Goal: Information Seeking & Learning: Learn about a topic

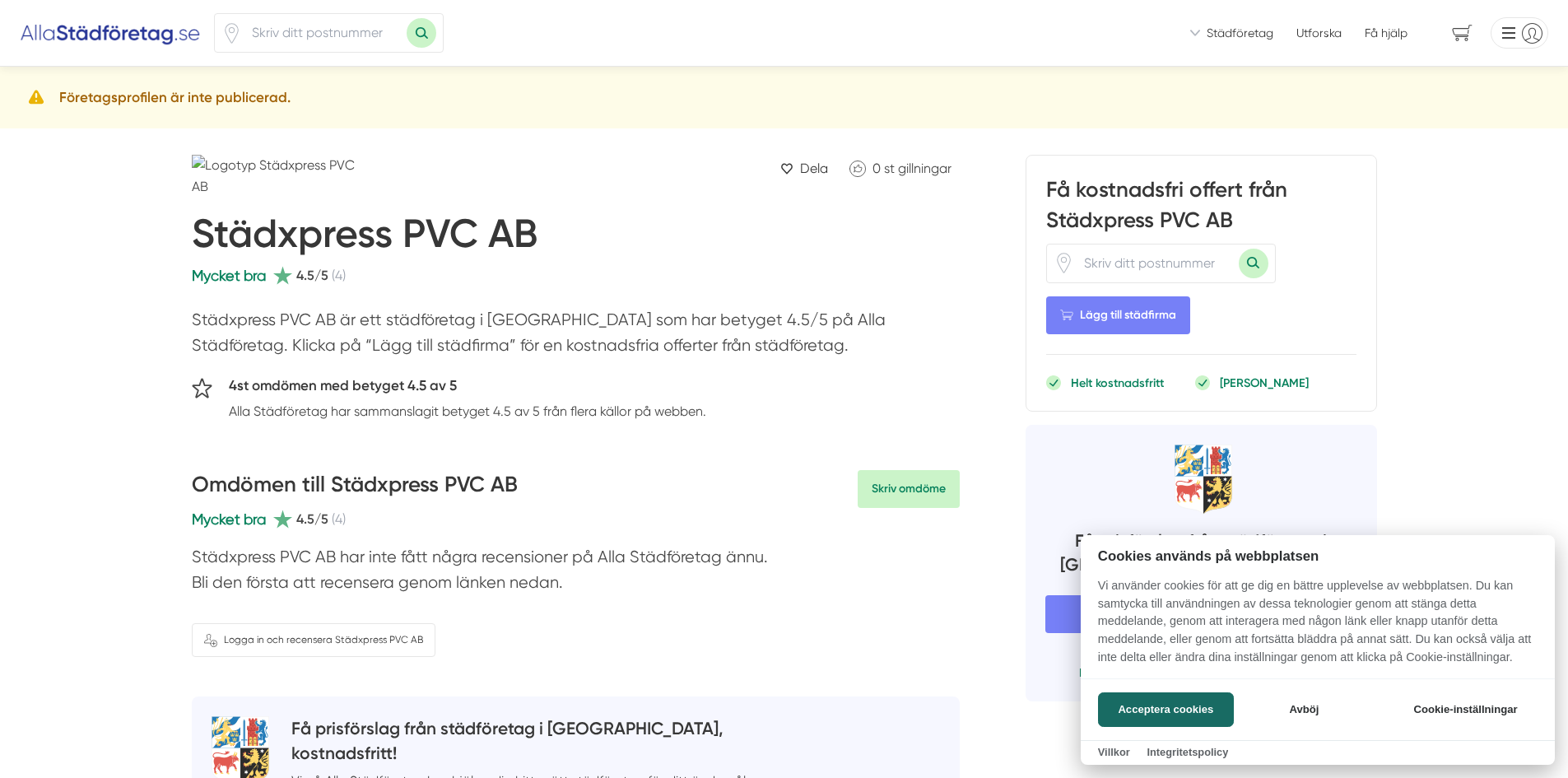
click at [336, 27] on div at bounding box center [784, 389] width 1568 height 778
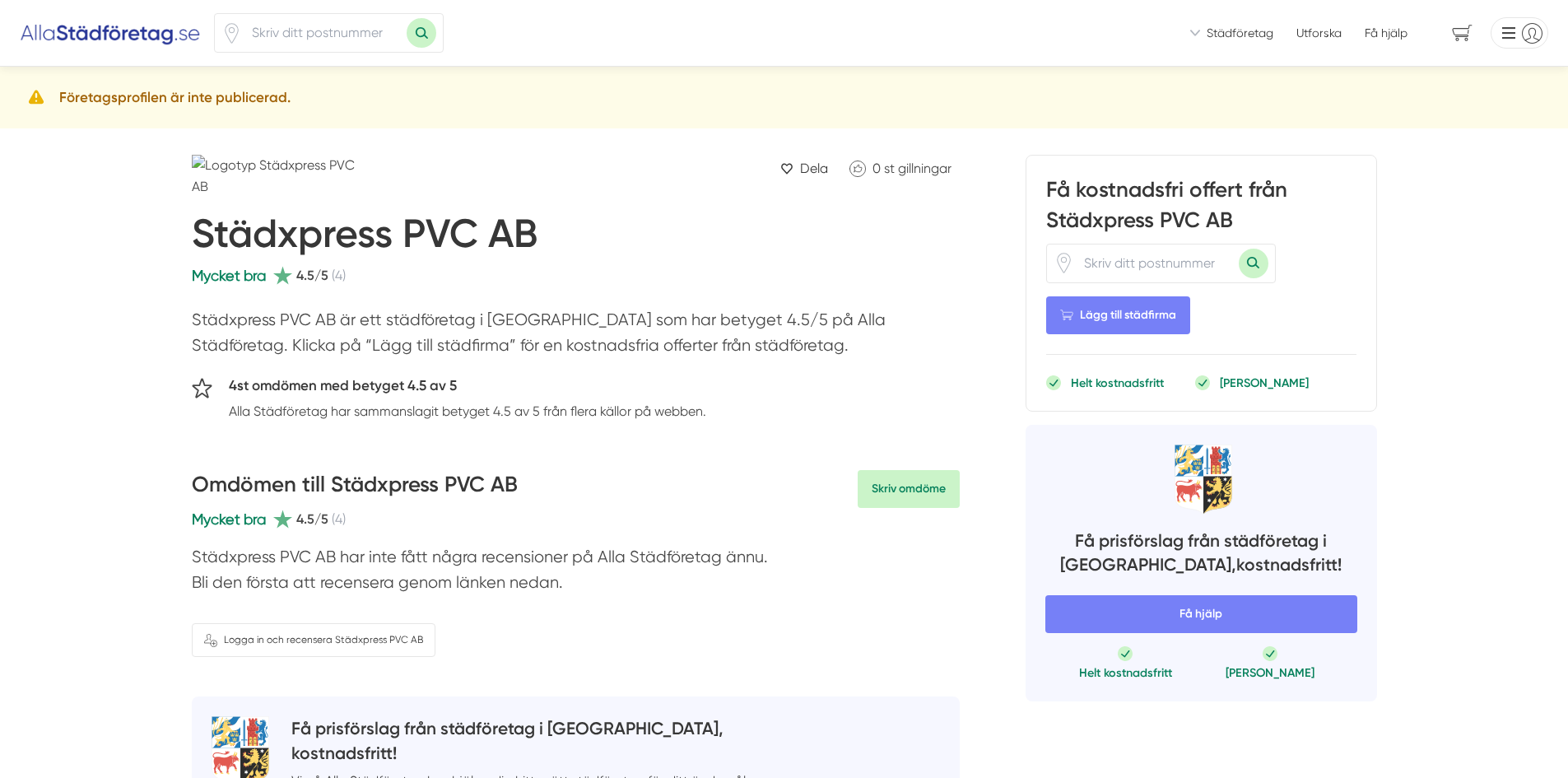
click at [332, 32] on input "number" at bounding box center [324, 32] width 165 height 38
type input "39233"
click at [407, 18] on button "Sök med postnummer" at bounding box center [421, 32] width 30 height 30
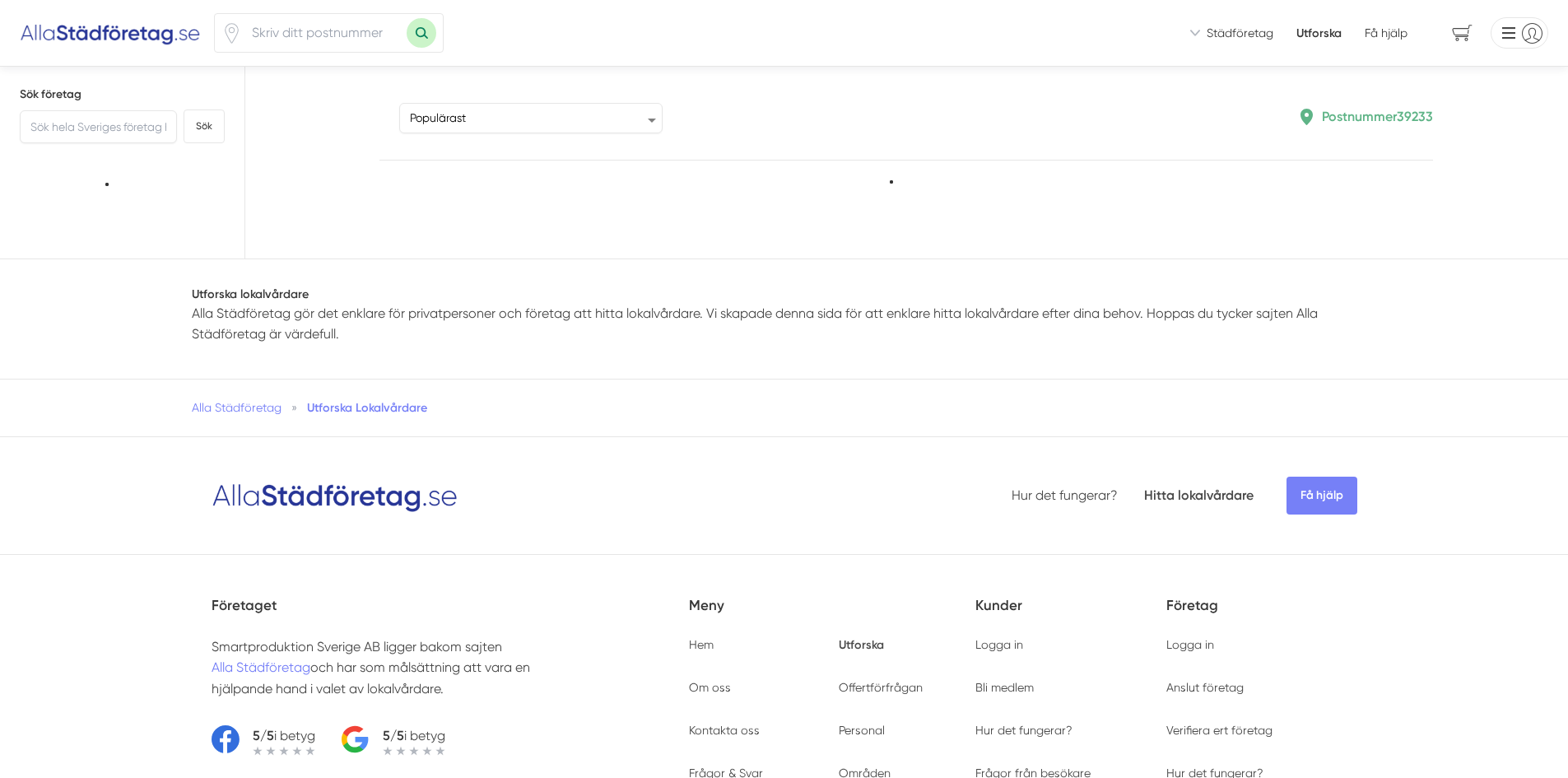
type input "39233"
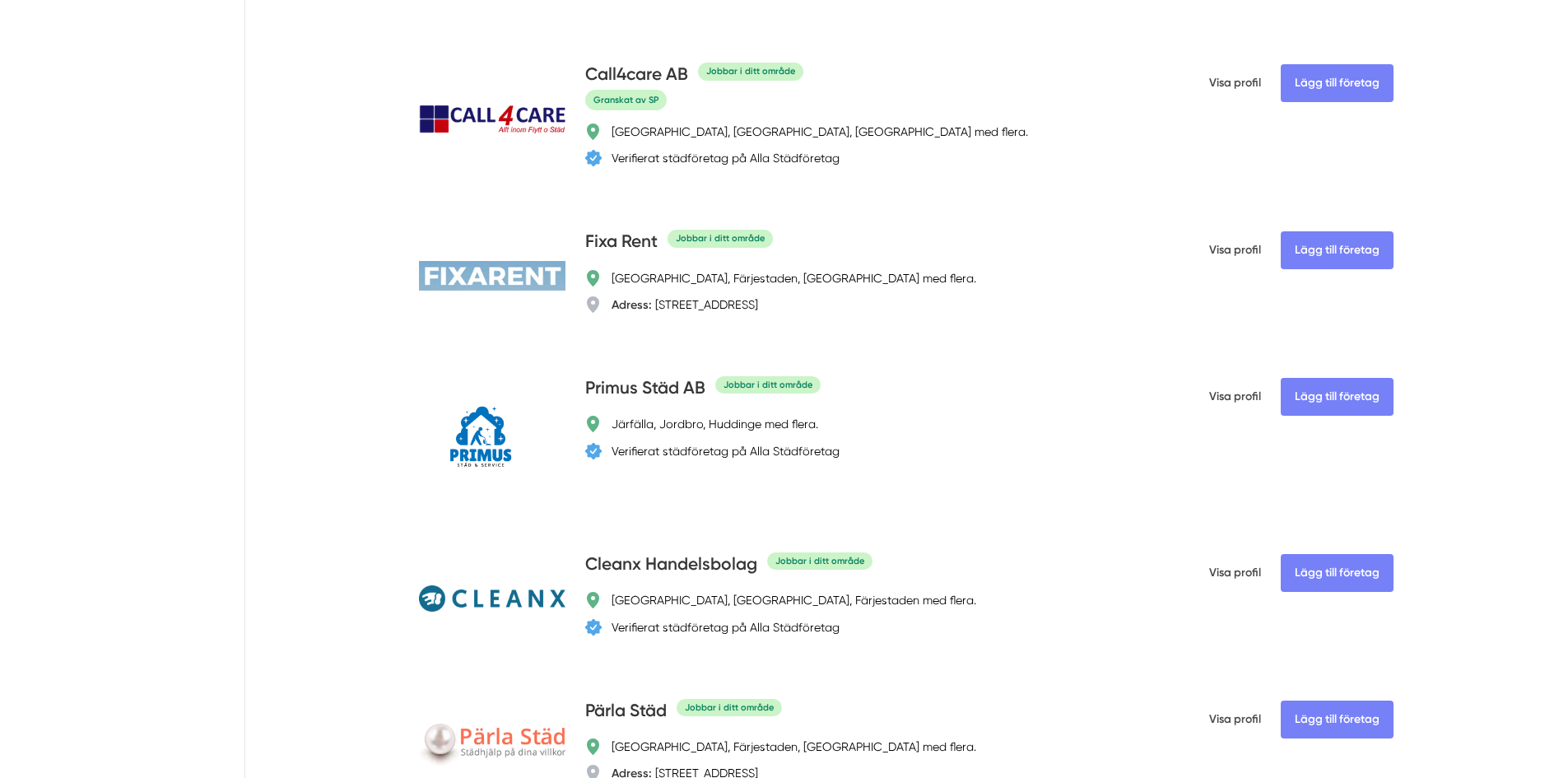
scroll to position [1071, 0]
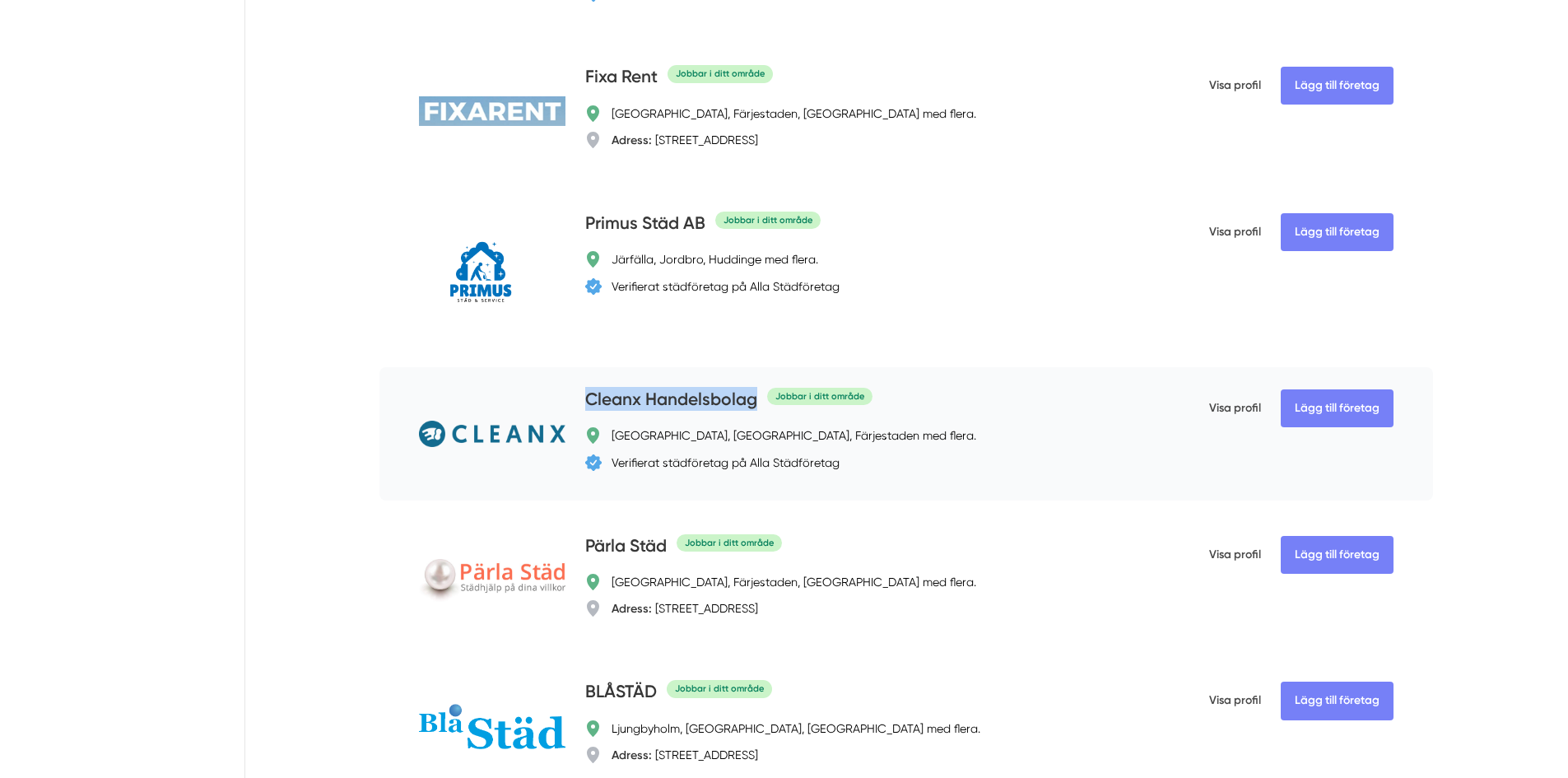
drag, startPoint x: 578, startPoint y: 436, endPoint x: 754, endPoint y: 438, distance: 176.0
click at [754, 438] on div "Lägg till företag Cleanx Handelsbolag Jobbar i ditt område Borgholm, Kalmar, Fä…" at bounding box center [906, 434] width 1054 height 133
copy h4 "Cleanx Handelsbolag"
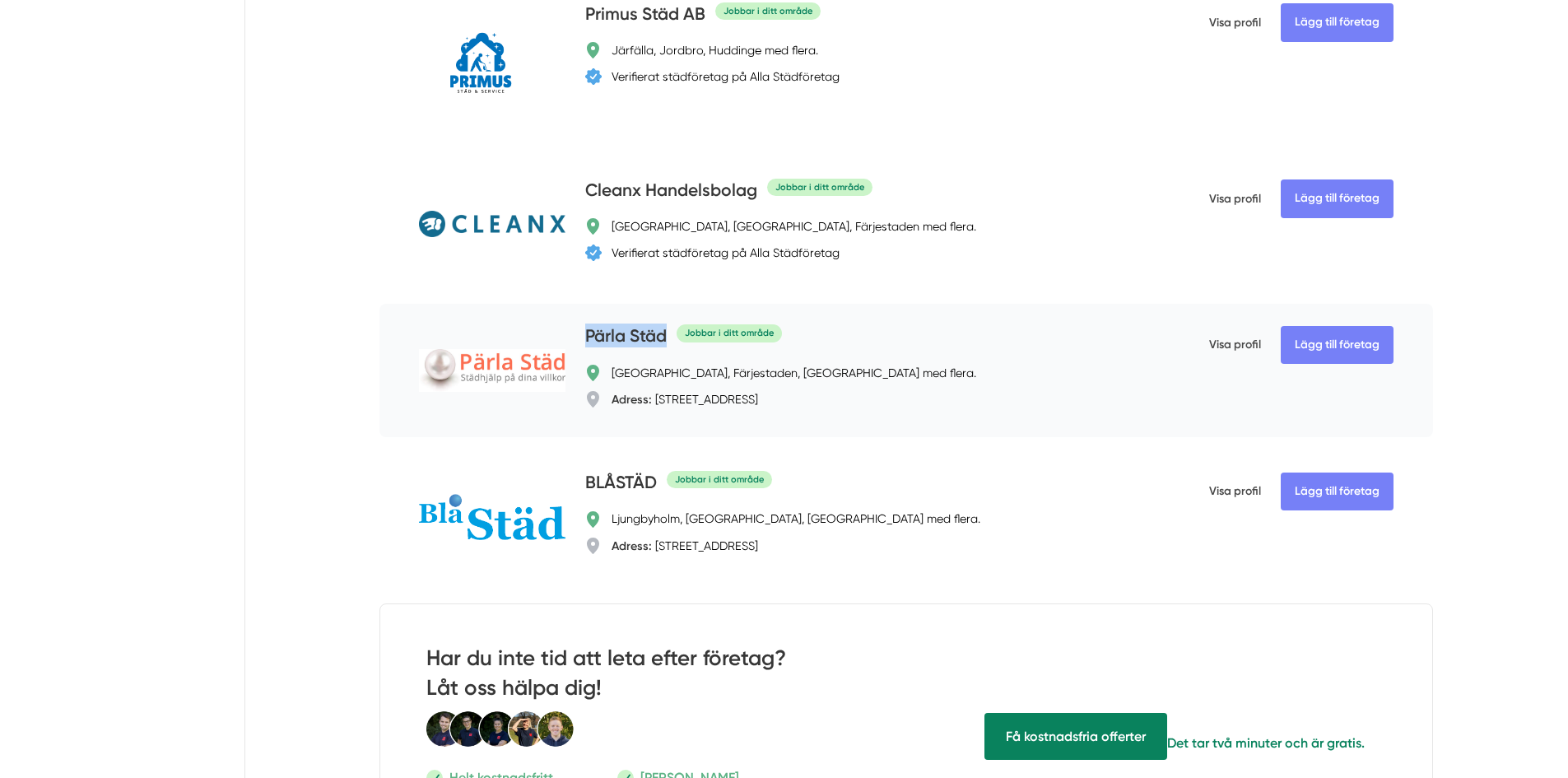
drag, startPoint x: 577, startPoint y: 333, endPoint x: 669, endPoint y: 336, distance: 92.0
click at [669, 336] on div "Lägg till företag Pärla Städ Jobbar i ditt område Kalmar, Färjestaden, Ljungbyh…" at bounding box center [906, 371] width 1054 height 133
copy h4 "Pärla Städ"
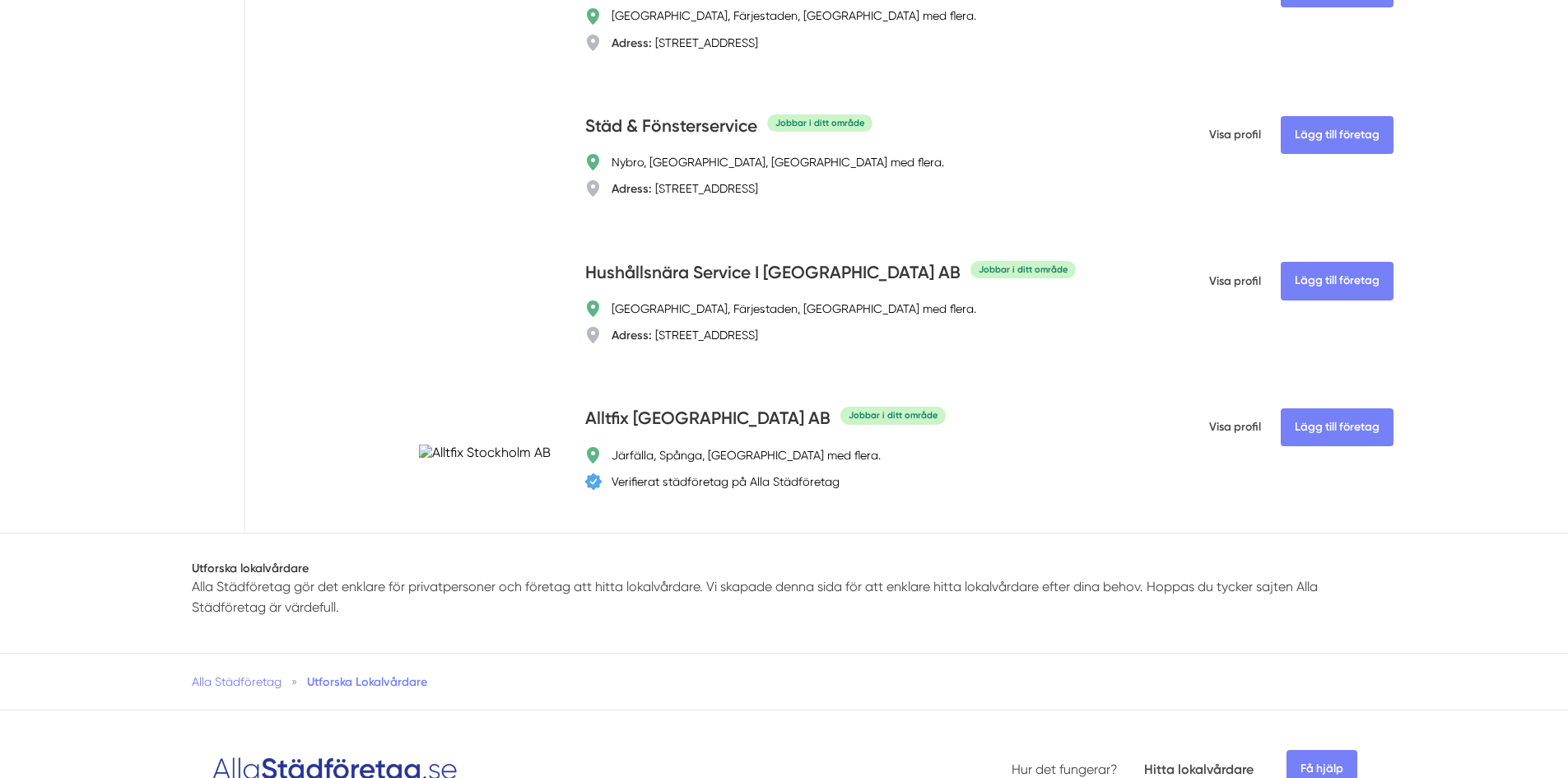
scroll to position [2718, 0]
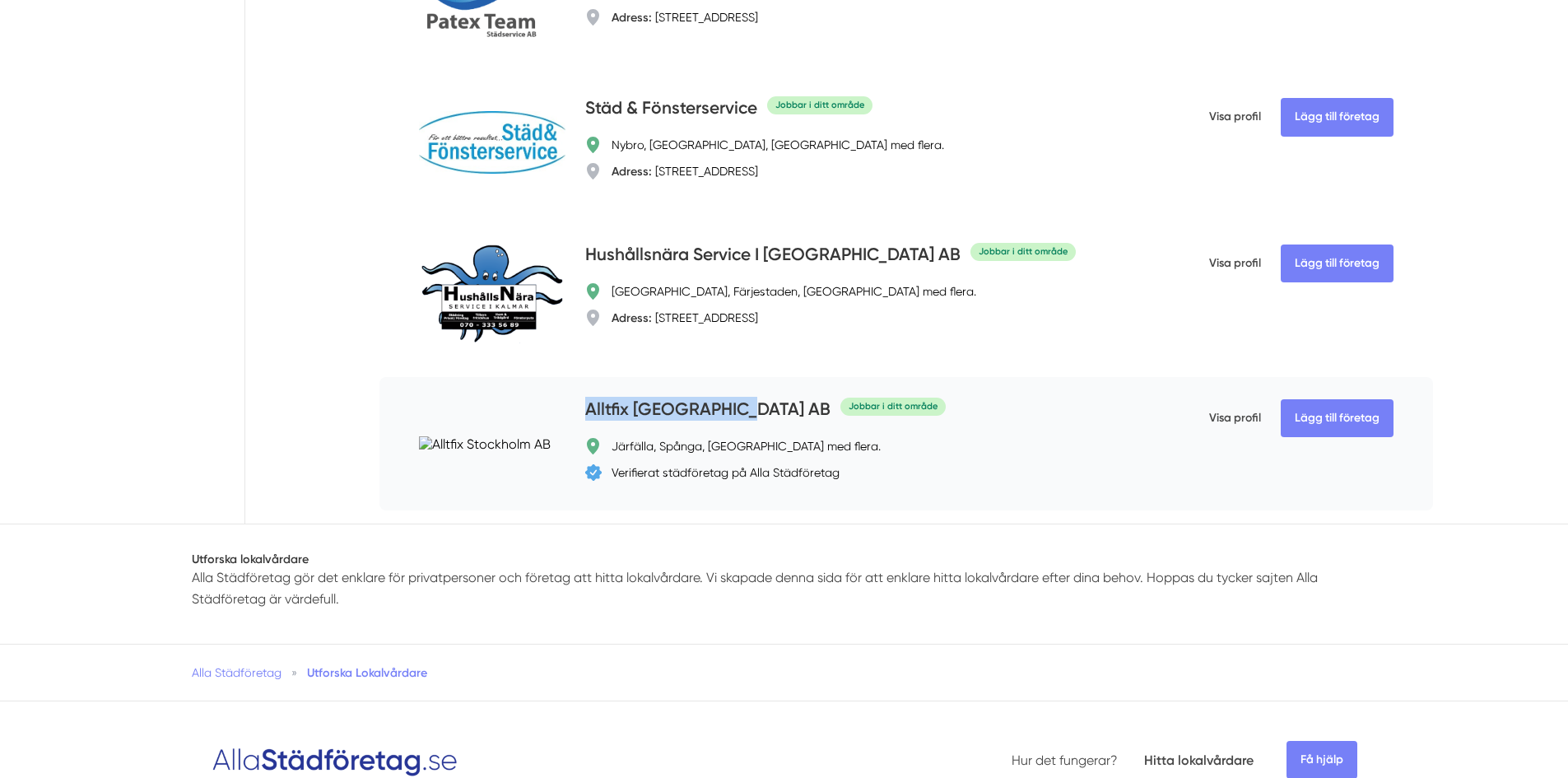
drag, startPoint x: 579, startPoint y: 467, endPoint x: 743, endPoint y: 468, distance: 164.0
click at [743, 468] on div "Lägg till företag Alltfix Stockholm AB Jobbar i ditt område Järfälla, Spånga, K…" at bounding box center [906, 444] width 1054 height 133
copy h4 "Alltfix Stockholm AB"
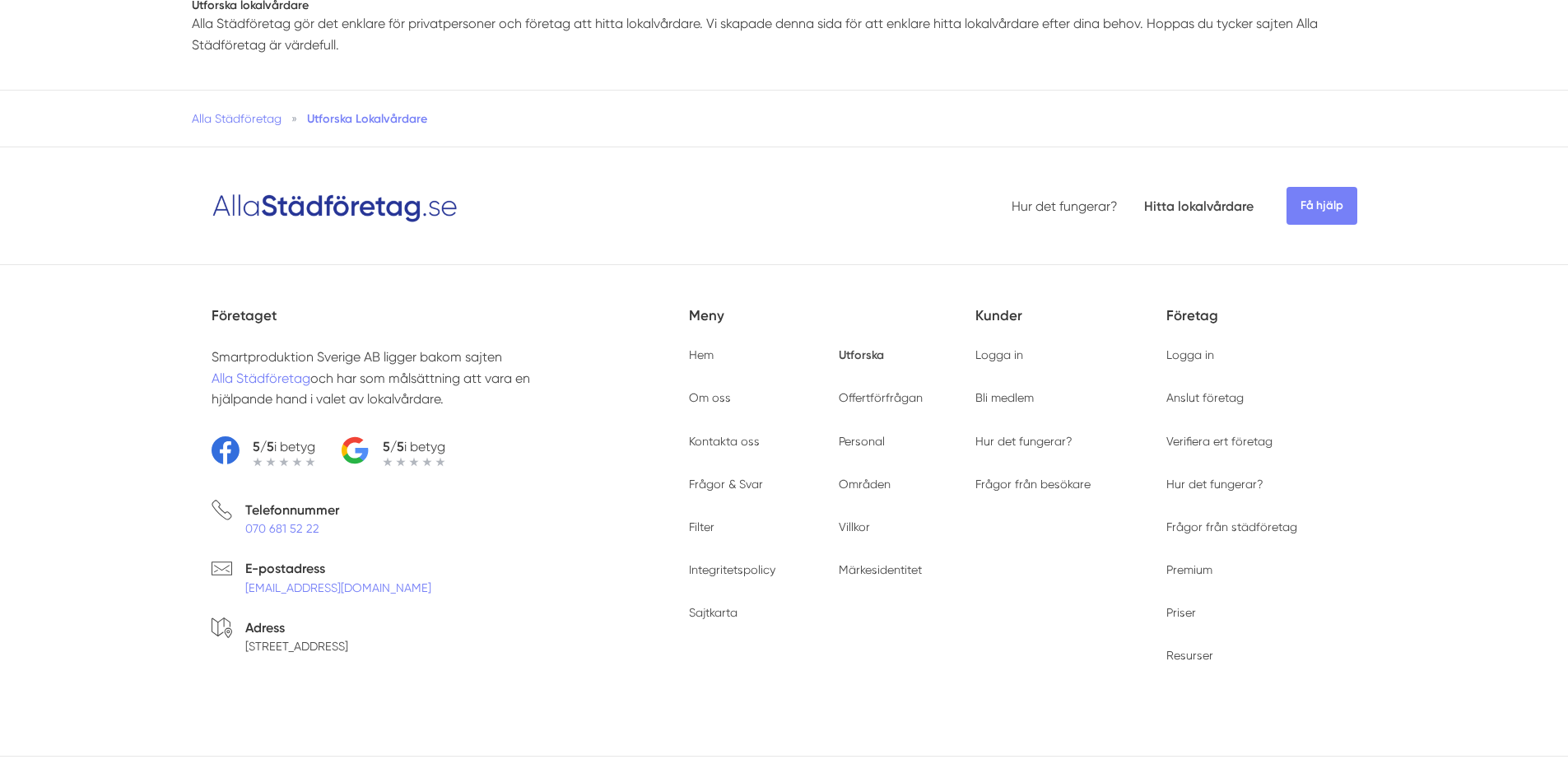
scroll to position [3295, 0]
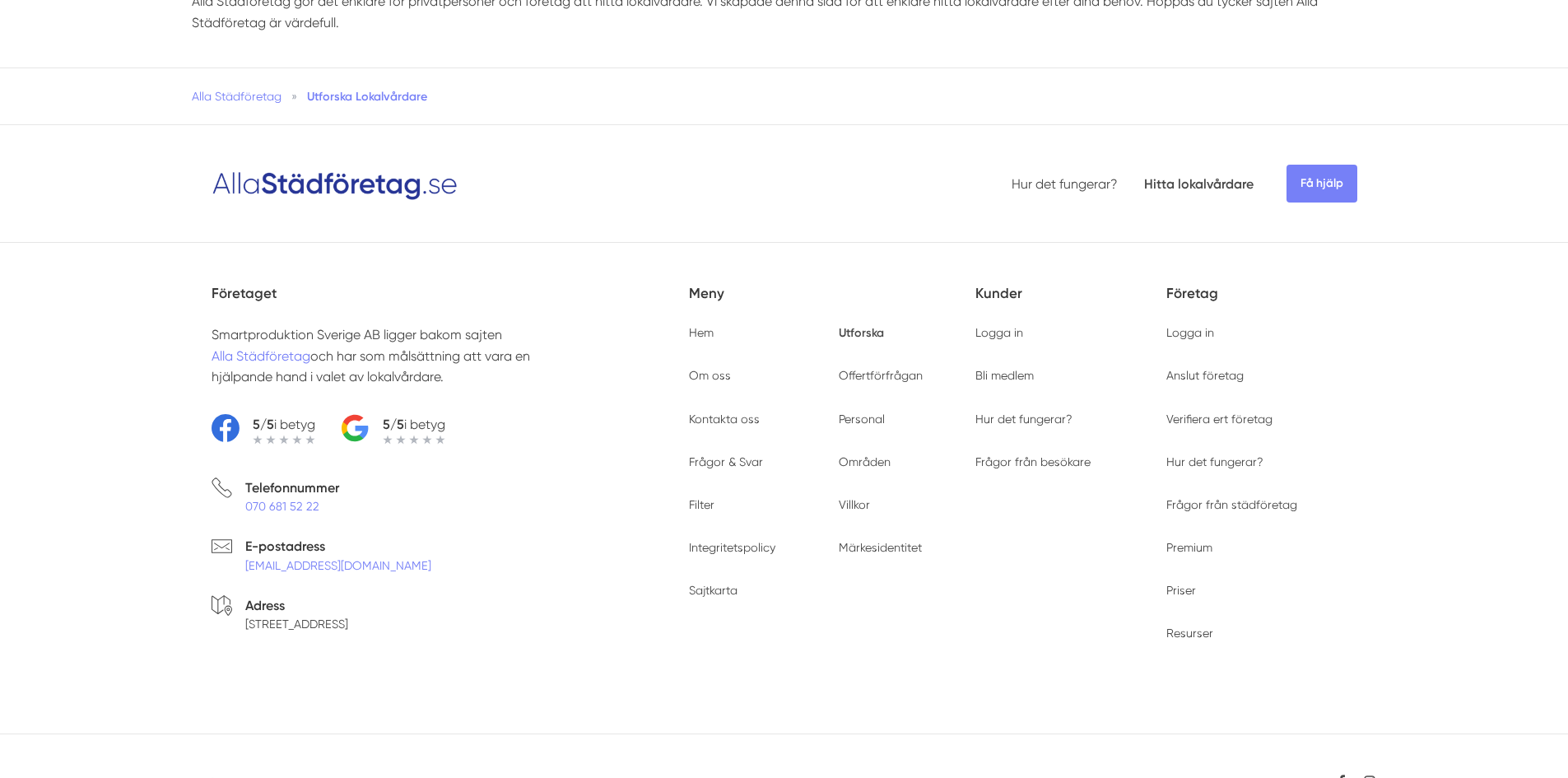
click at [376, 202] on img at bounding box center [335, 184] width 247 height 36
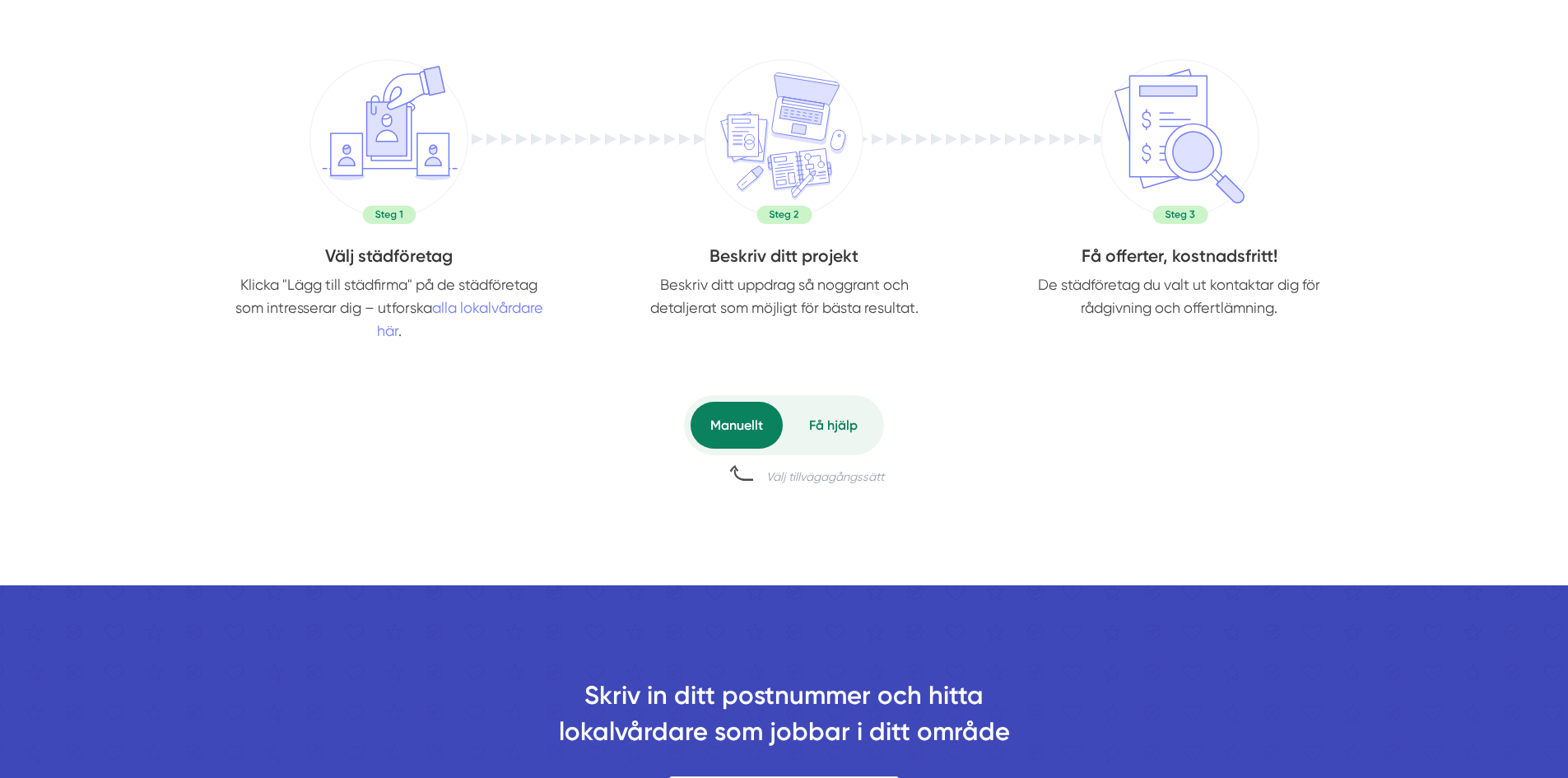
scroll to position [741, 0]
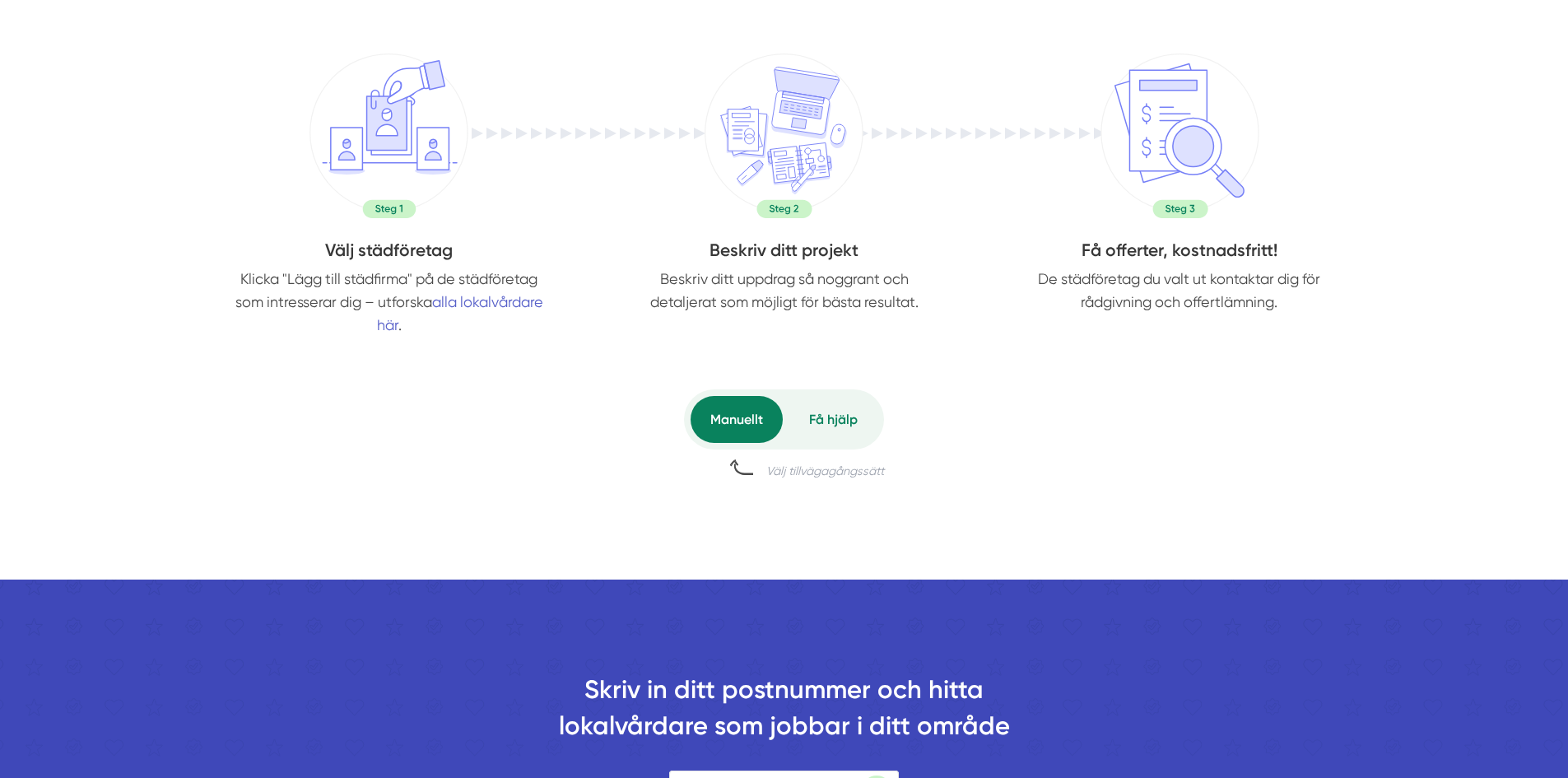
click at [465, 304] on link "alla lokalvårdare här" at bounding box center [460, 313] width 167 height 40
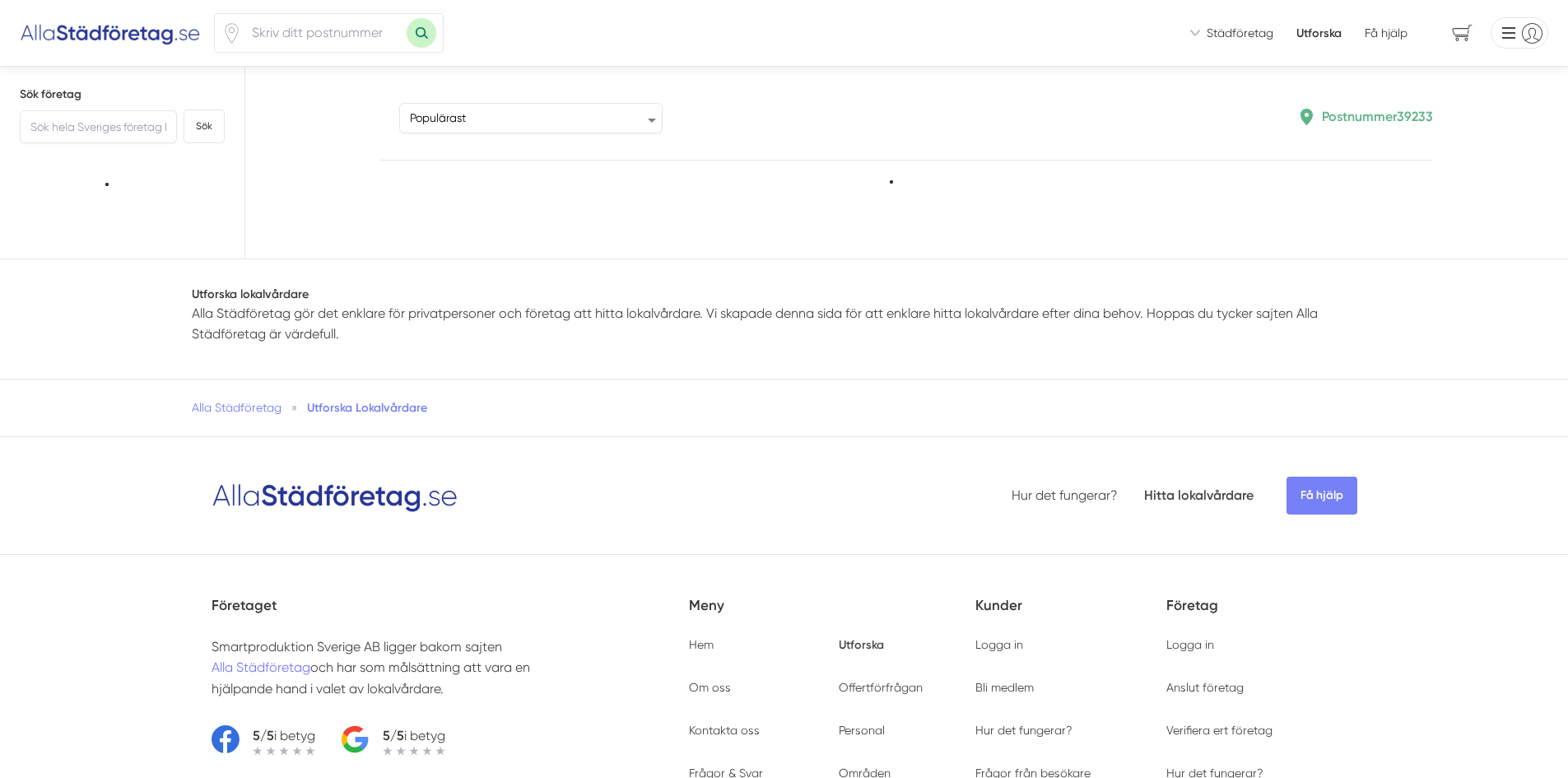
type input "39233"
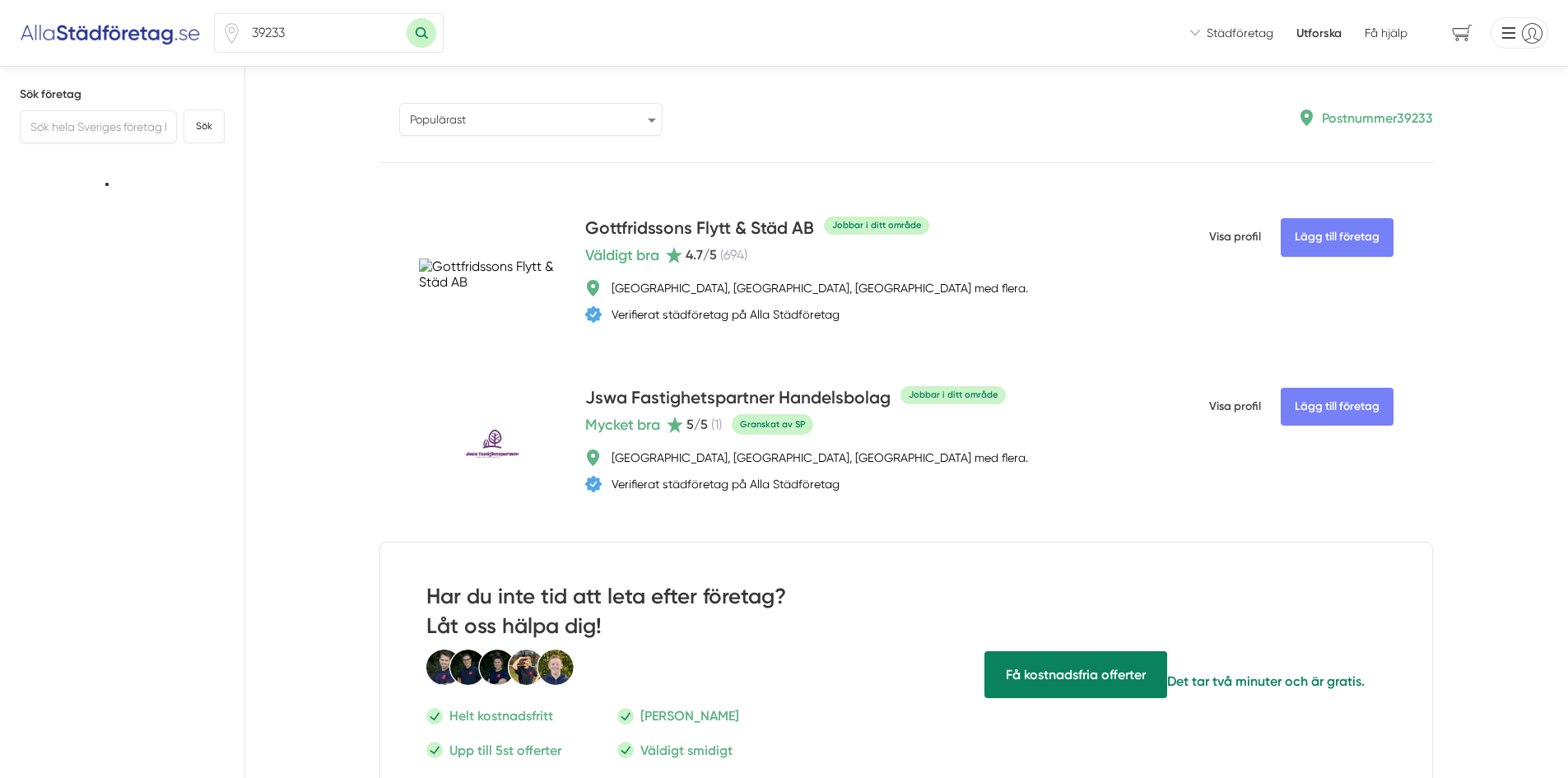
click at [537, 113] on select "Populärast Högst omdöme Flest omdömen Senaste uppdaterade Nyaste företaget på A…" at bounding box center [531, 119] width 263 height 33
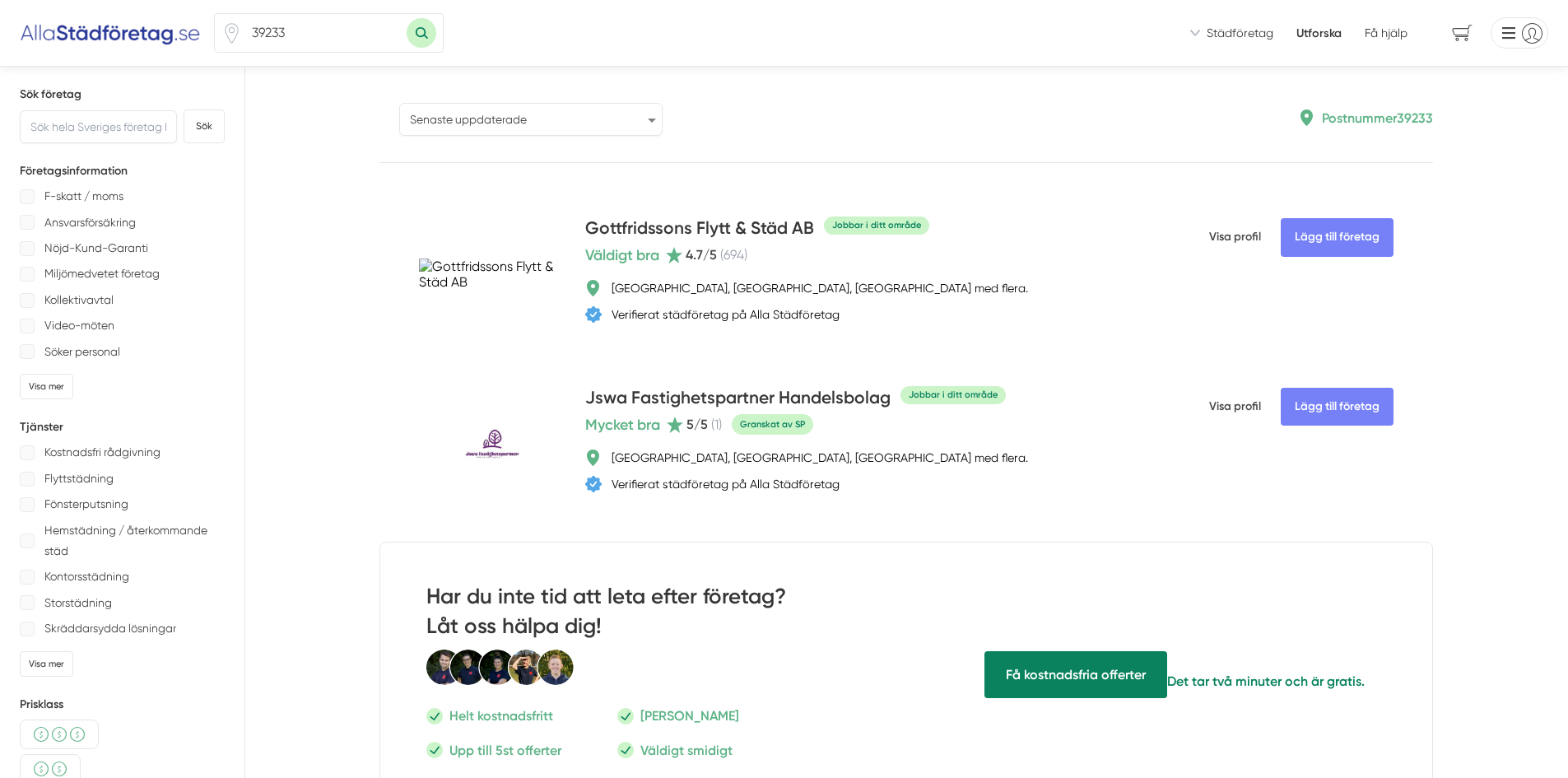
click at [399, 103] on select "Populärast Högst omdöme Flest omdömen Senaste uppdaterade Nyaste företaget på A…" at bounding box center [531, 119] width 263 height 33
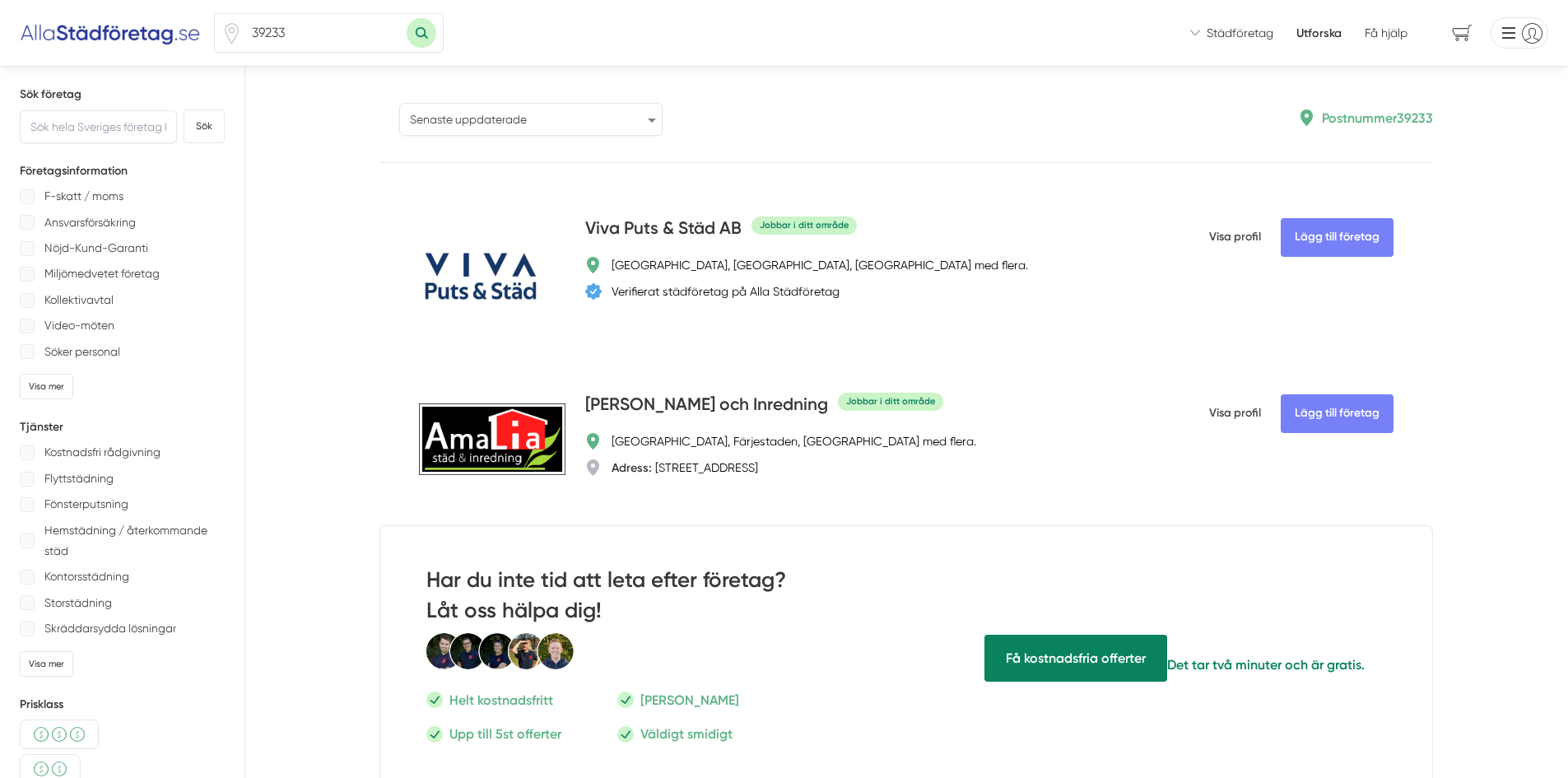
click at [539, 115] on select "Populärast Högst omdöme Flest omdömen Senaste uppdaterade Nyaste företaget på A…" at bounding box center [531, 119] width 263 height 33
select select "newest-on-platform"
click at [399, 103] on select "Populärast Högst omdöme Flest omdömen Senaste uppdaterade Nyaste företaget på A…" at bounding box center [531, 119] width 263 height 33
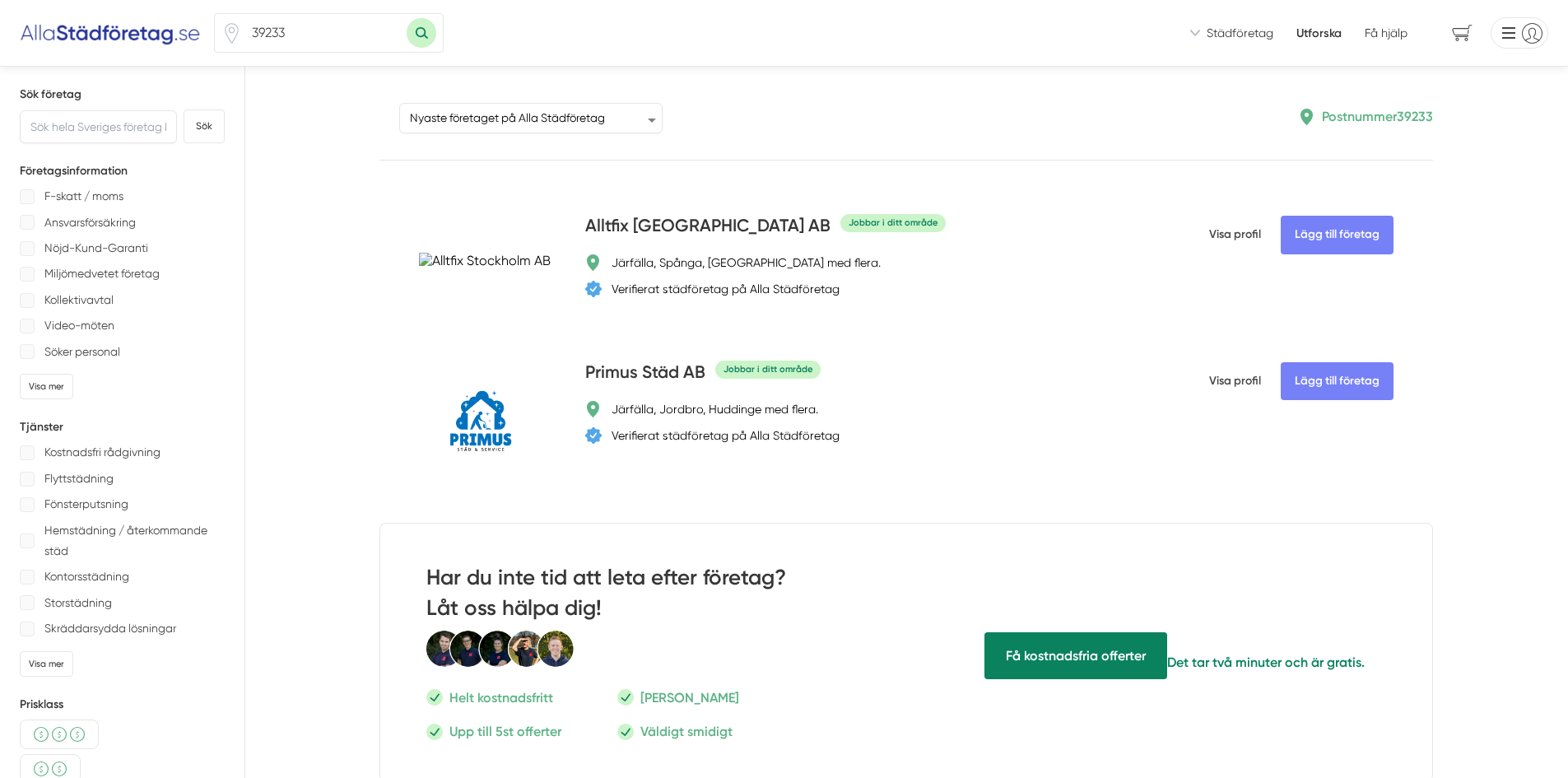
click at [362, 37] on input "39233" at bounding box center [324, 32] width 165 height 38
drag, startPoint x: 361, startPoint y: 36, endPoint x: 251, endPoint y: 40, distance: 110.1
click at [251, 40] on input "39233" at bounding box center [324, 32] width 165 height 38
click at [411, 30] on button "Sök med postnummer" at bounding box center [421, 32] width 30 height 30
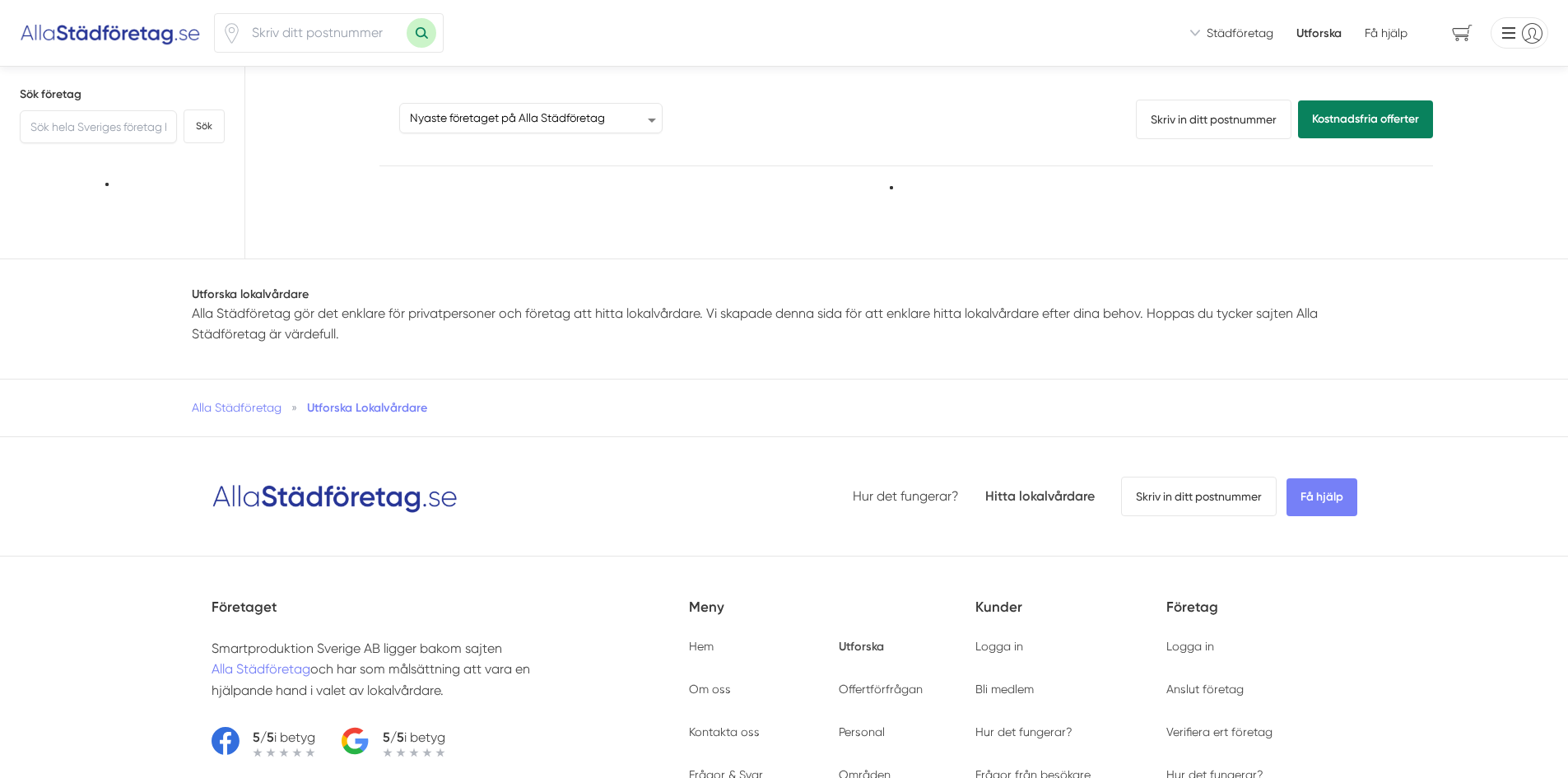
select select "newest-on-platform"
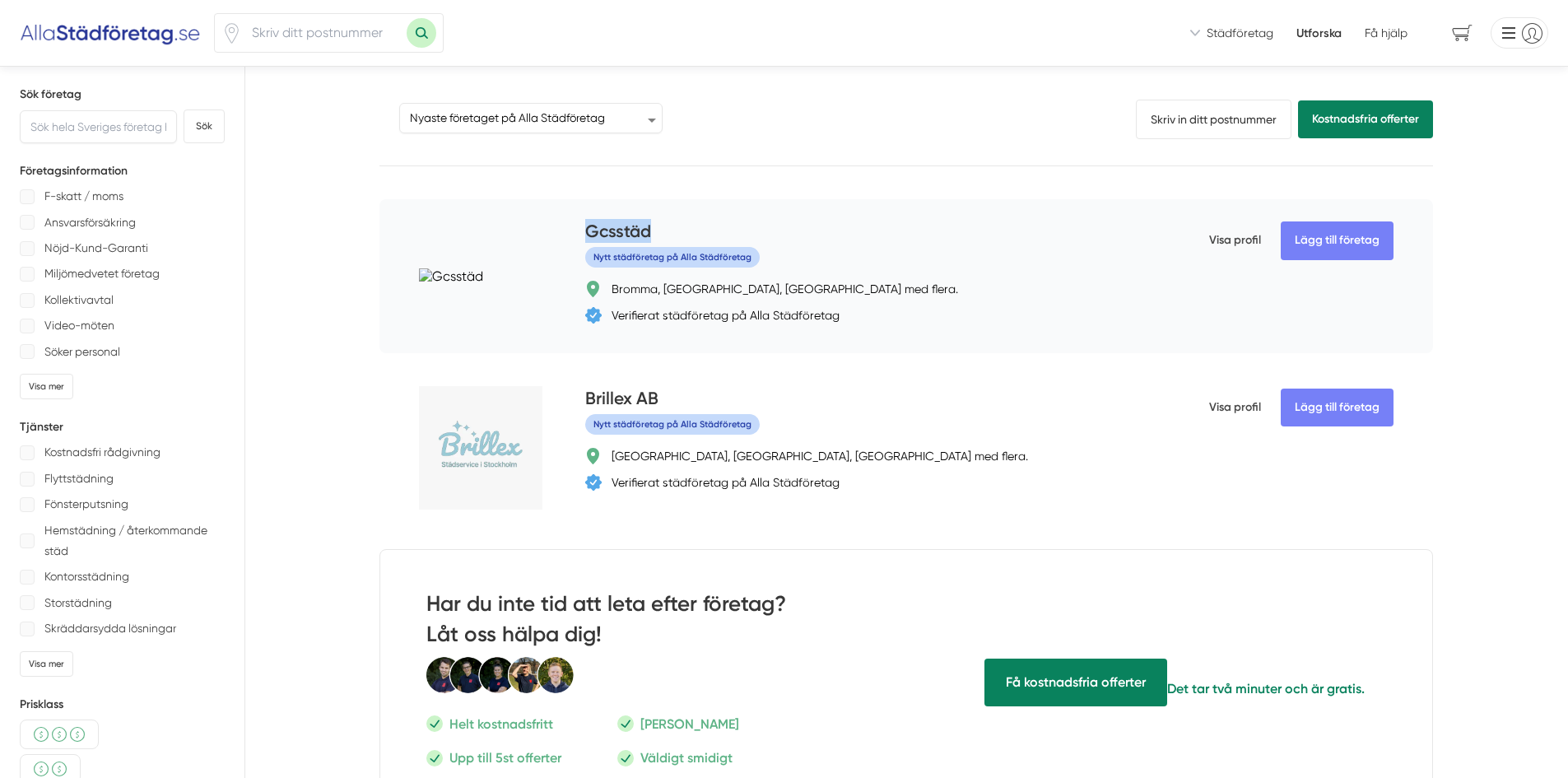
drag, startPoint x: 583, startPoint y: 233, endPoint x: 649, endPoint y: 229, distance: 66.1
click at [662, 233] on div "Lägg till företag Gcsstäd Nytt städföretag på Alla Städföretag Bromma, Bergsham…" at bounding box center [906, 276] width 1054 height 154
copy h4 "Gcsstäd"
click at [624, 229] on h4 "Gcsstäd" at bounding box center [618, 233] width 66 height 27
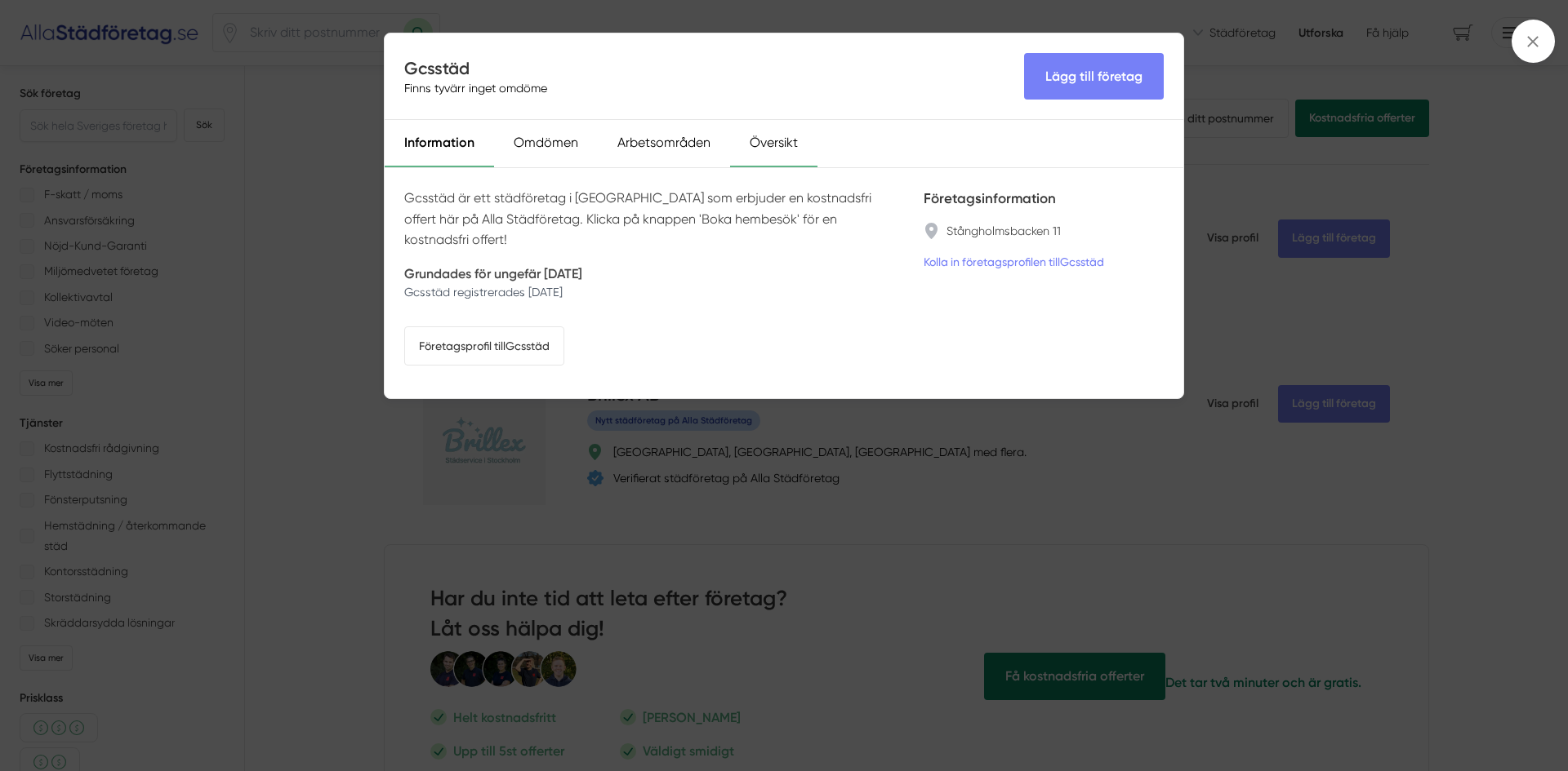
click at [763, 138] on div "Översikt" at bounding box center [773, 144] width 87 height 47
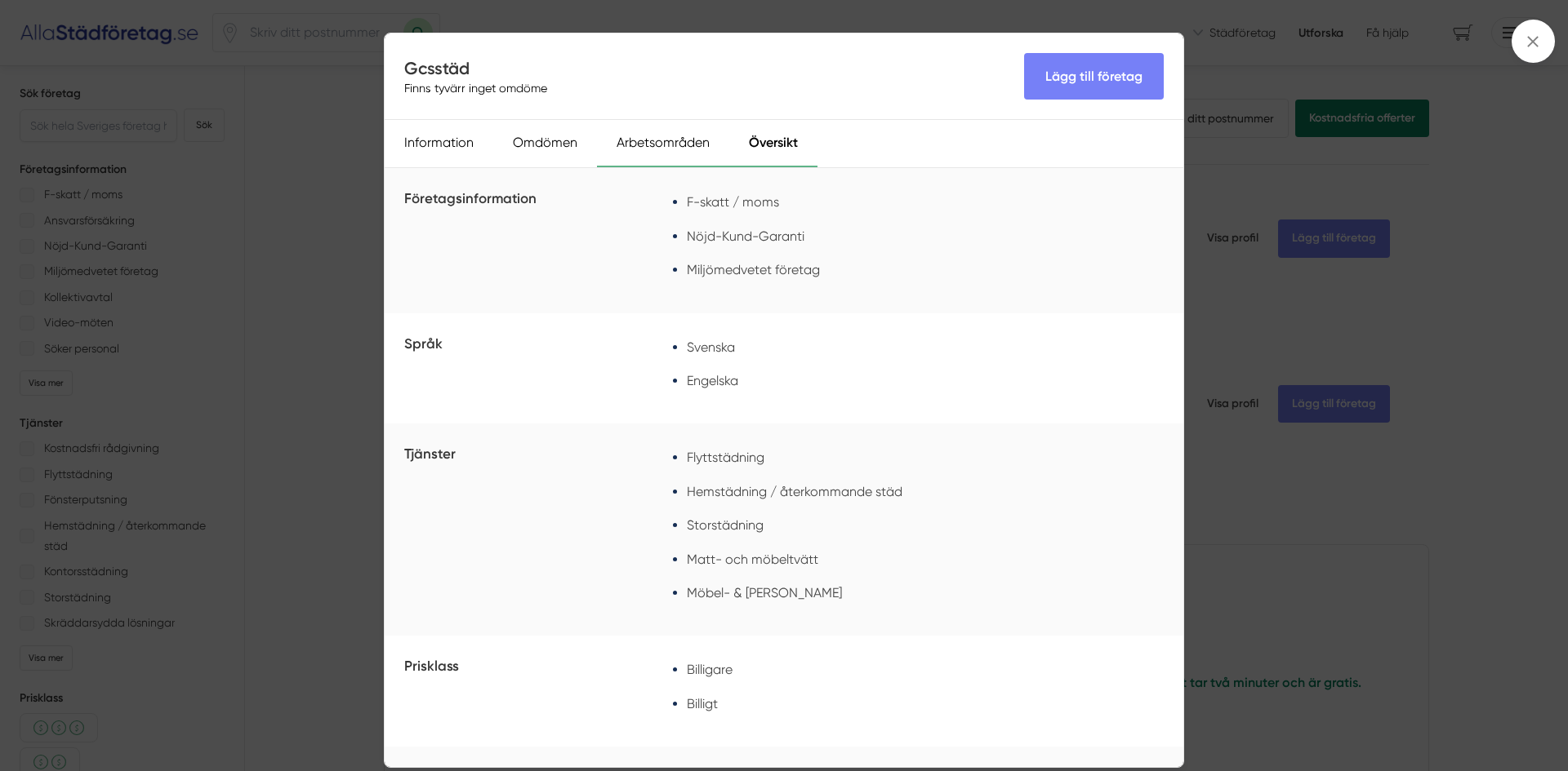
click at [675, 151] on div "Arbetsområden" at bounding box center [663, 144] width 132 height 47
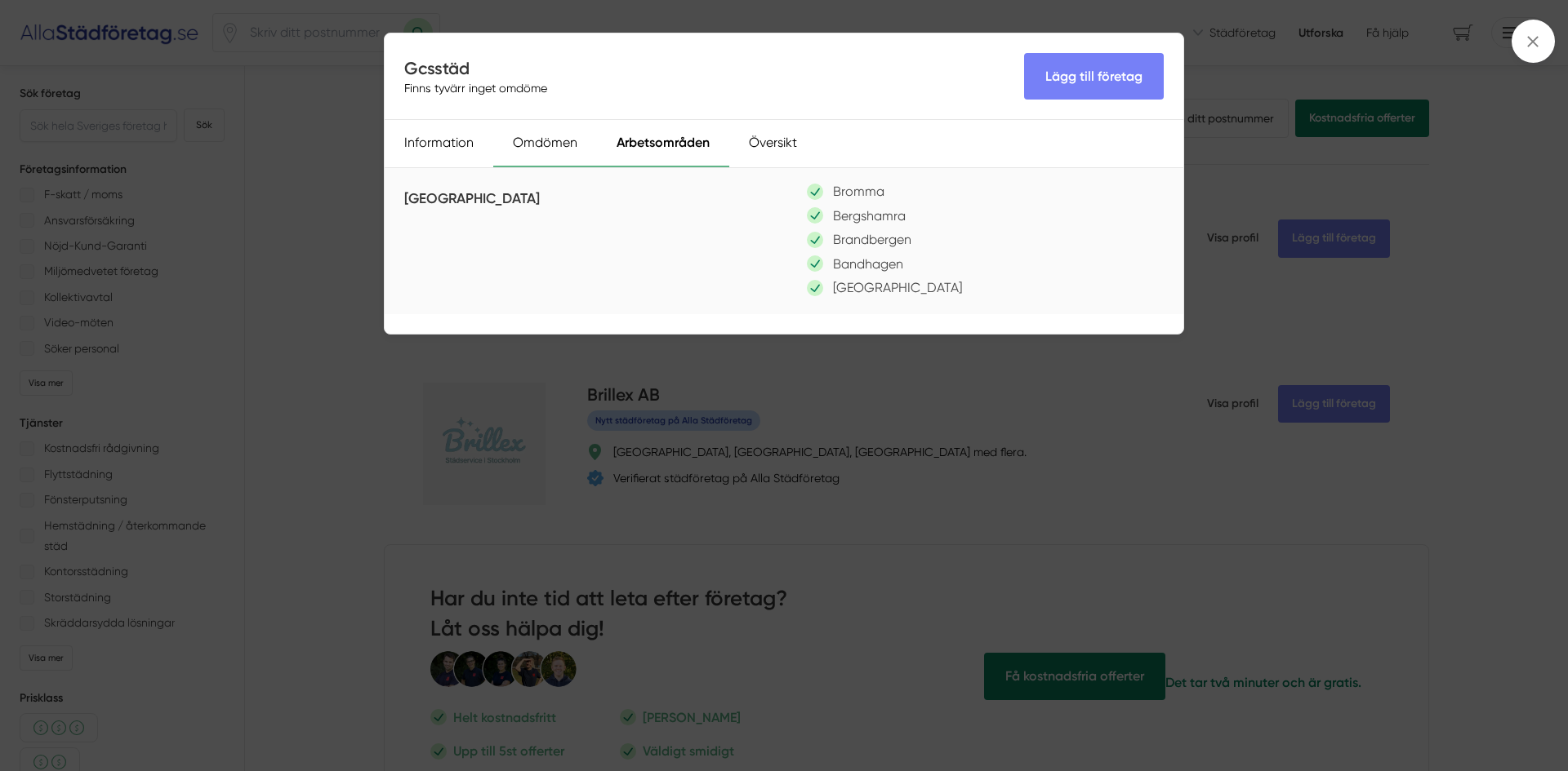
click at [522, 148] on div "Omdömen" at bounding box center [545, 144] width 103 height 47
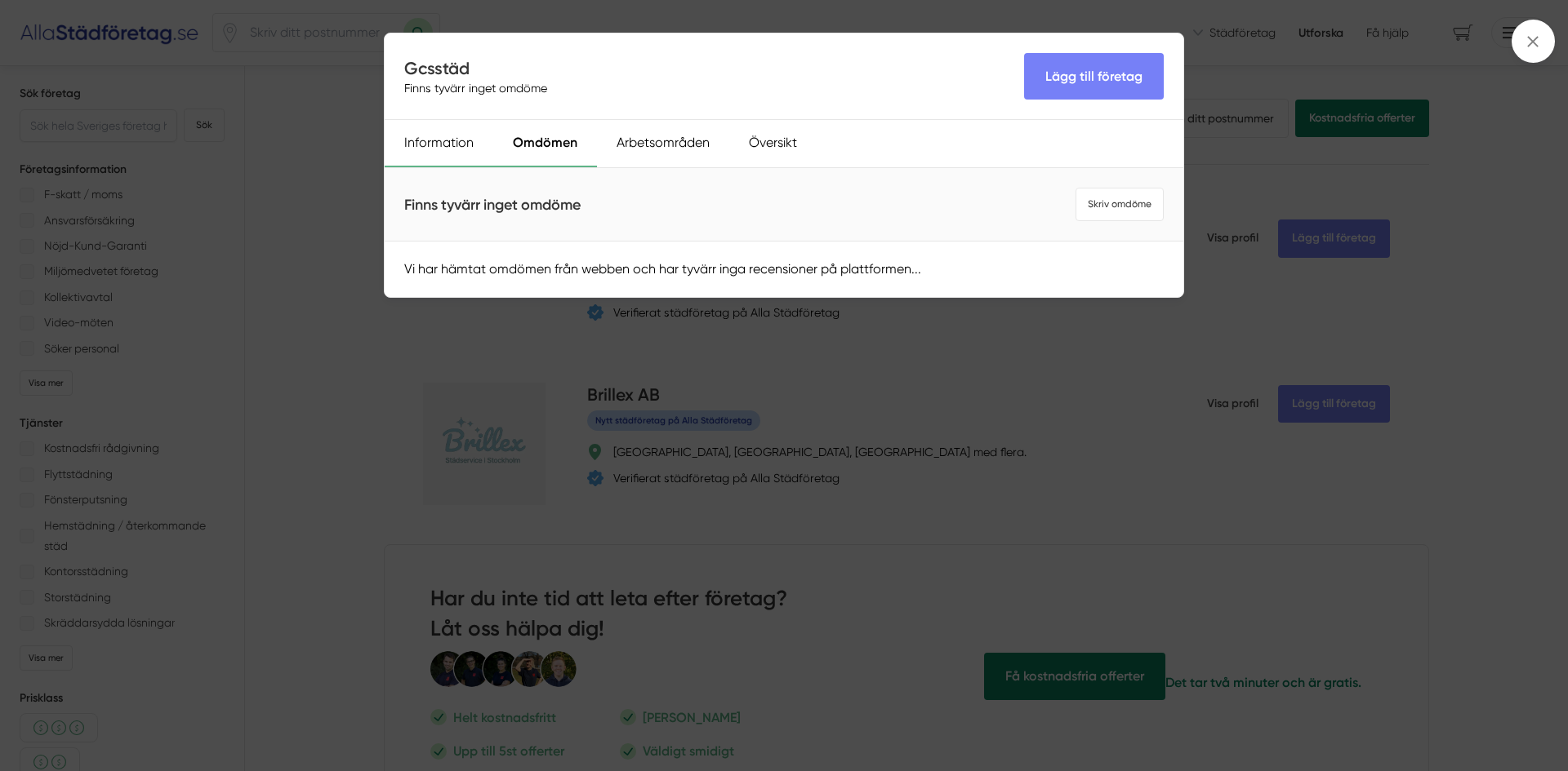
click at [454, 143] on div "Information" at bounding box center [439, 144] width 108 height 47
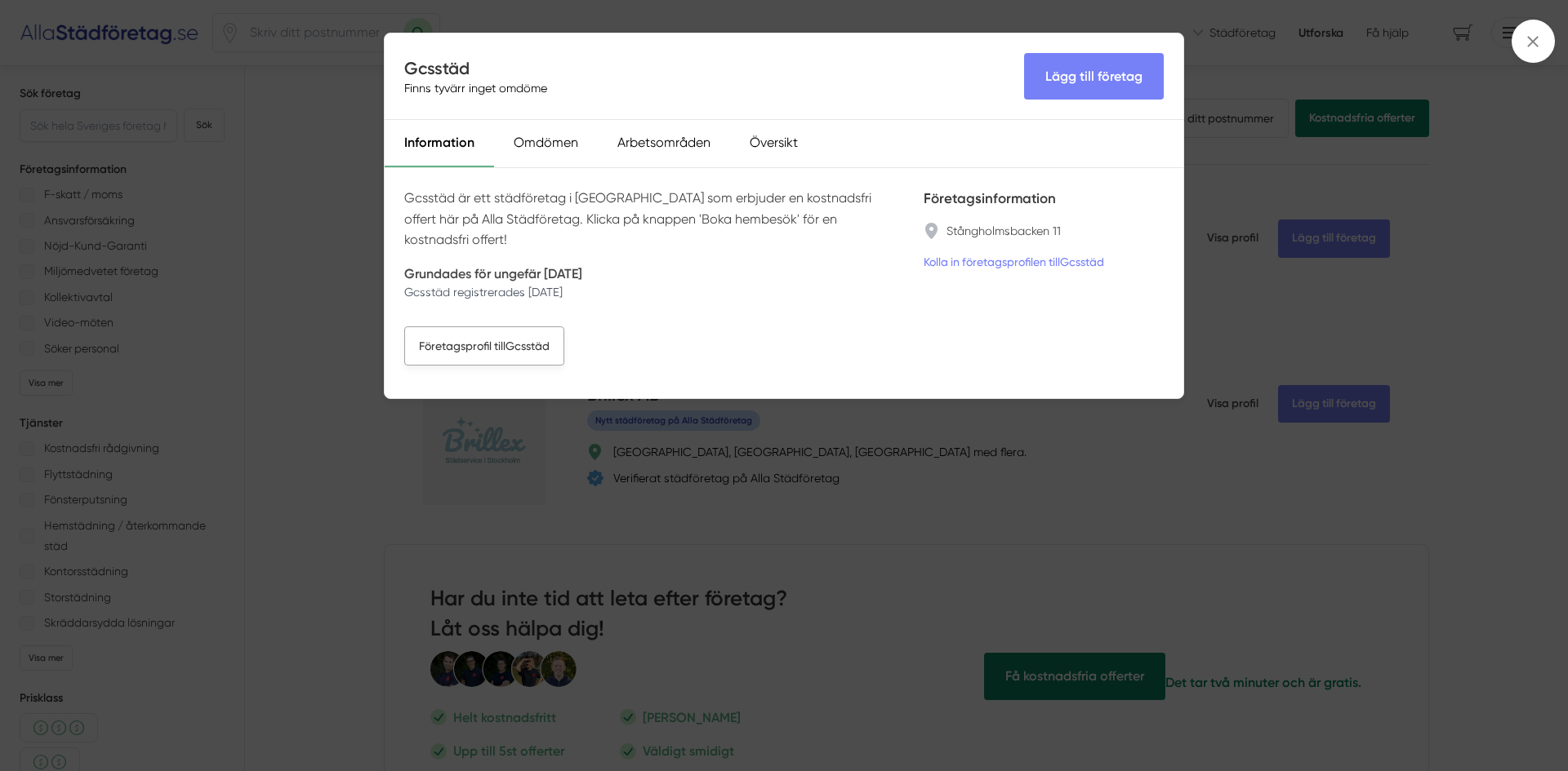
click at [515, 326] on link "Företagsprofil till Gcsstäd" at bounding box center [484, 346] width 160 height 39
click at [331, 176] on div "Gcsstäd Finns tyvärr inget omdöme Lägg till företag Information Omdömen Arbetso…" at bounding box center [784, 386] width 1568 height 771
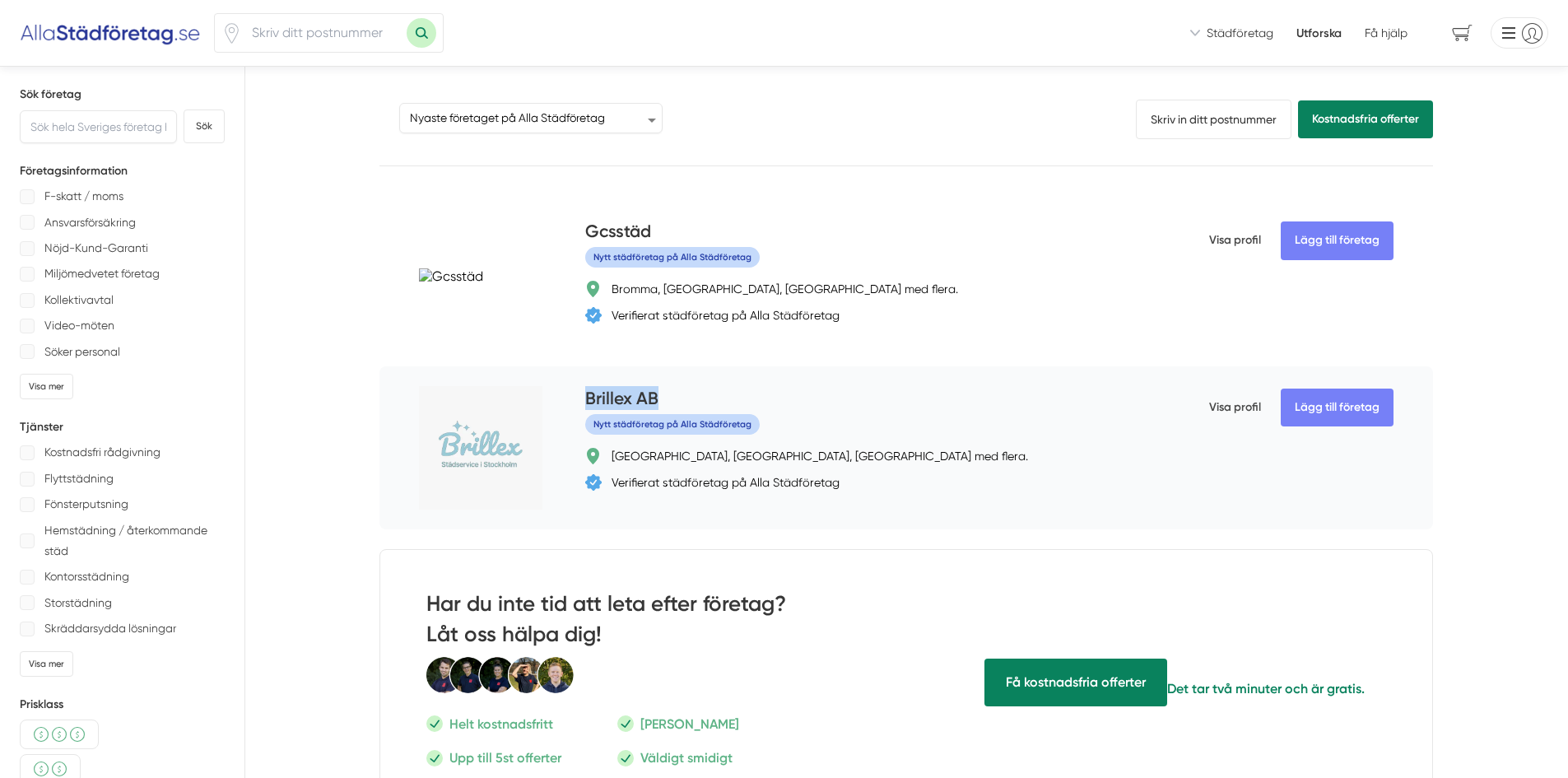
copy h4 "Brillex AB"
drag, startPoint x: 672, startPoint y: 398, endPoint x: 586, endPoint y: 399, distance: 86.0
click at [586, 399] on div "Brillex AB" at bounding box center [866, 400] width 561 height 27
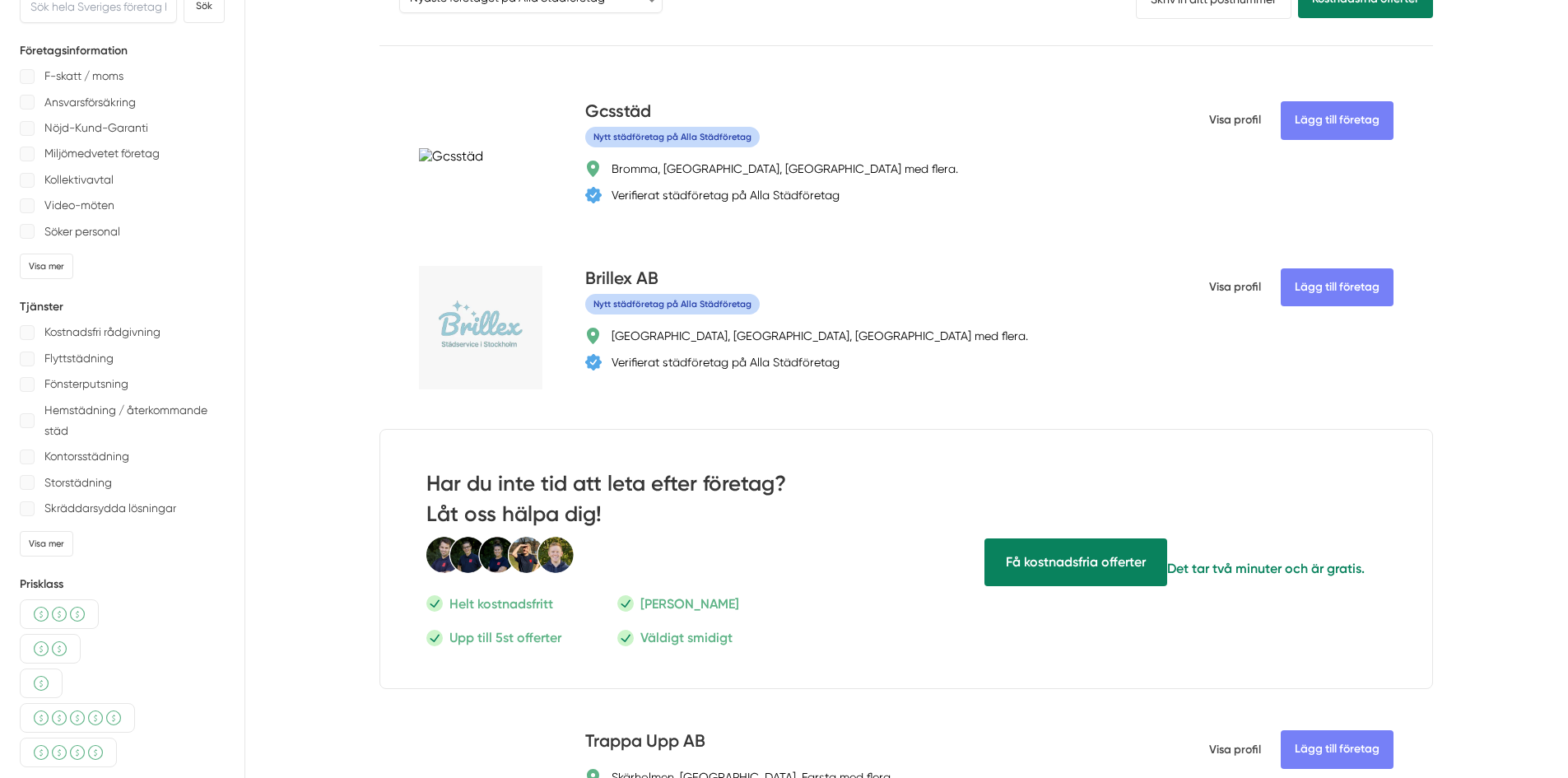
scroll to position [82, 0]
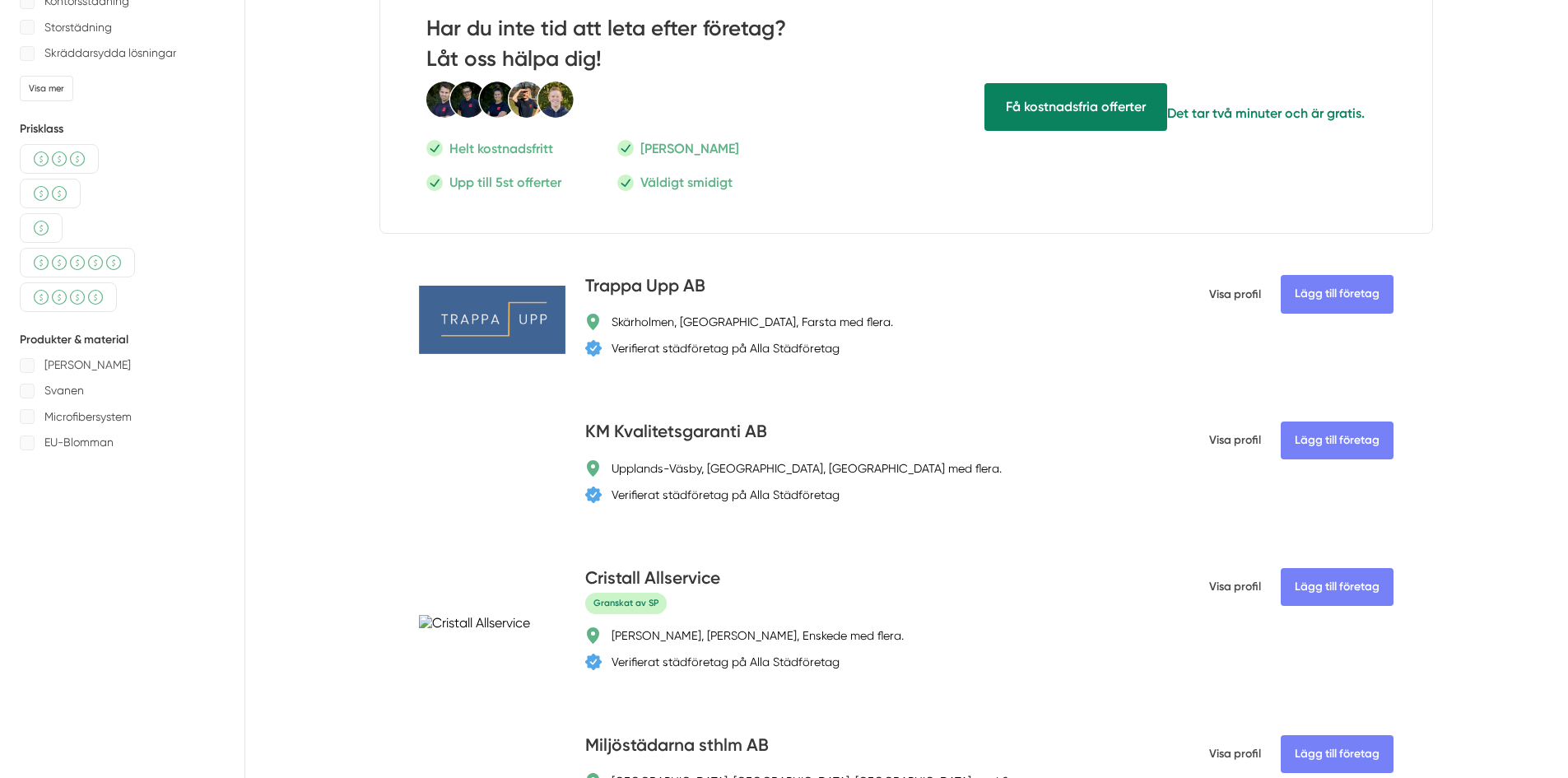
scroll to position [576, 0]
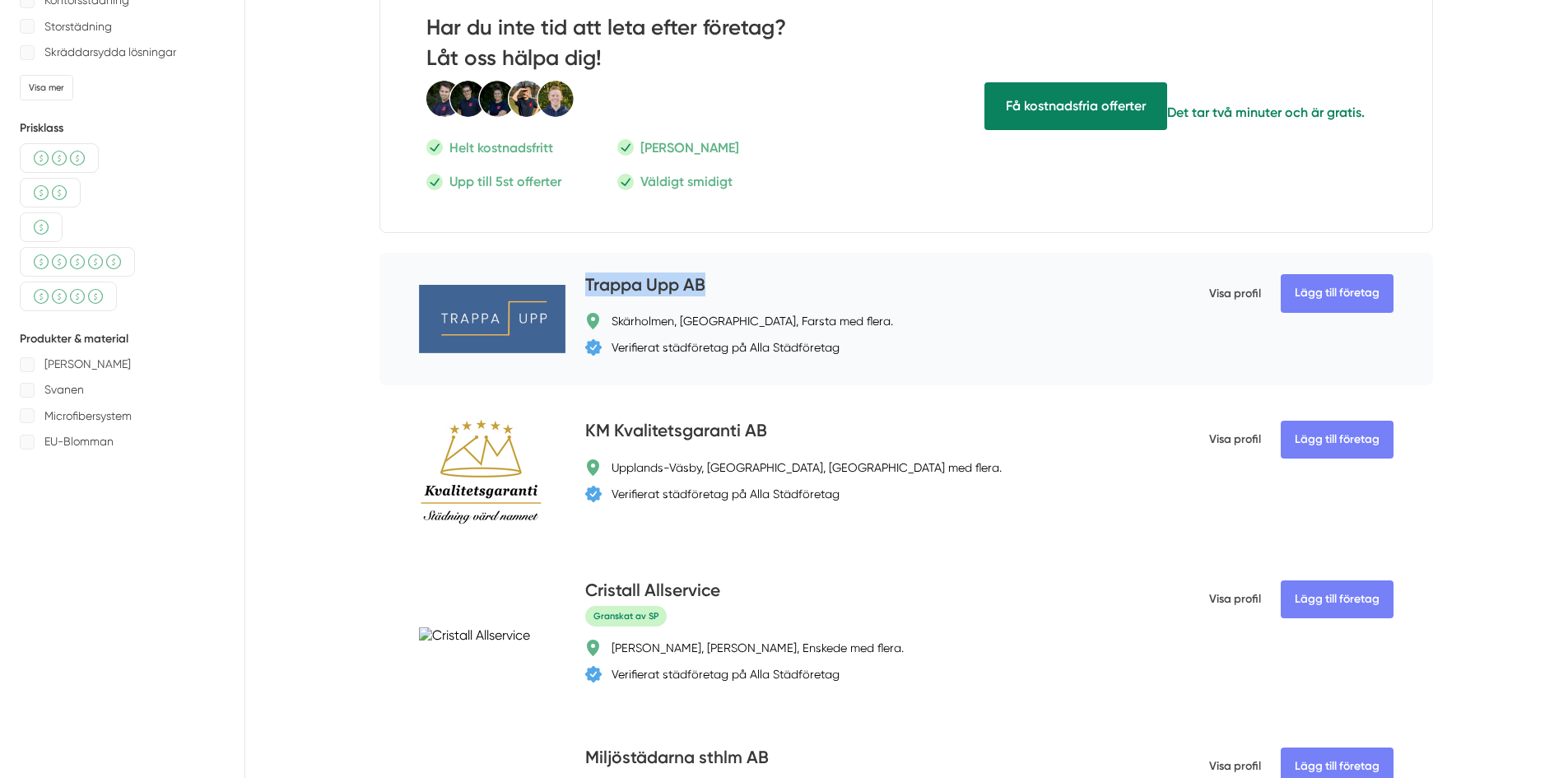
drag, startPoint x: 728, startPoint y: 282, endPoint x: 589, endPoint y: 283, distance: 139.0
click at [589, 283] on div "Trappa Upp AB" at bounding box center [866, 286] width 561 height 27
copy h4 "Trappa Upp AB"
drag, startPoint x: 778, startPoint y: 431, endPoint x: 596, endPoint y: 429, distance: 182.0
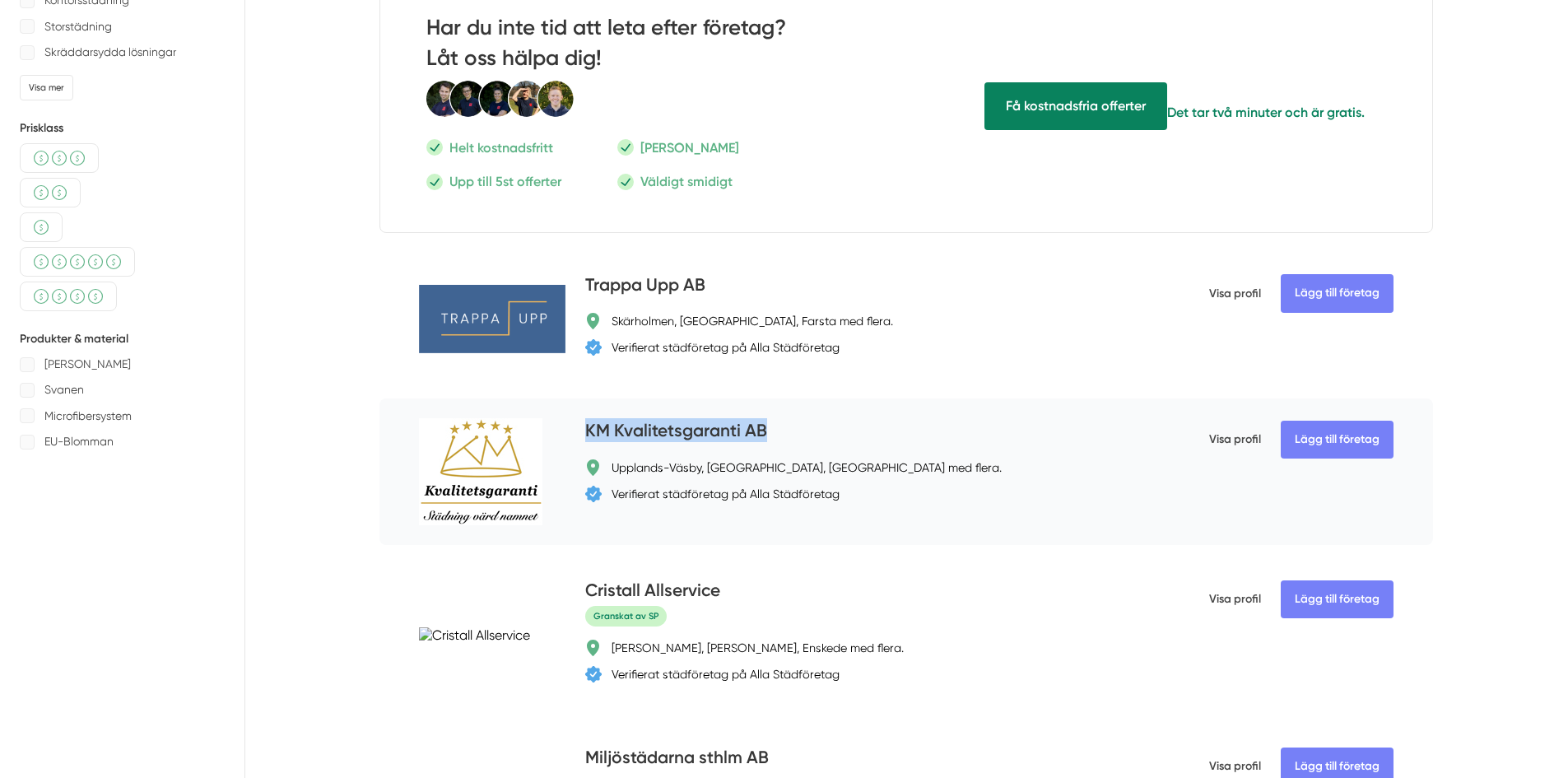
click at [591, 431] on div "KM Kvalitetsgaranti AB" at bounding box center [866, 432] width 561 height 27
drag, startPoint x: 772, startPoint y: 426, endPoint x: 586, endPoint y: 433, distance: 186.1
click at [586, 433] on div "KM Kvalitetsgaranti AB" at bounding box center [866, 432] width 561 height 27
copy h4 "KM Kvalitetsgaranti AB"
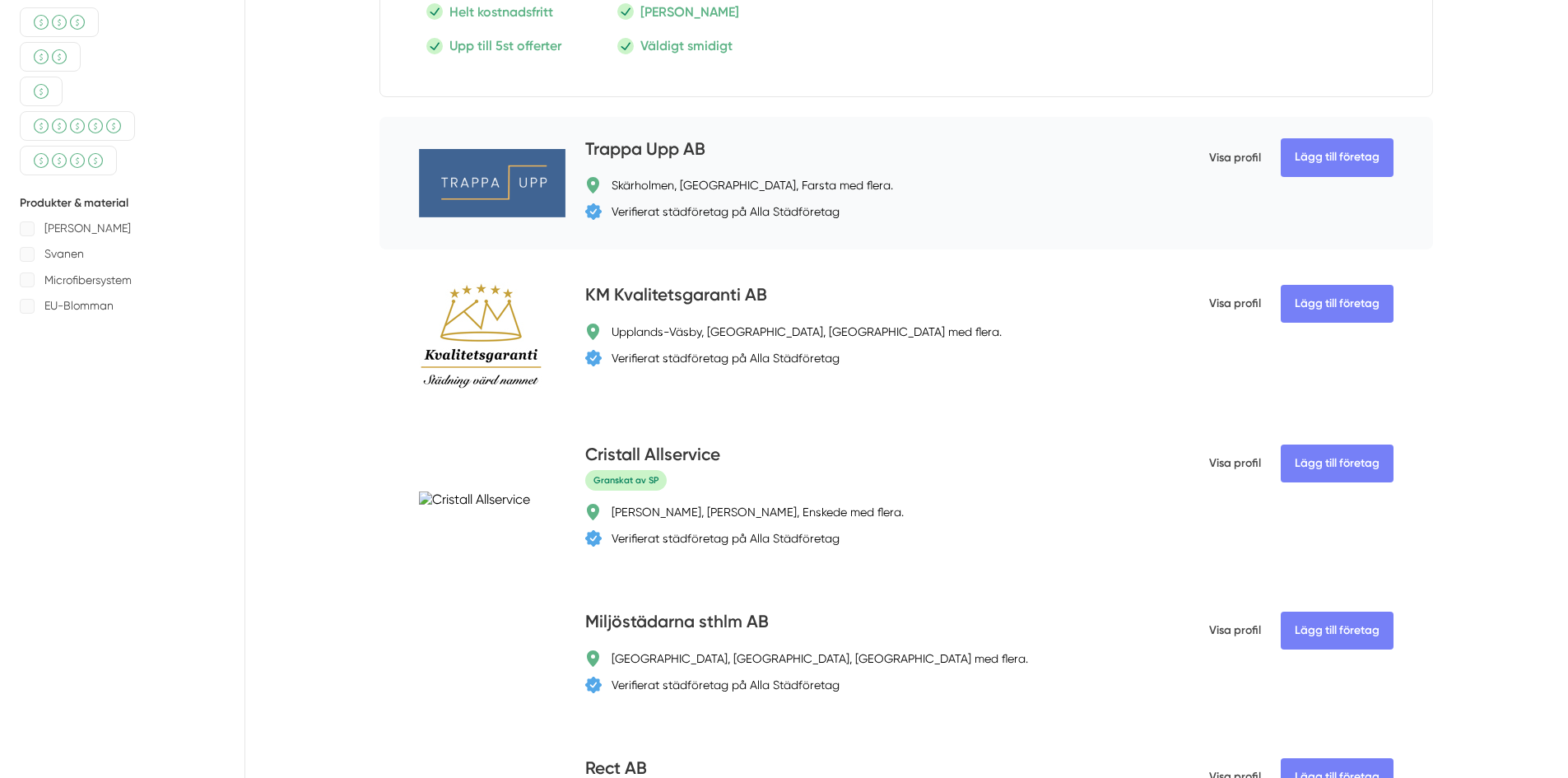
scroll to position [741, 0]
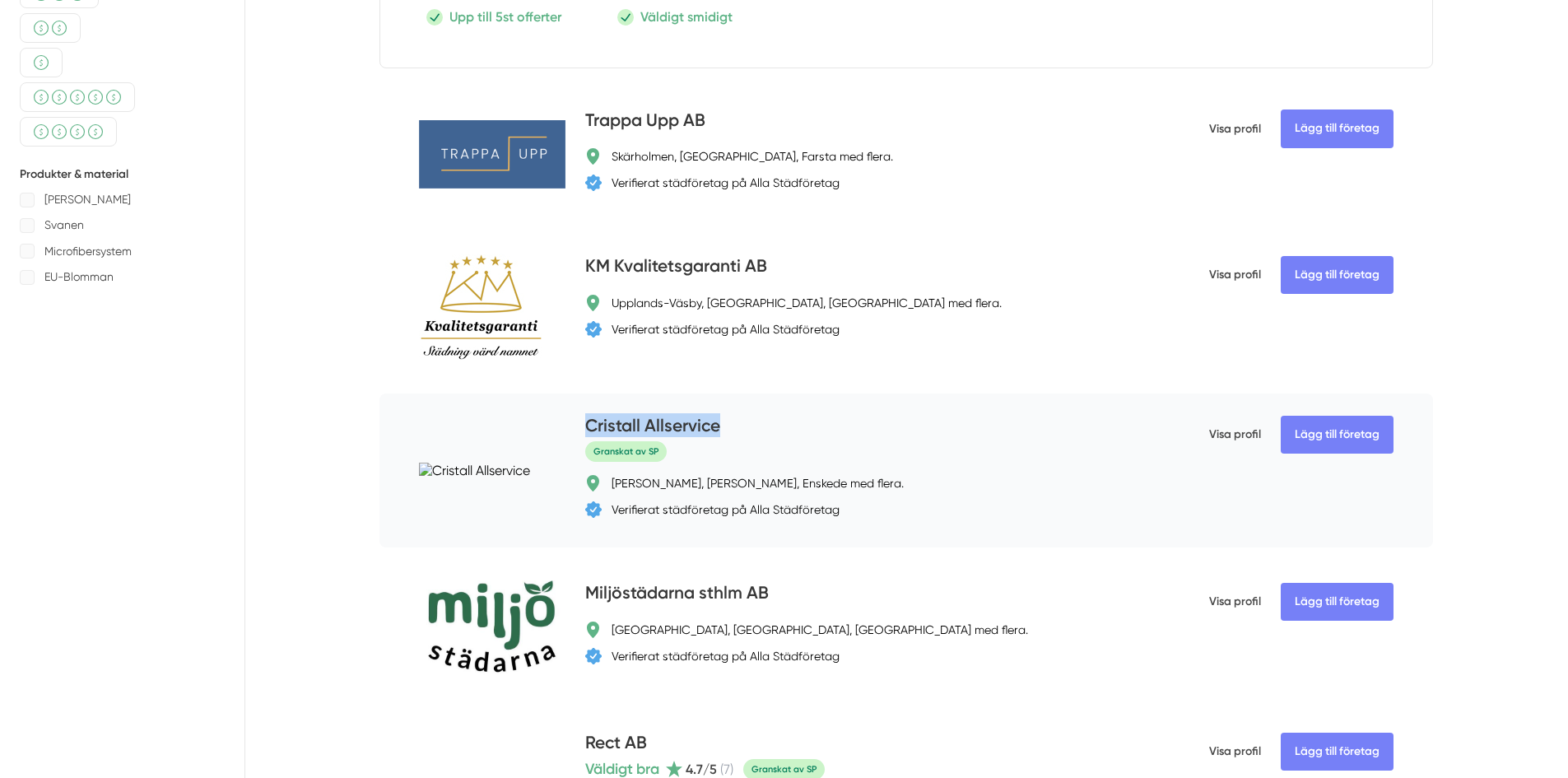
drag, startPoint x: 735, startPoint y: 429, endPoint x: 589, endPoint y: 429, distance: 146.0
click at [589, 429] on div "Cristall Allservice" at bounding box center [866, 427] width 561 height 27
copy h4 "Cristall Allservice"
click at [647, 419] on h4 "Cristall Allservice" at bounding box center [653, 427] width 135 height 27
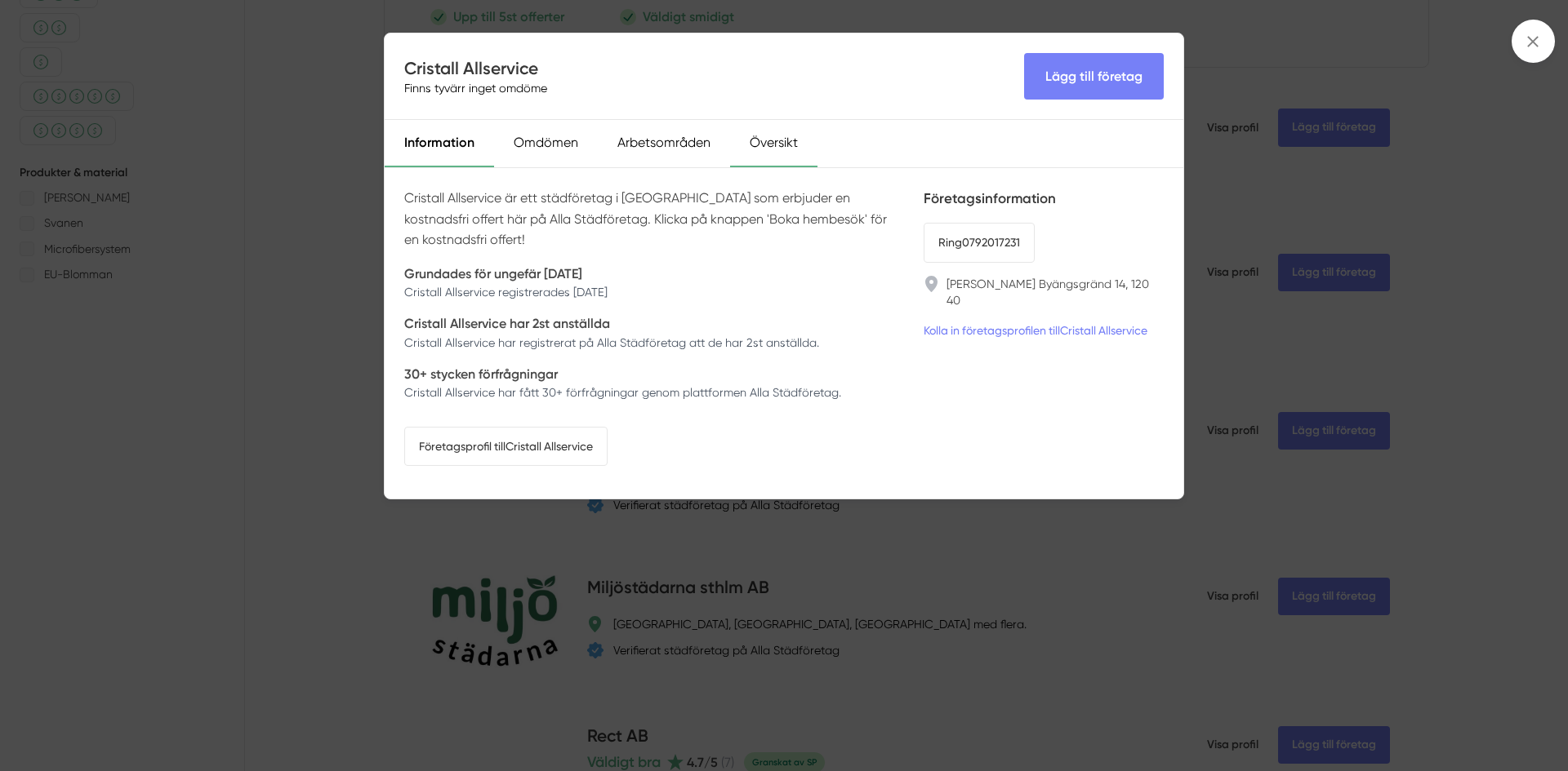
click at [744, 136] on div "Översikt" at bounding box center [773, 144] width 87 height 47
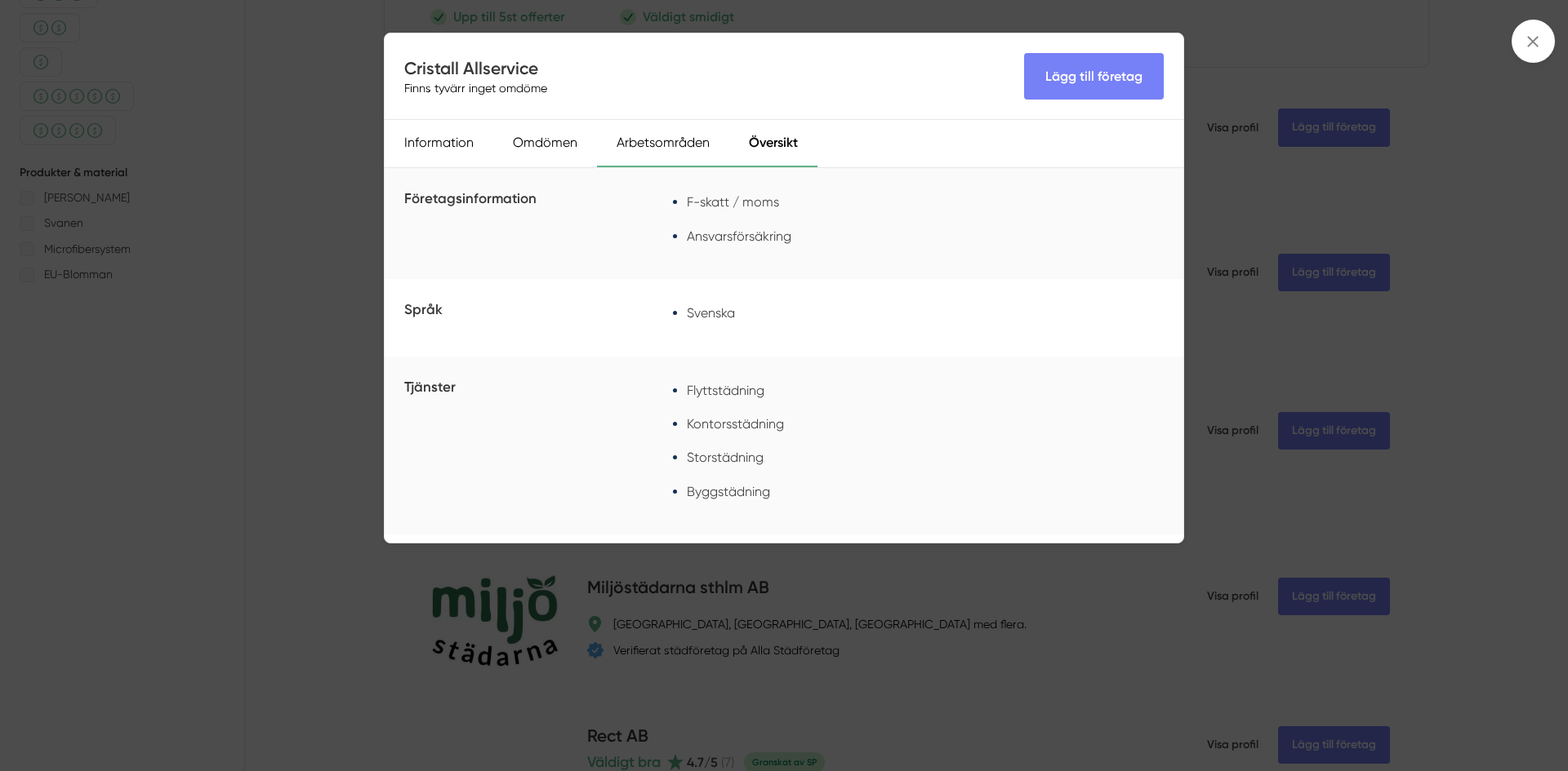
click at [675, 145] on div "Arbetsområden" at bounding box center [663, 144] width 132 height 47
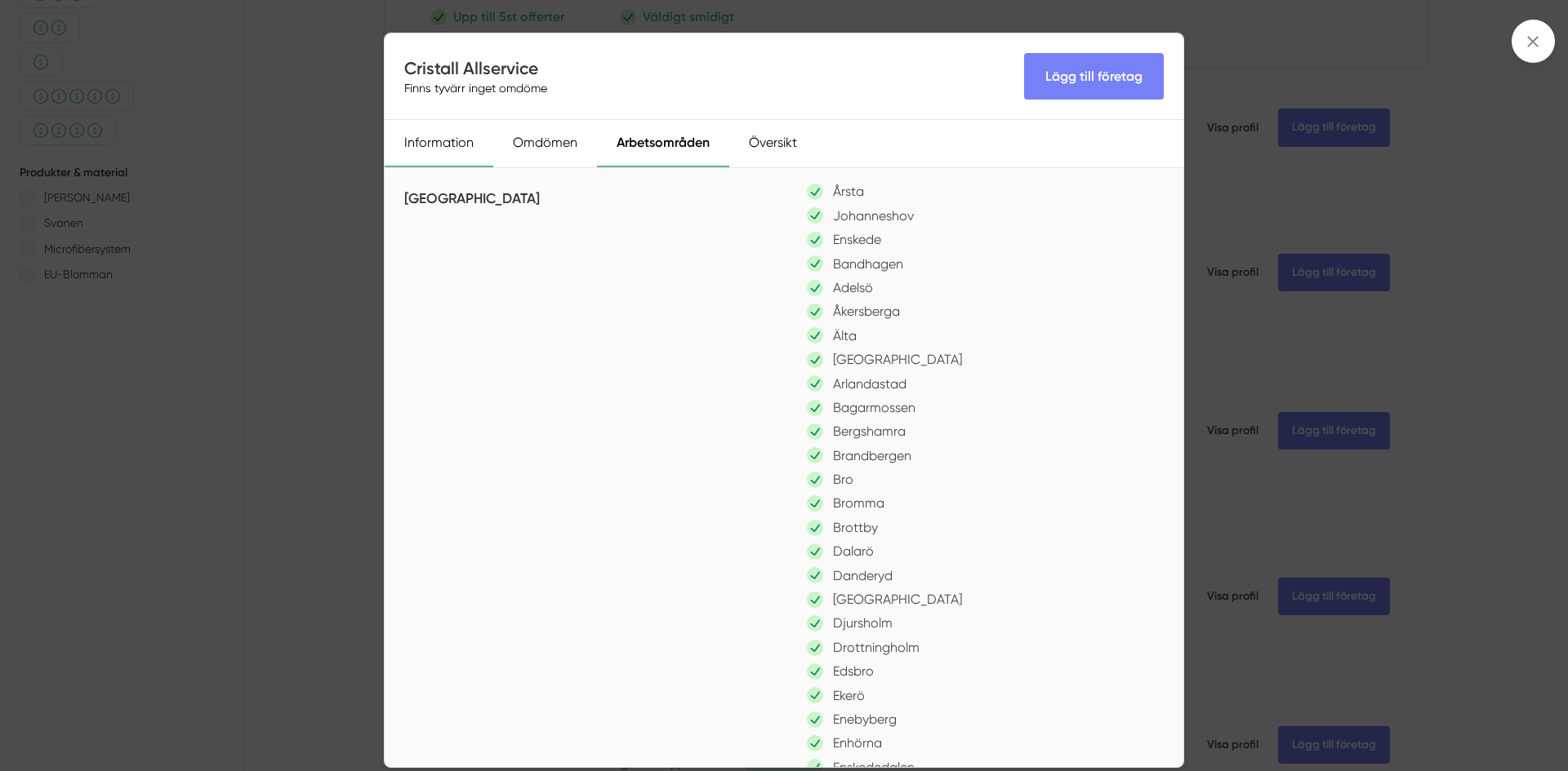
click at [456, 155] on div "Information" at bounding box center [439, 144] width 108 height 47
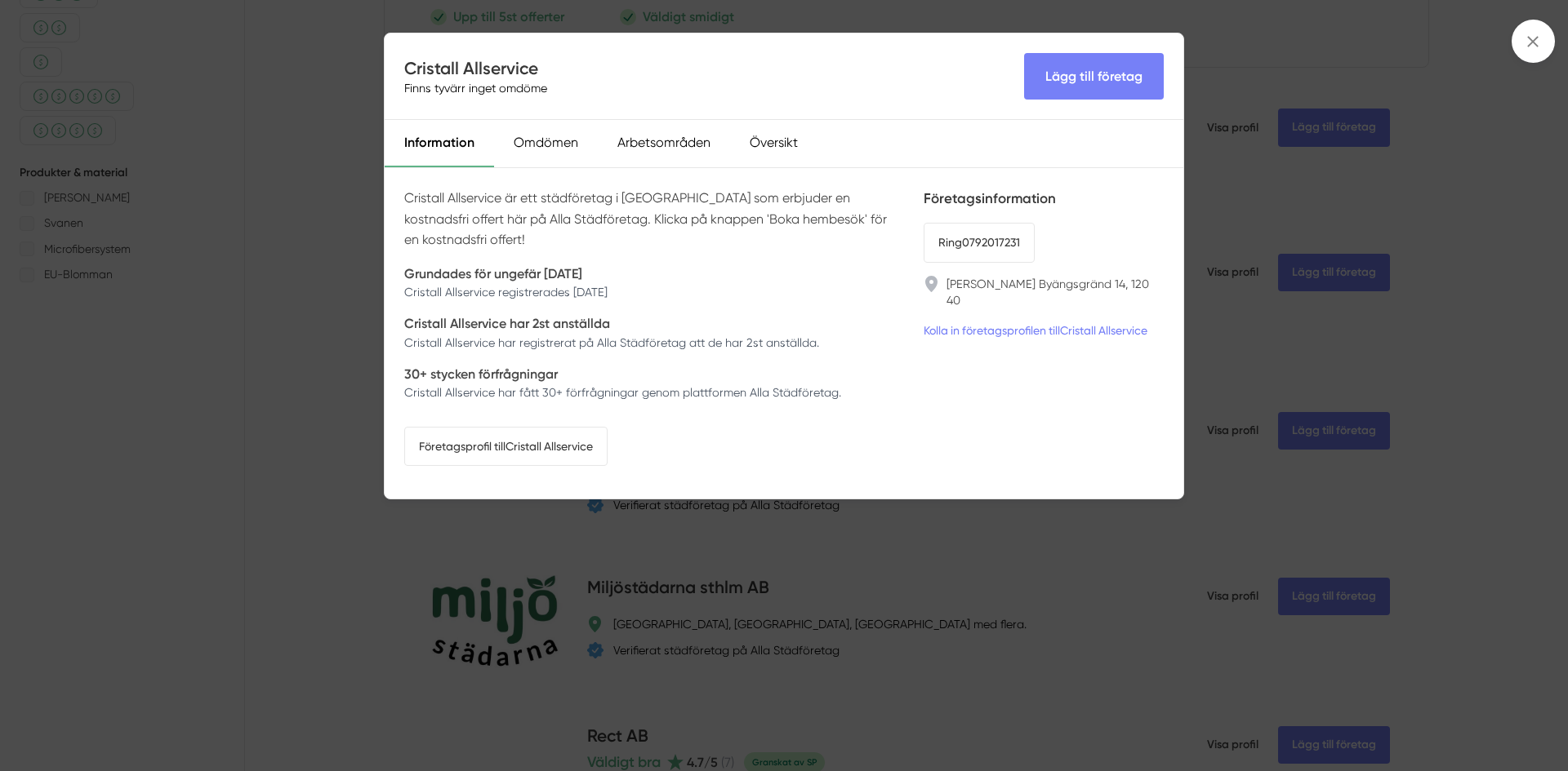
click at [337, 381] on div "Cristall Allservice Finns tyvärr inget omdöme Lägg till företag Information Omd…" at bounding box center [784, 386] width 1568 height 771
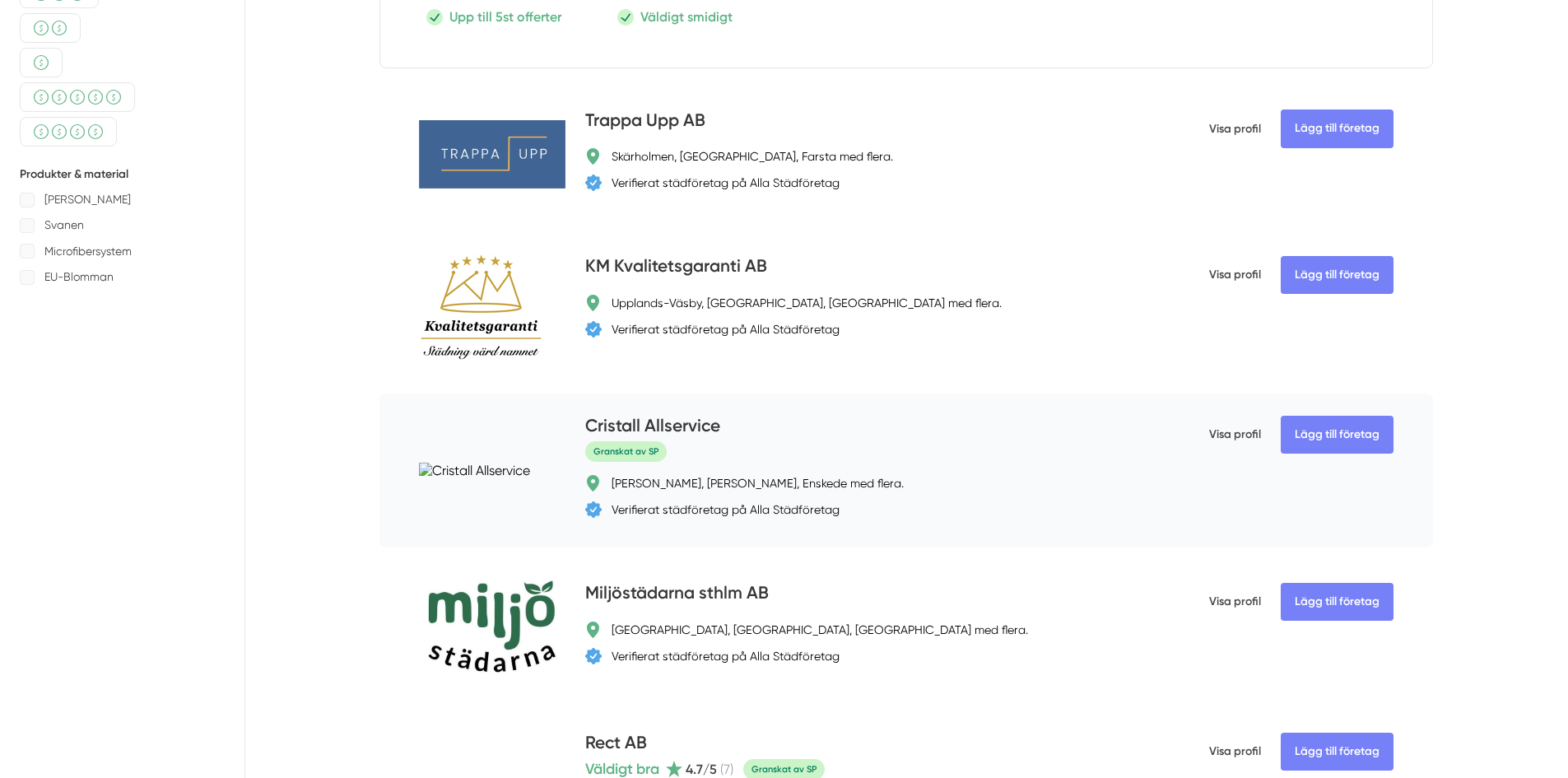
click at [1226, 438] on span "Visa profil" at bounding box center [1235, 435] width 52 height 43
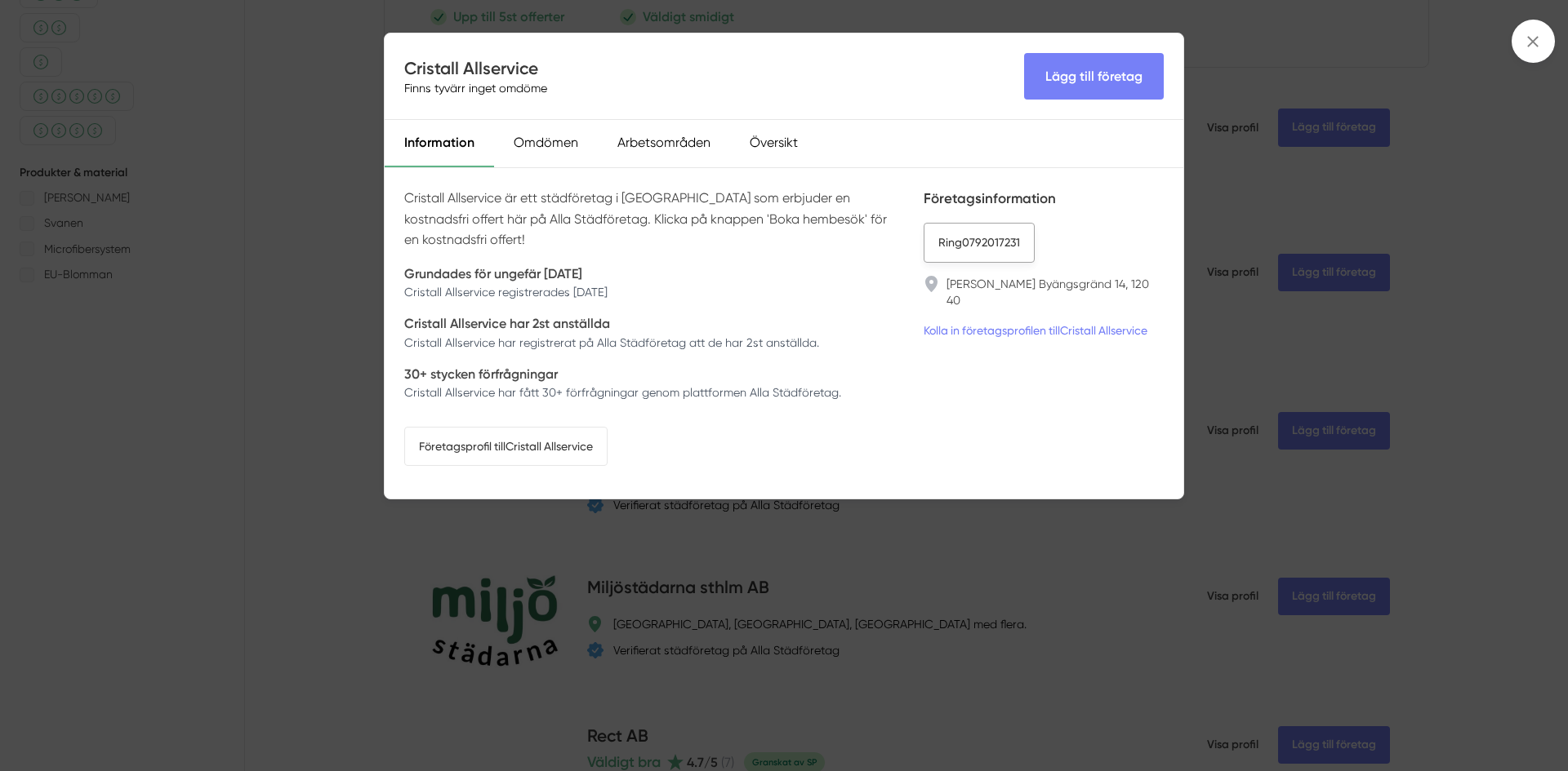
drag, startPoint x: 1048, startPoint y: 236, endPoint x: 958, endPoint y: 245, distance: 90.4
click at [958, 245] on li "Ring 0792017231" at bounding box center [1043, 242] width 240 height 39
drag, startPoint x: 904, startPoint y: 244, endPoint x: 1019, endPoint y: 241, distance: 115.0
click at [1019, 241] on div "Cristall Allservice är ett städföretag i Årsta som erbjuder en kostnadsfri offe…" at bounding box center [784, 333] width 798 height 330
click at [1071, 213] on div "Företagsinformation Ring 0792017231 Desiree Di Marino Byängsgränd 14, 120 40 Ko…" at bounding box center [1043, 334] width 240 height 291
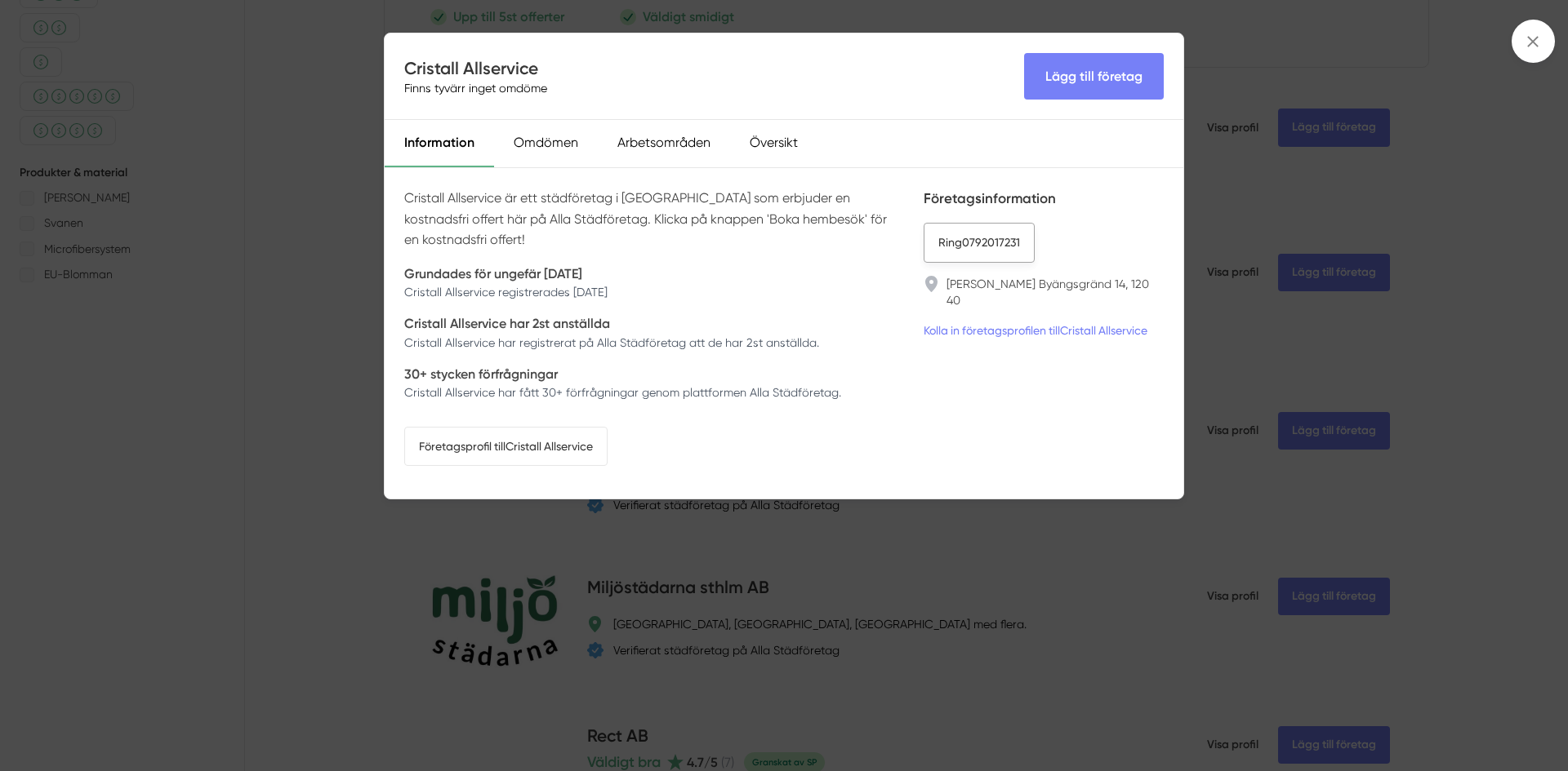
drag, startPoint x: 1075, startPoint y: 234, endPoint x: 955, endPoint y: 244, distance: 120.4
click at [955, 244] on li "Ring 0792017231" at bounding box center [1043, 242] width 240 height 39
click at [884, 110] on div "Cristall Allservice Finns tyvärr inget omdöme Lägg till företag" at bounding box center [784, 77] width 798 height 86
click at [315, 302] on div "Cristall Allservice Finns tyvärr inget omdöme Lägg till företag Information Omd…" at bounding box center [784, 386] width 1568 height 771
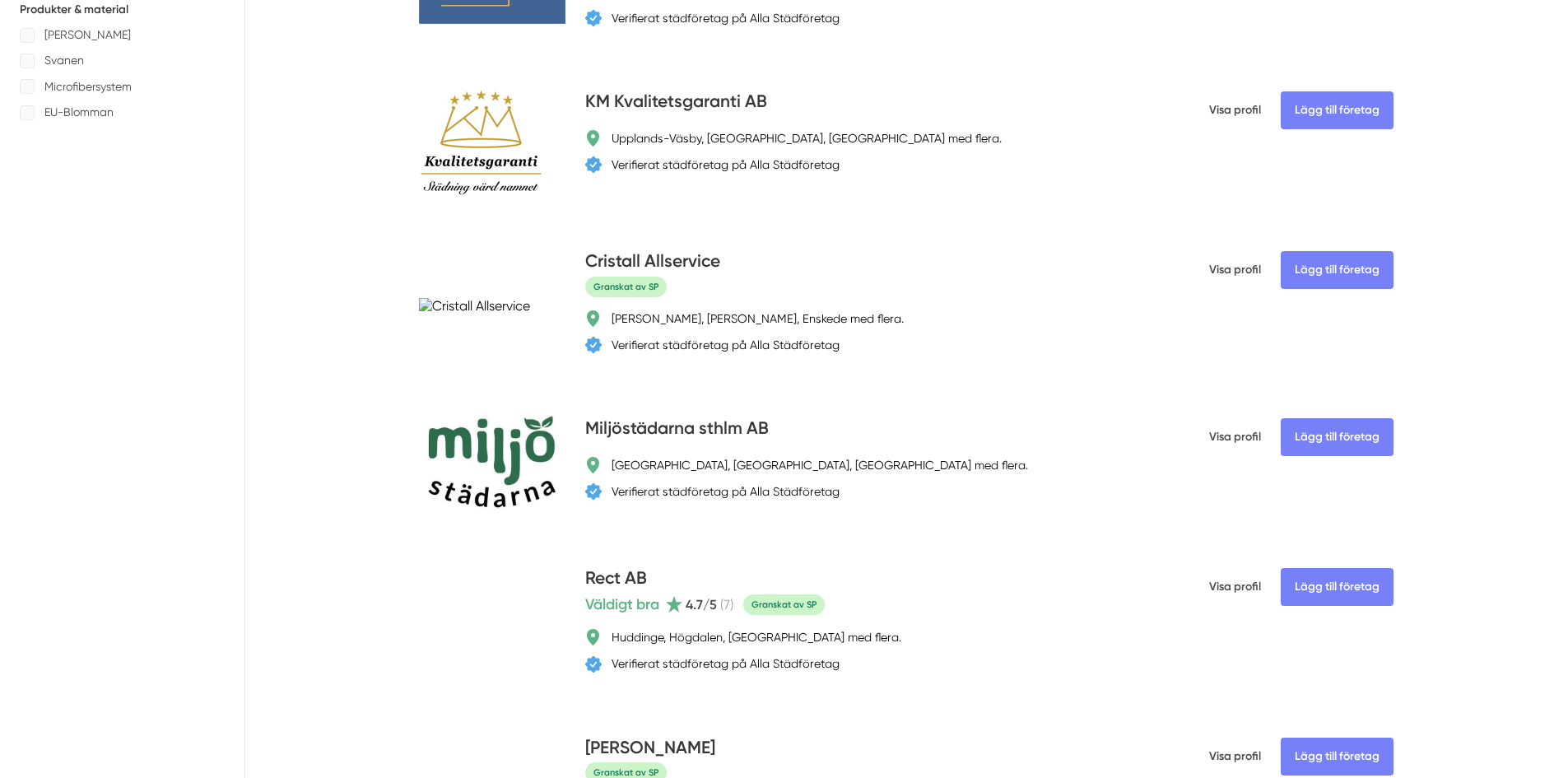
scroll to position [988, 0]
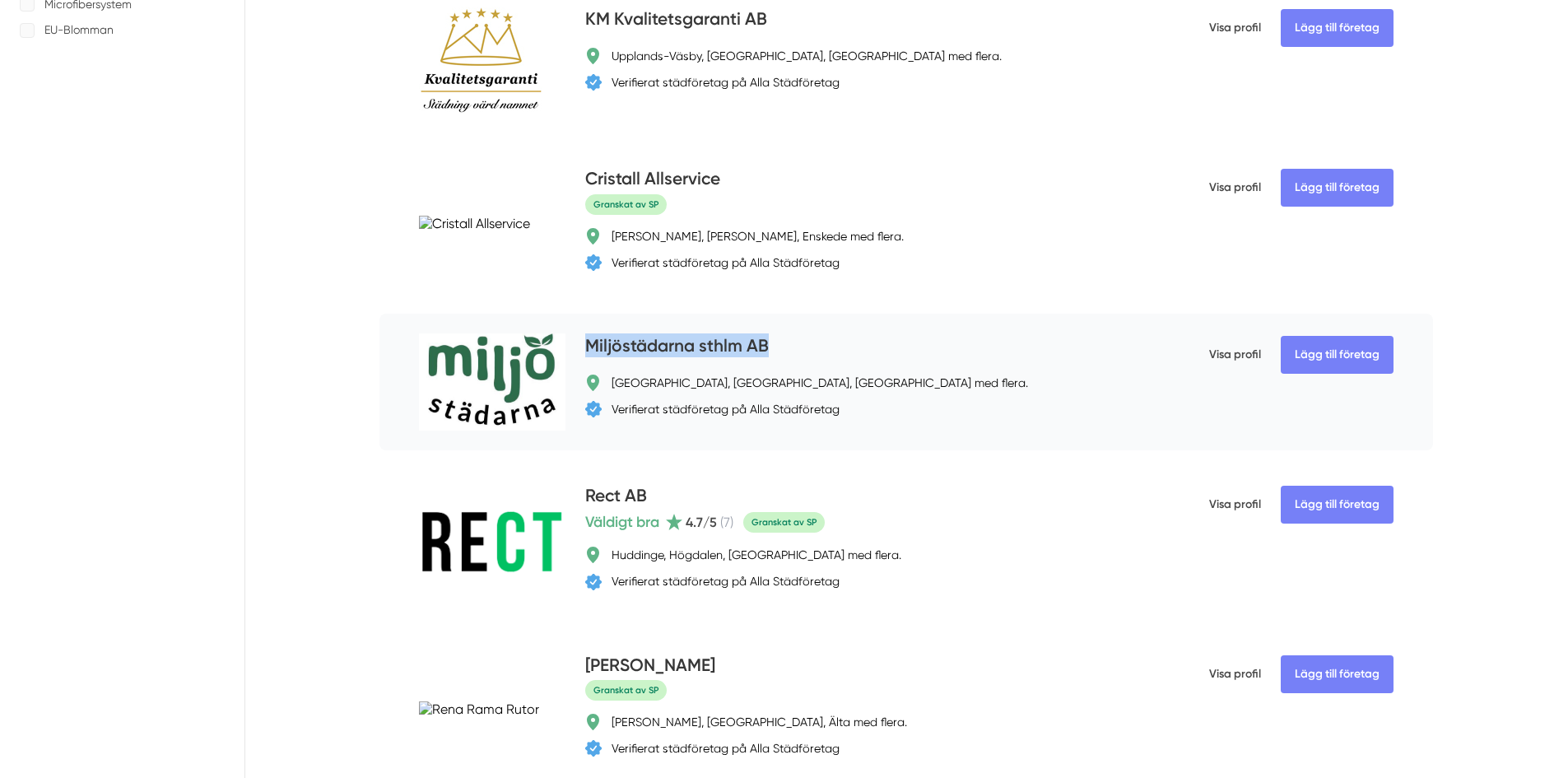
drag, startPoint x: 786, startPoint y: 345, endPoint x: 587, endPoint y: 357, distance: 199.4
click at [587, 357] on div "Miljöstädarna sthlm AB" at bounding box center [866, 347] width 561 height 27
copy h4 "Miljöstädarna sthlm AB"
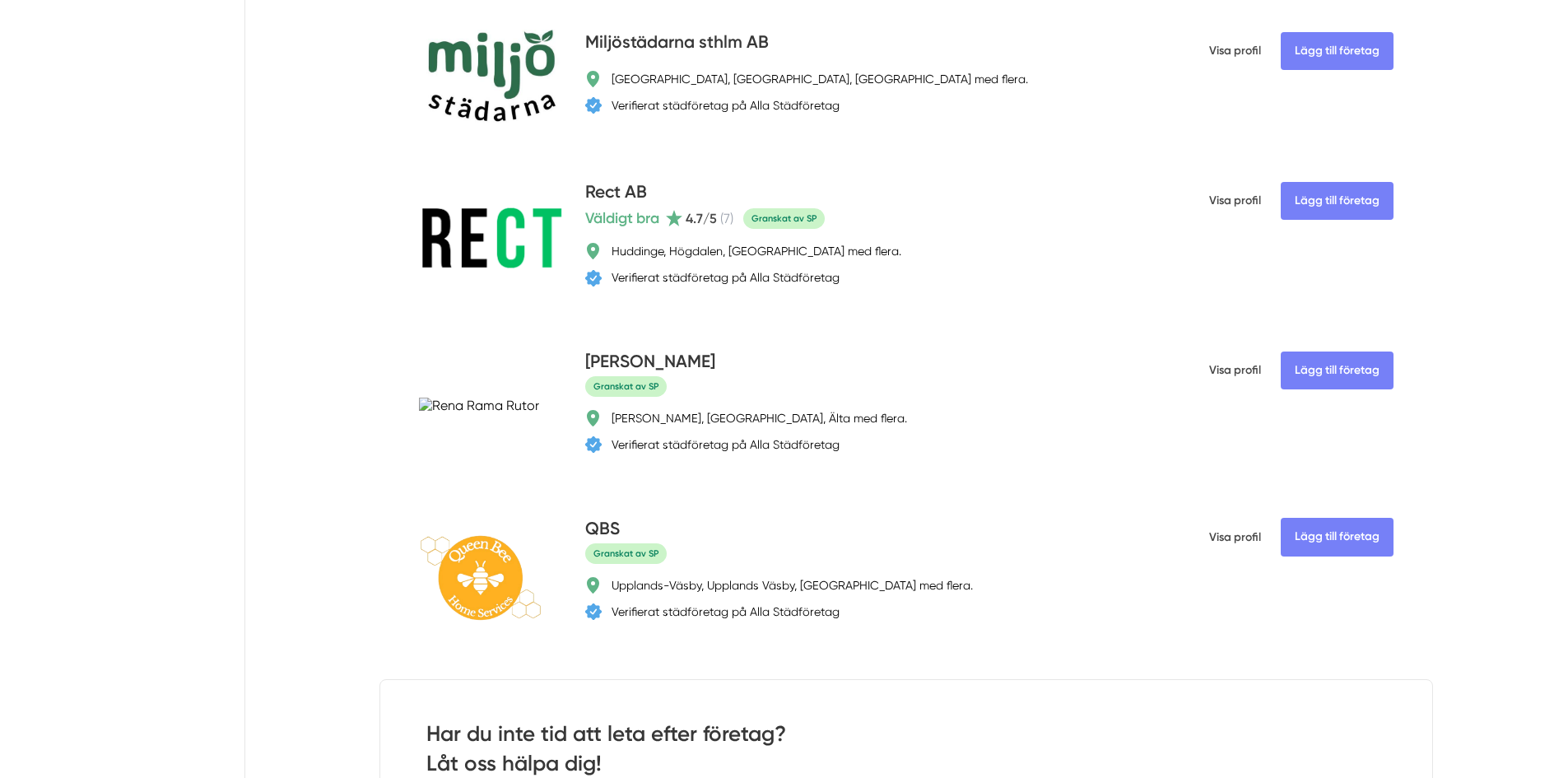
scroll to position [1318, 0]
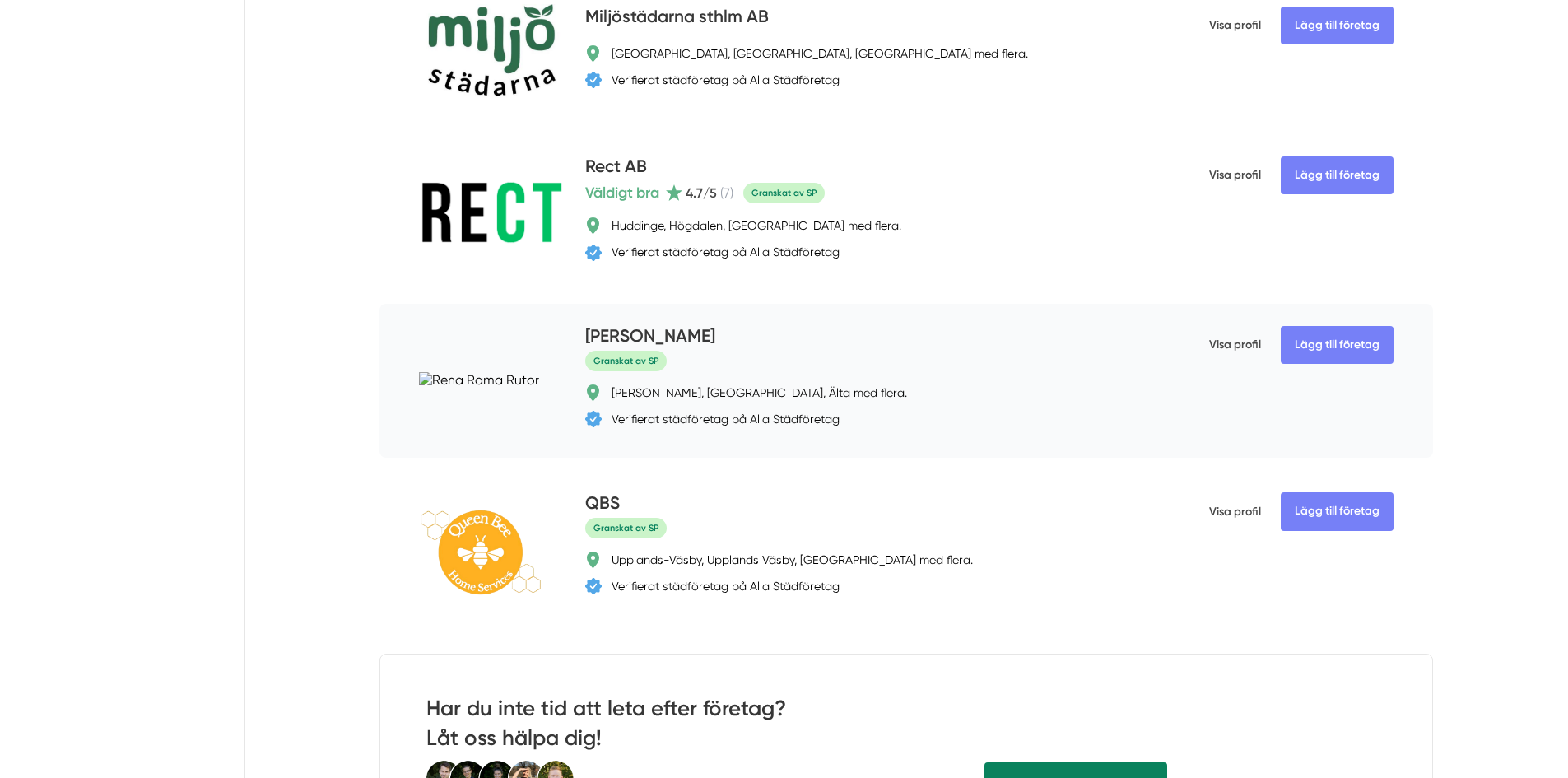
drag, startPoint x: 732, startPoint y: 333, endPoint x: 586, endPoint y: 325, distance: 146.2
click at [586, 325] on div "Rena Rama Rutor" at bounding box center [866, 338] width 561 height 27
copy h4 "Rena Rama Rutor"
click at [1020, 335] on div "Rena Rama Rutor" at bounding box center [866, 338] width 561 height 27
click at [672, 341] on h4 "Rena Rama Rutor" at bounding box center [650, 338] width 130 height 27
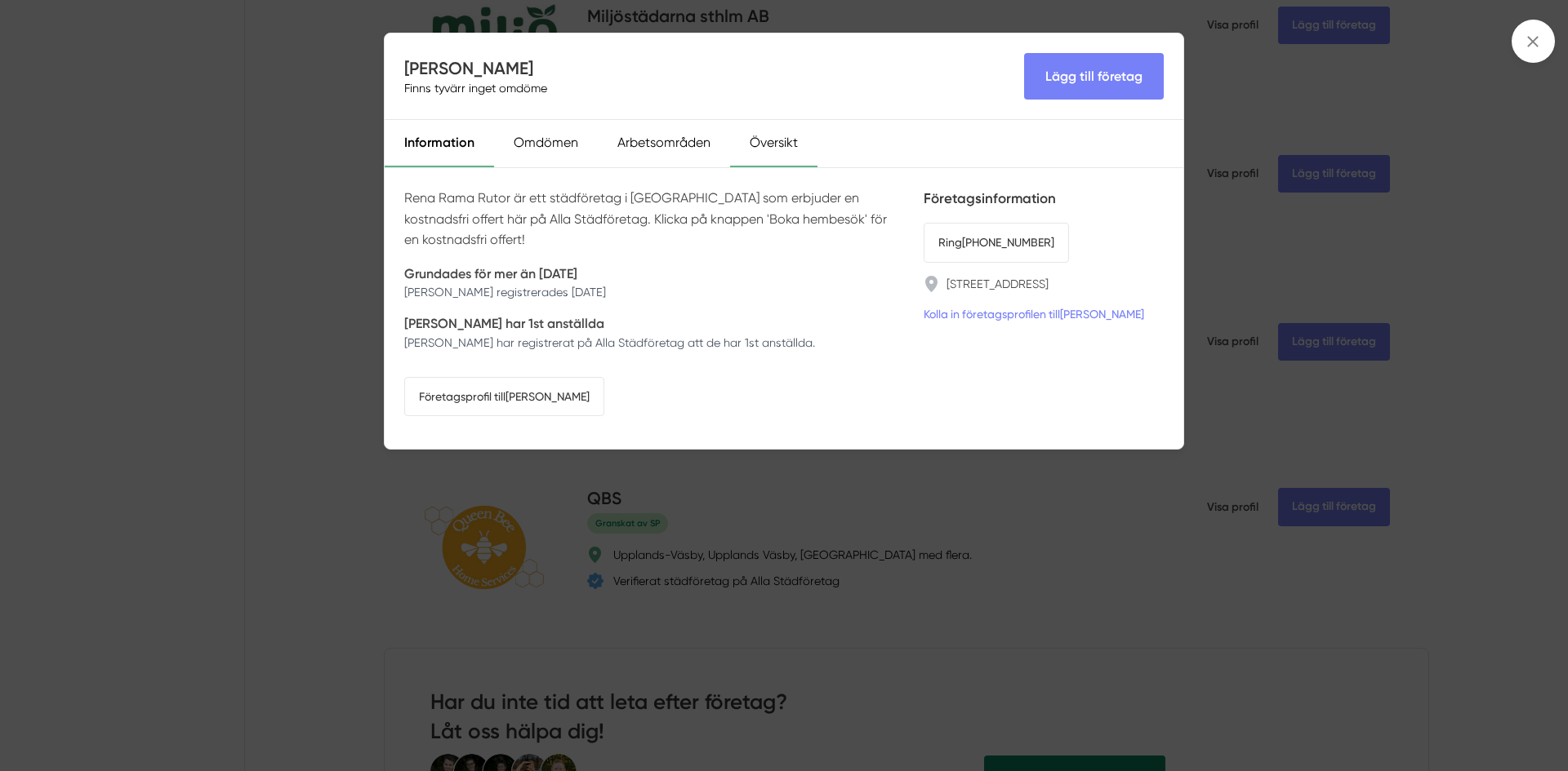
click at [777, 142] on div "Översikt" at bounding box center [773, 144] width 87 height 47
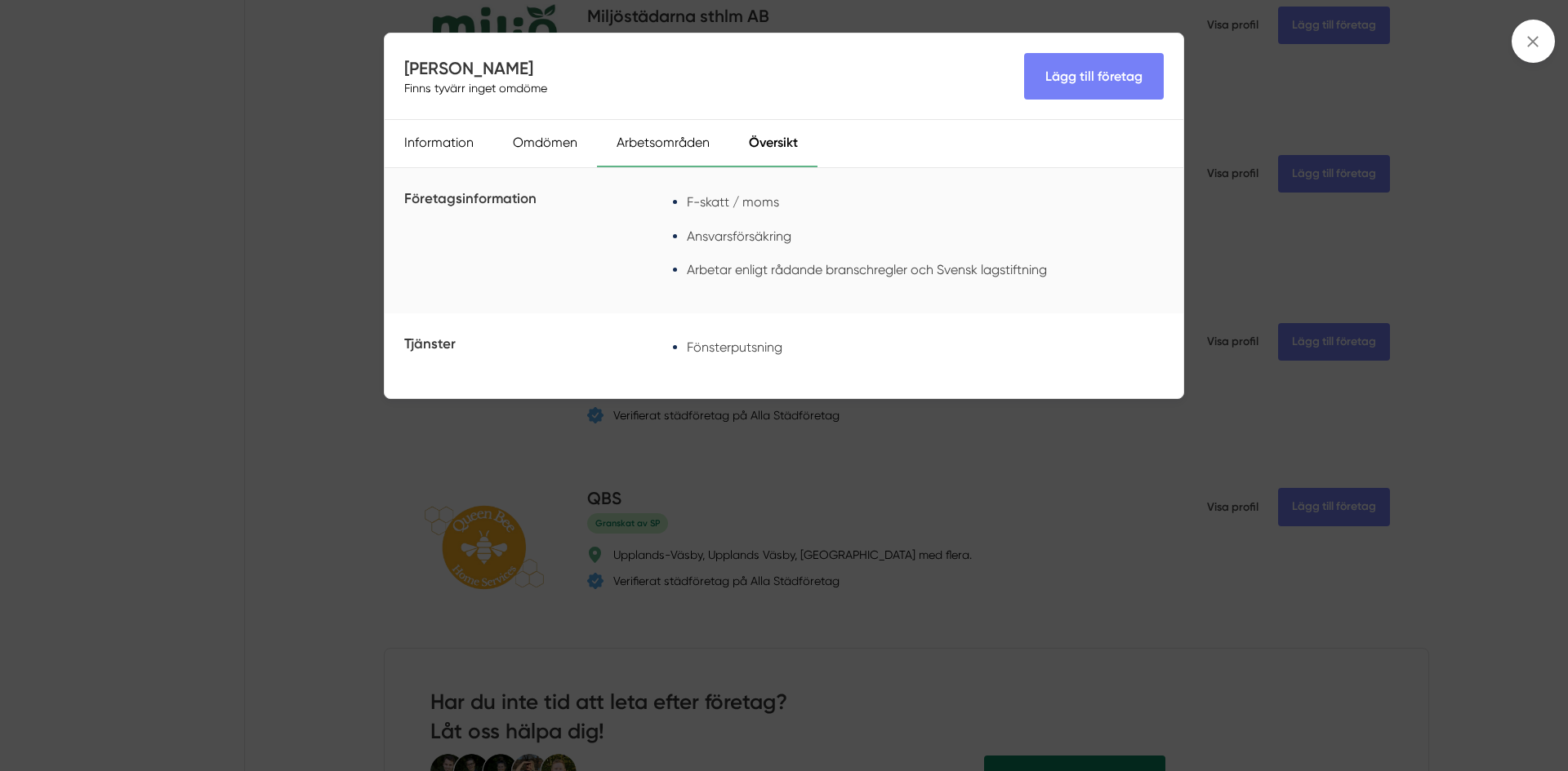
click at [705, 145] on div "Arbetsområden" at bounding box center [663, 144] width 132 height 47
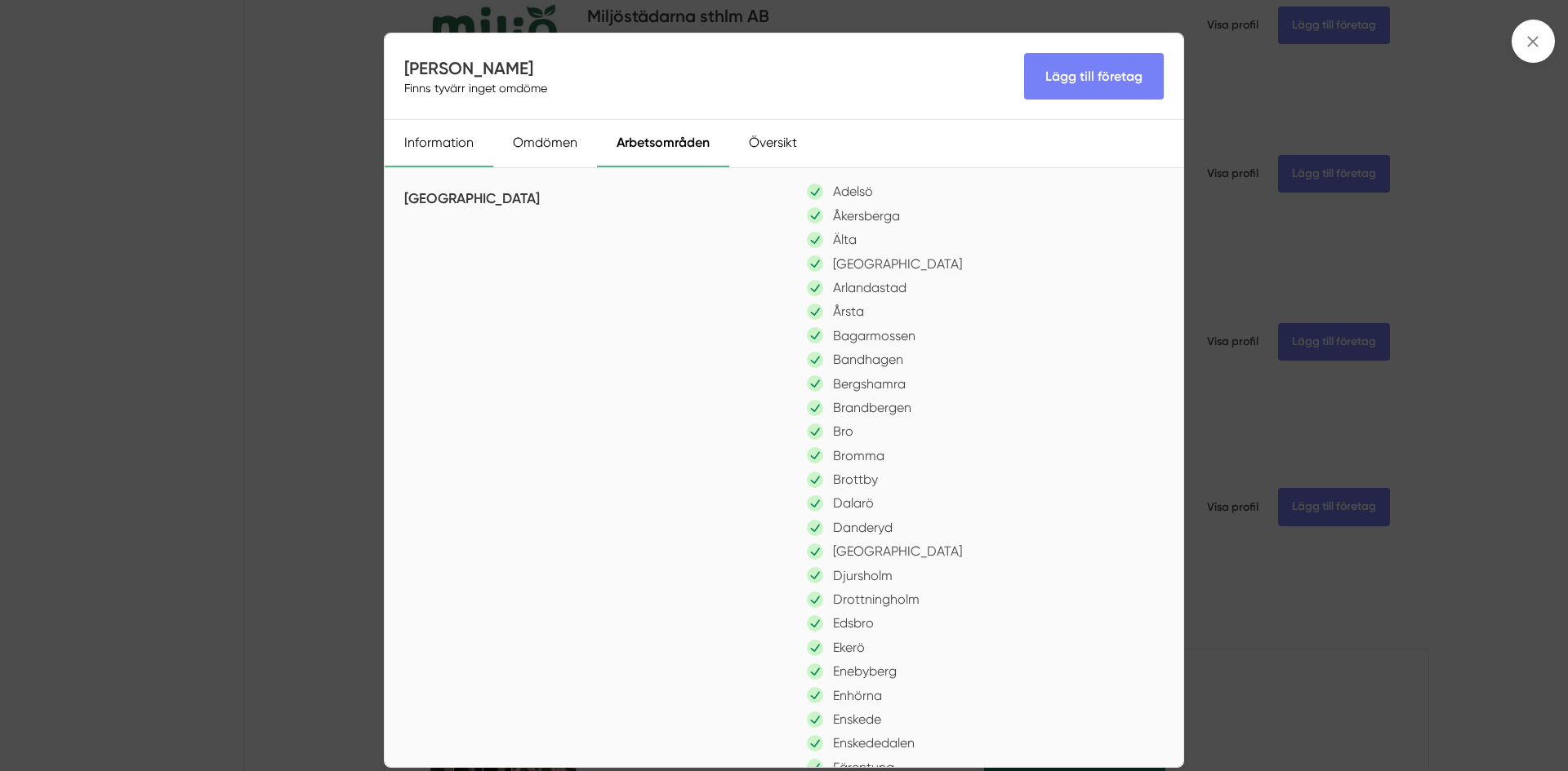
click at [452, 143] on div "Information" at bounding box center [439, 144] width 108 height 47
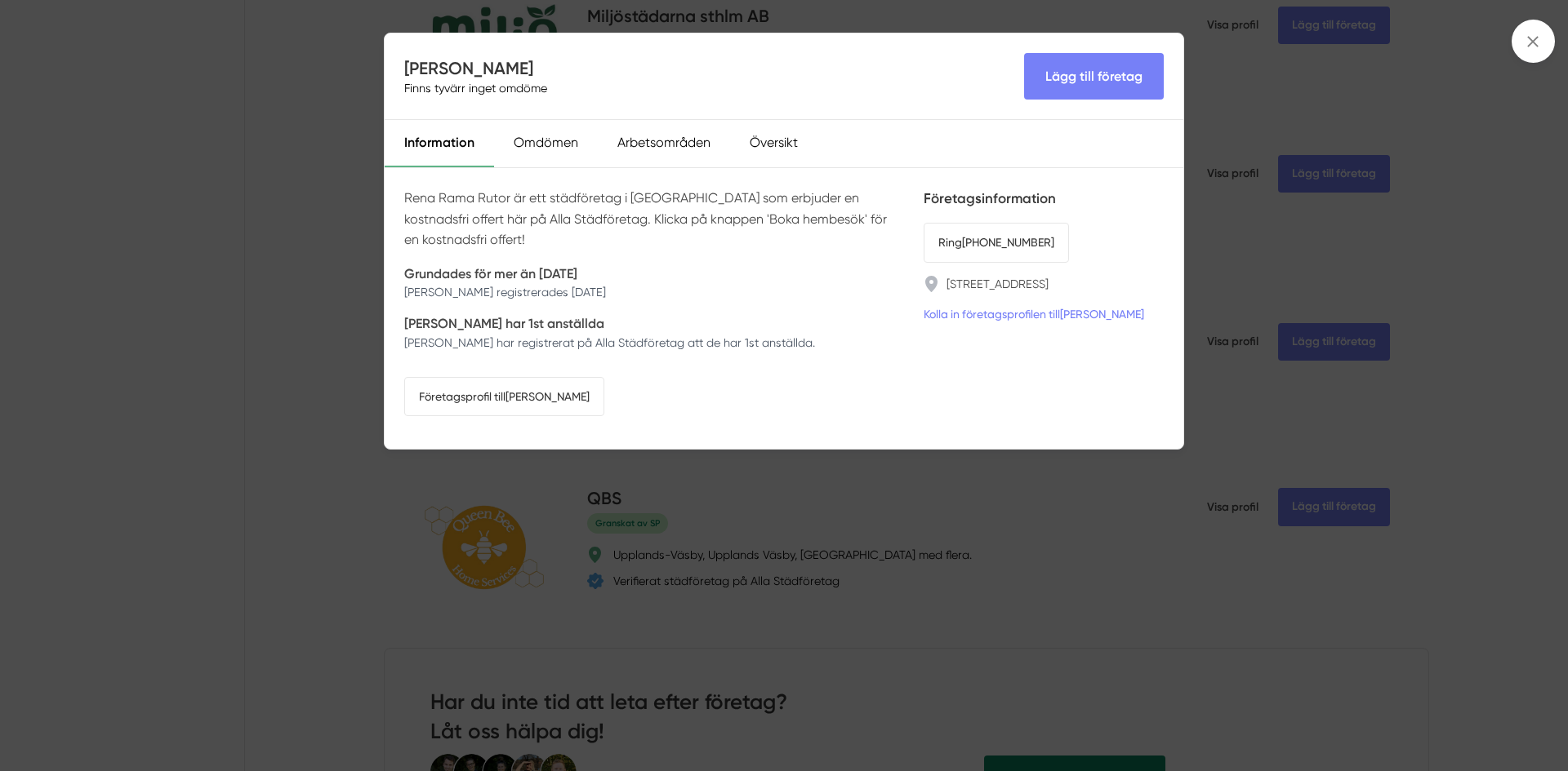
click at [353, 198] on div "Rena Rama Rutor Finns tyvärr inget omdöme Lägg till företag Information Omdömen…" at bounding box center [784, 386] width 1568 height 771
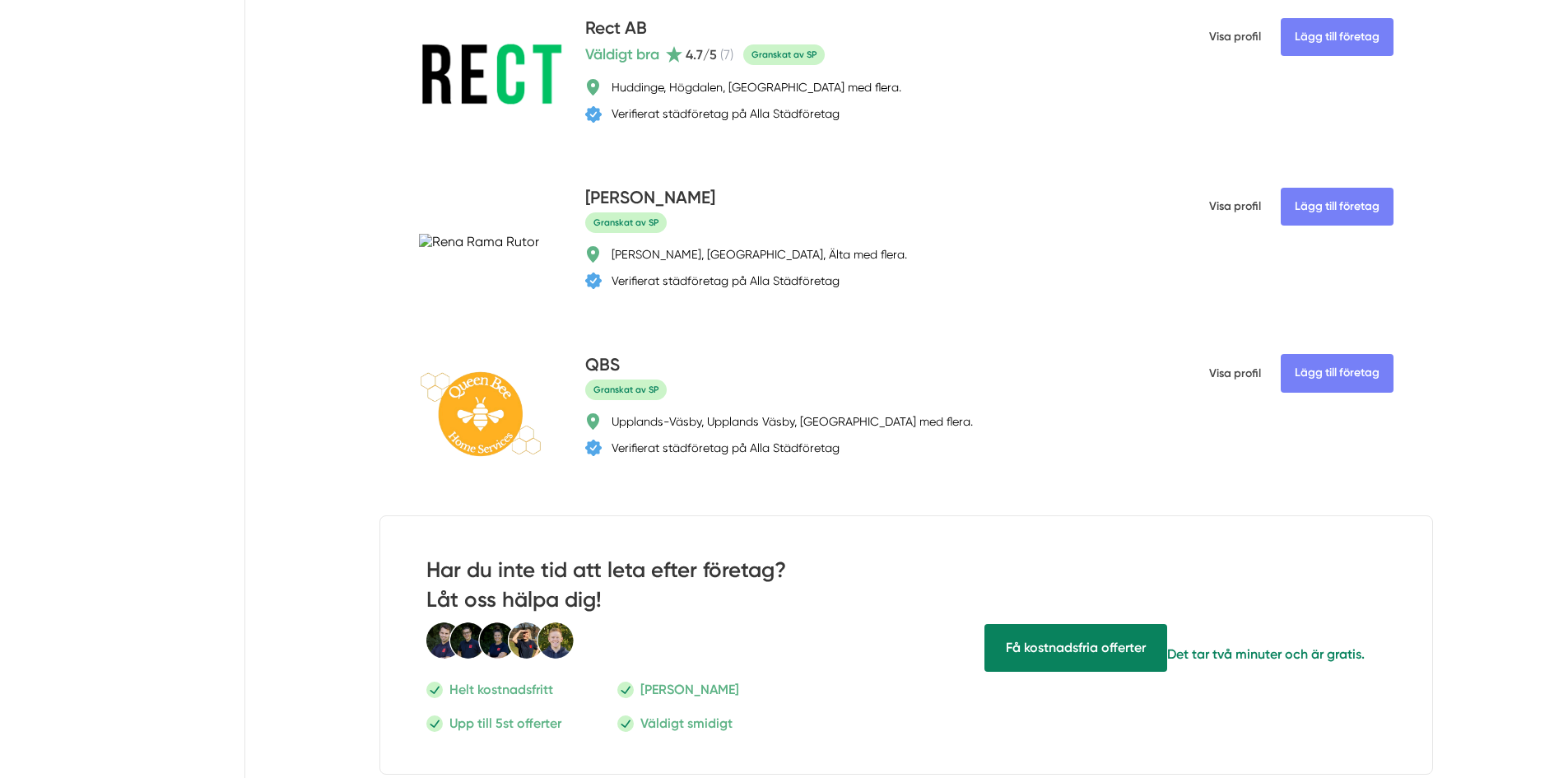
scroll to position [1482, 0]
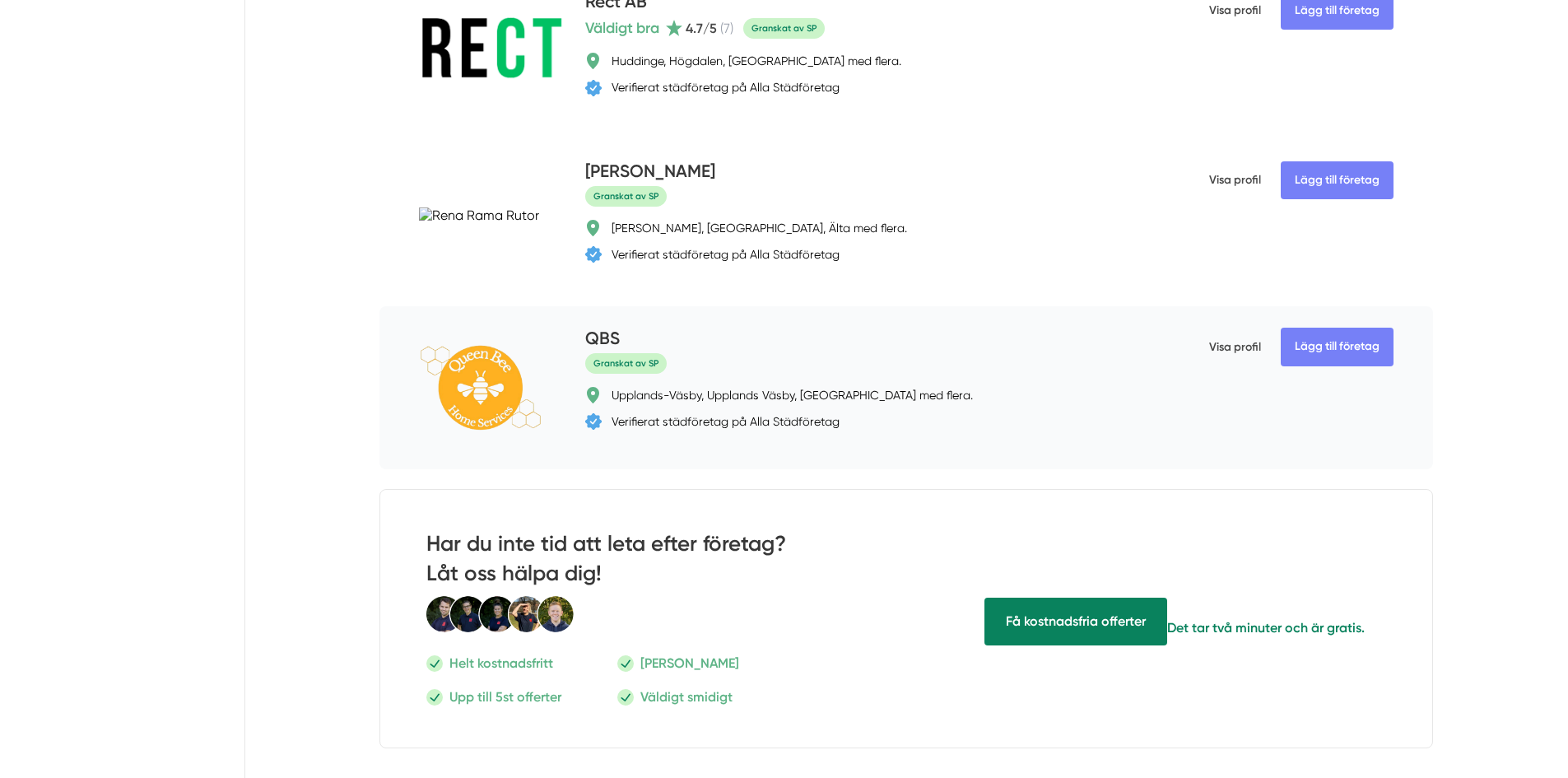
click at [608, 336] on h4 "QBS" at bounding box center [602, 340] width 34 height 27
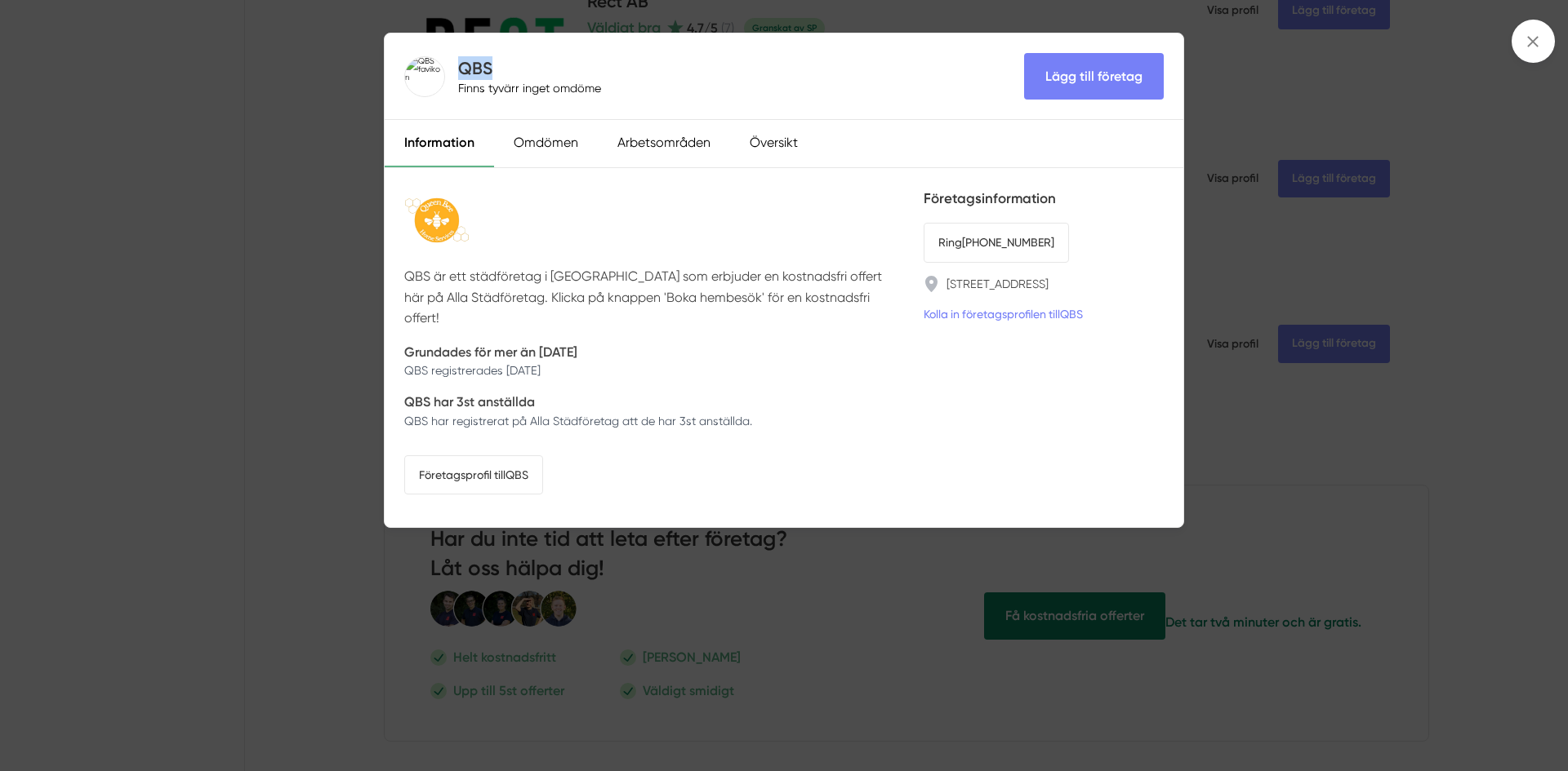
drag, startPoint x: 506, startPoint y: 66, endPoint x: 468, endPoint y: 69, distance: 38.1
click at [459, 69] on h4 "QBS" at bounding box center [533, 68] width 149 height 24
copy h4 "QBS"
drag, startPoint x: 998, startPoint y: 242, endPoint x: 920, endPoint y: 364, distance: 144.8
click at [920, 364] on div "QBS är ett städföretag i Sollentuna som erbjuder en kostnadsfri offert här på A…" at bounding box center [784, 347] width 798 height 358
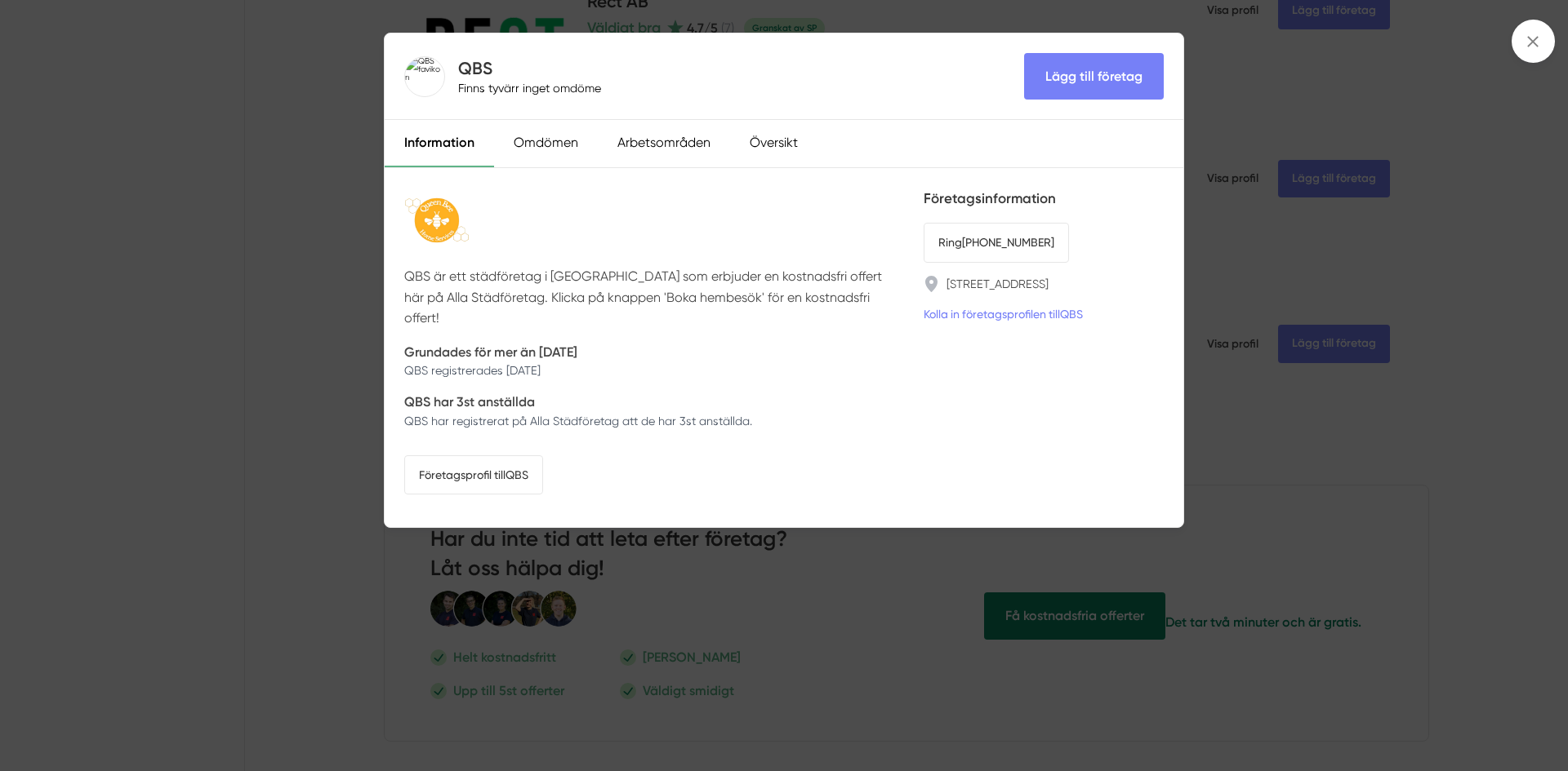
click at [317, 308] on div "QBS Finns tyvärr inget omdöme Lägg till företag Information Omdömen Arbetsområd…" at bounding box center [784, 386] width 1568 height 771
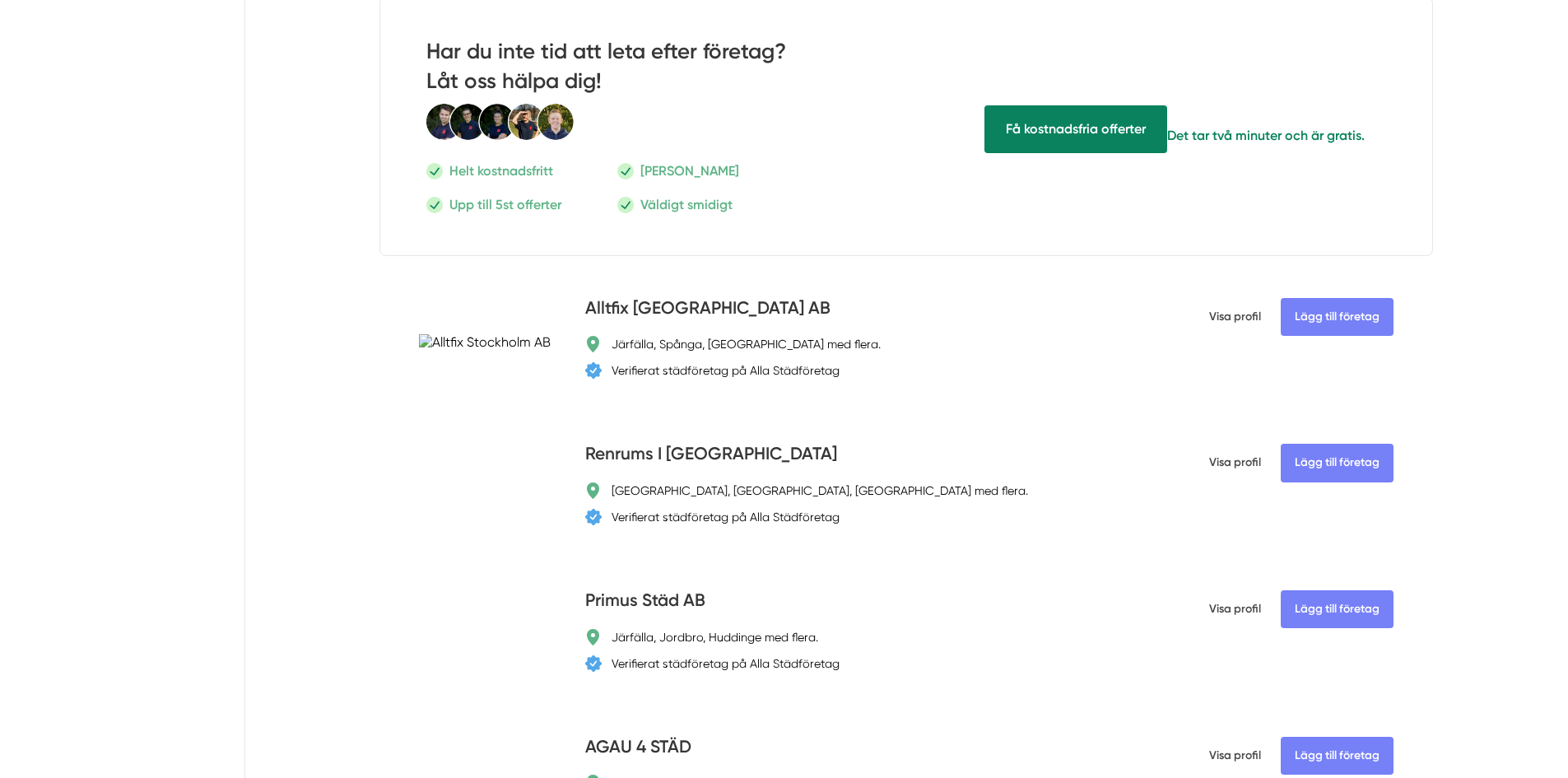
scroll to position [1977, 0]
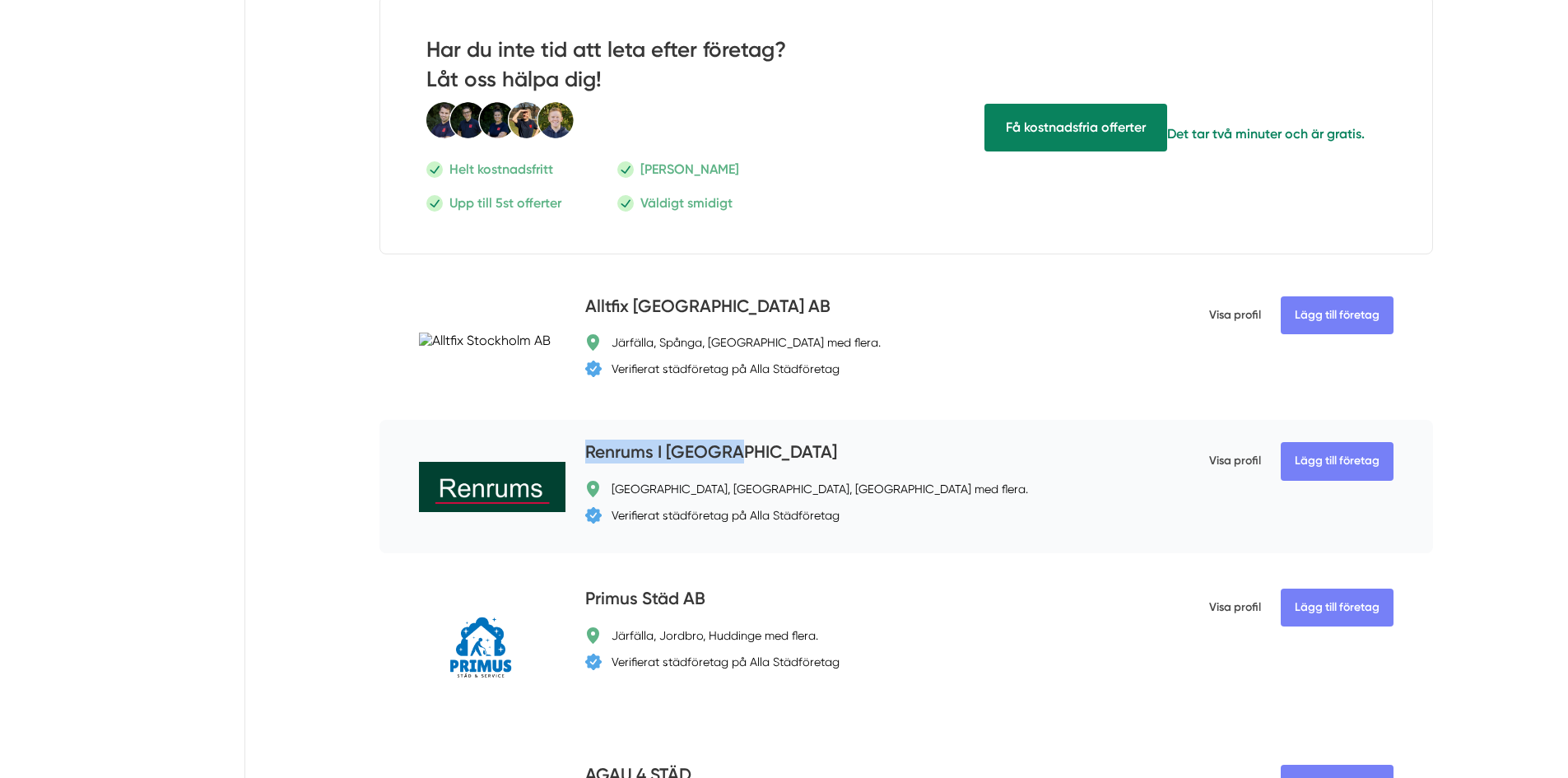
drag, startPoint x: 731, startPoint y: 456, endPoint x: 587, endPoint y: 453, distance: 144.0
click at [587, 453] on div "Renrums I Sverige" at bounding box center [866, 453] width 561 height 27
copy h4 "Renrums I Sverige"
click at [815, 467] on div "Renrums I Sverige" at bounding box center [866, 453] width 561 height 27
click at [701, 445] on h4 "Renrums I Sverige" at bounding box center [711, 453] width 252 height 27
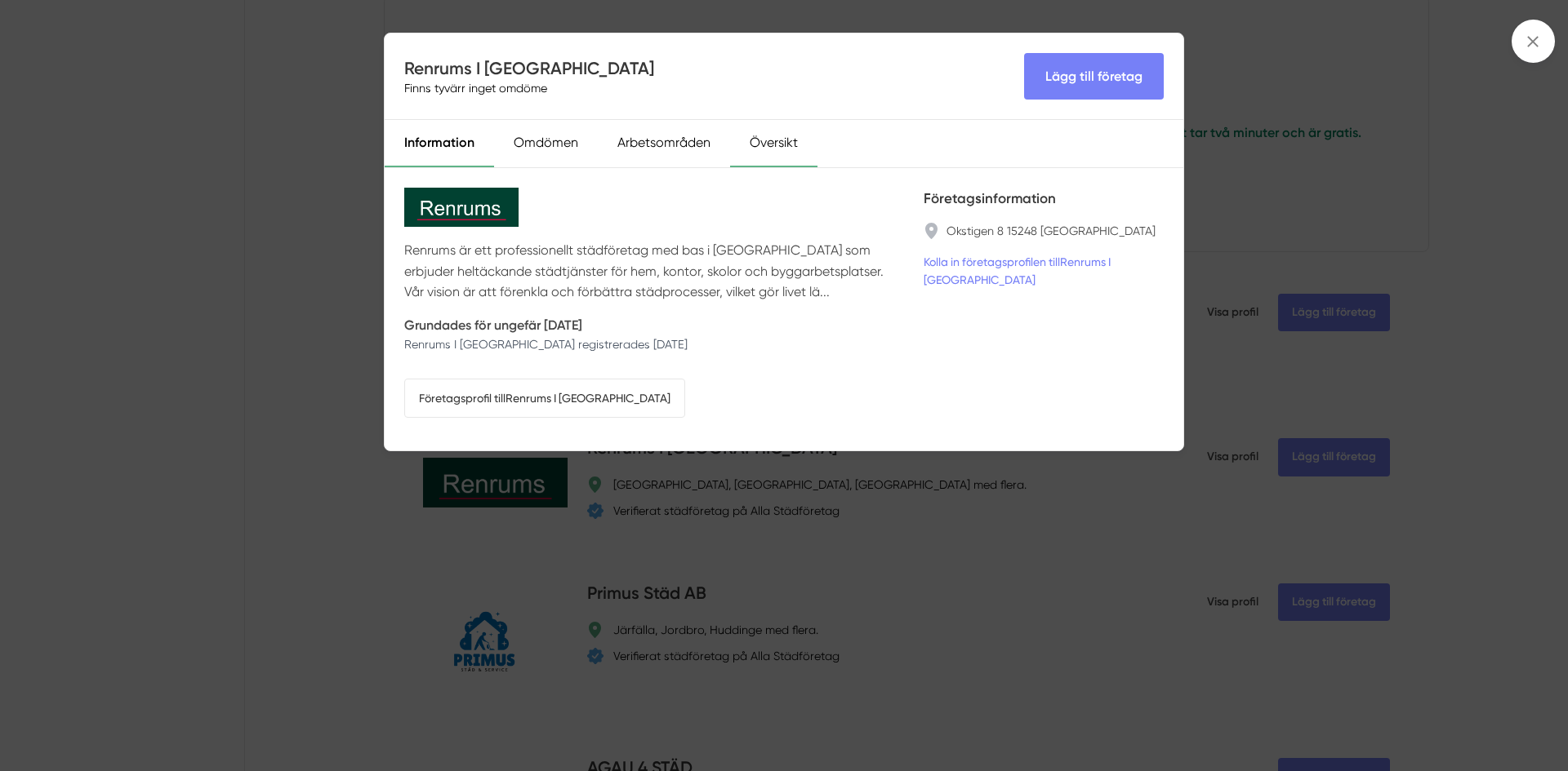
click at [763, 134] on div "Översikt" at bounding box center [773, 144] width 87 height 47
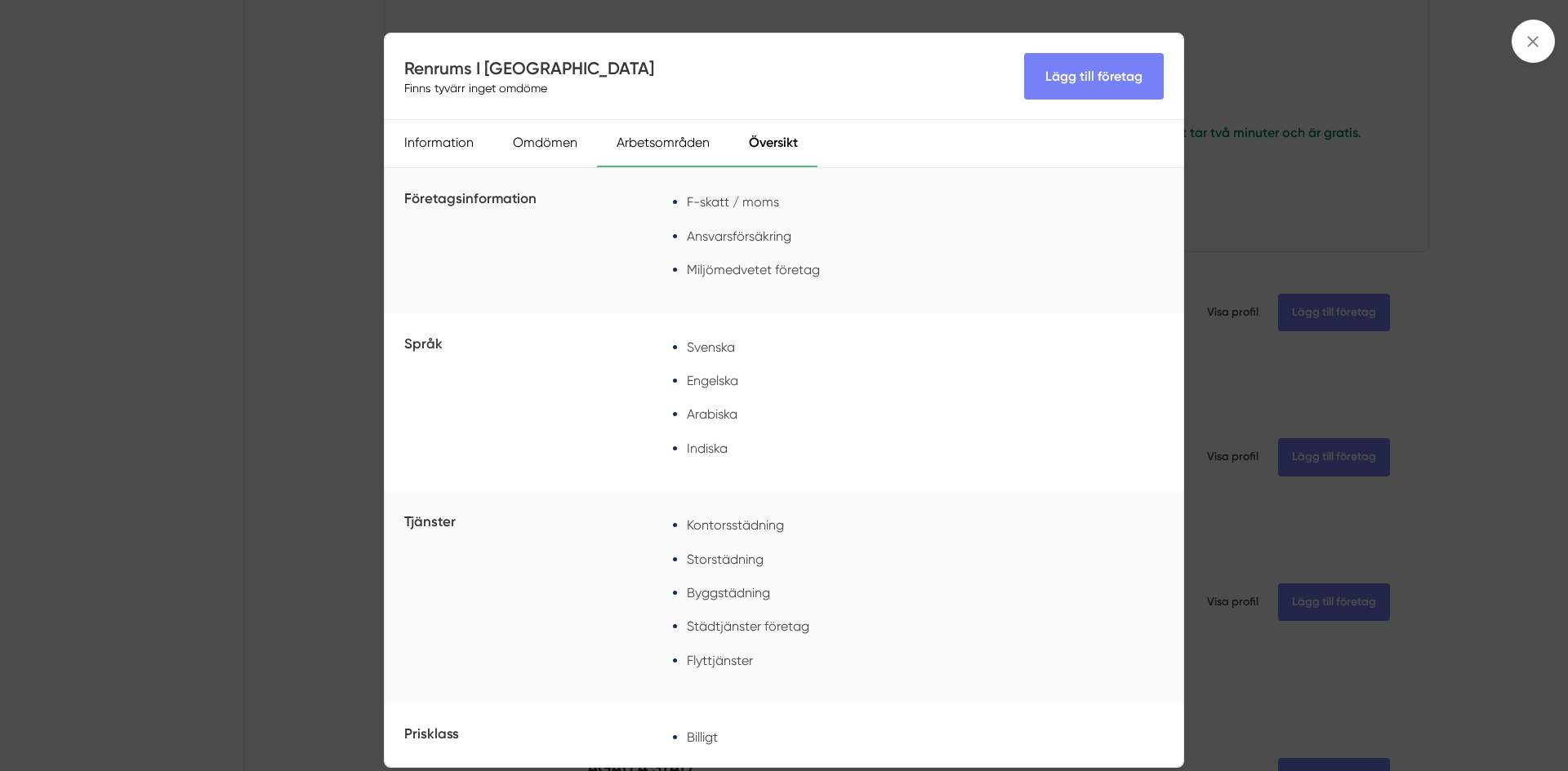
click at [661, 147] on div "Arbetsområden" at bounding box center [663, 144] width 132 height 47
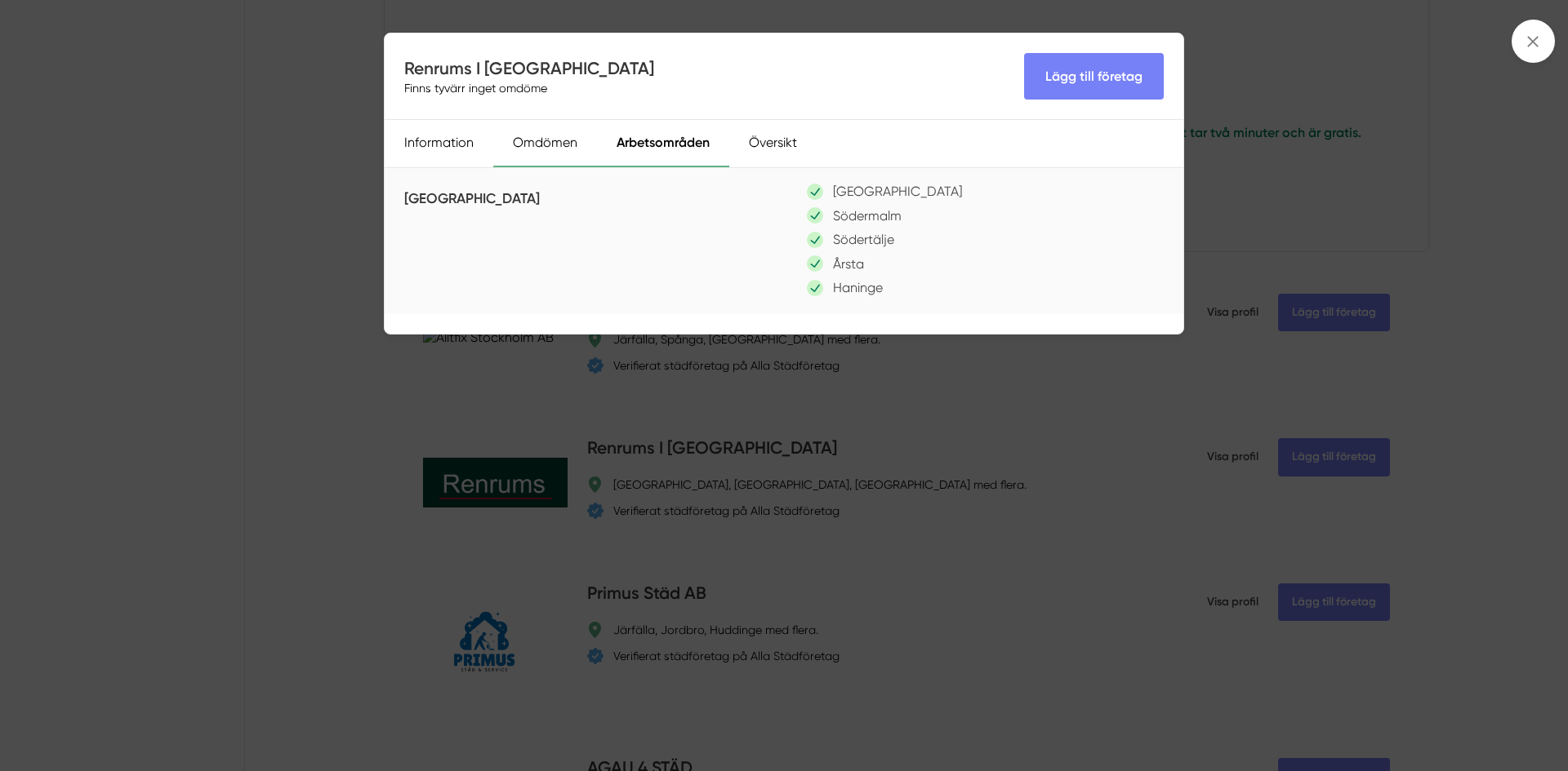
click at [563, 139] on div "Omdömen" at bounding box center [545, 144] width 103 height 47
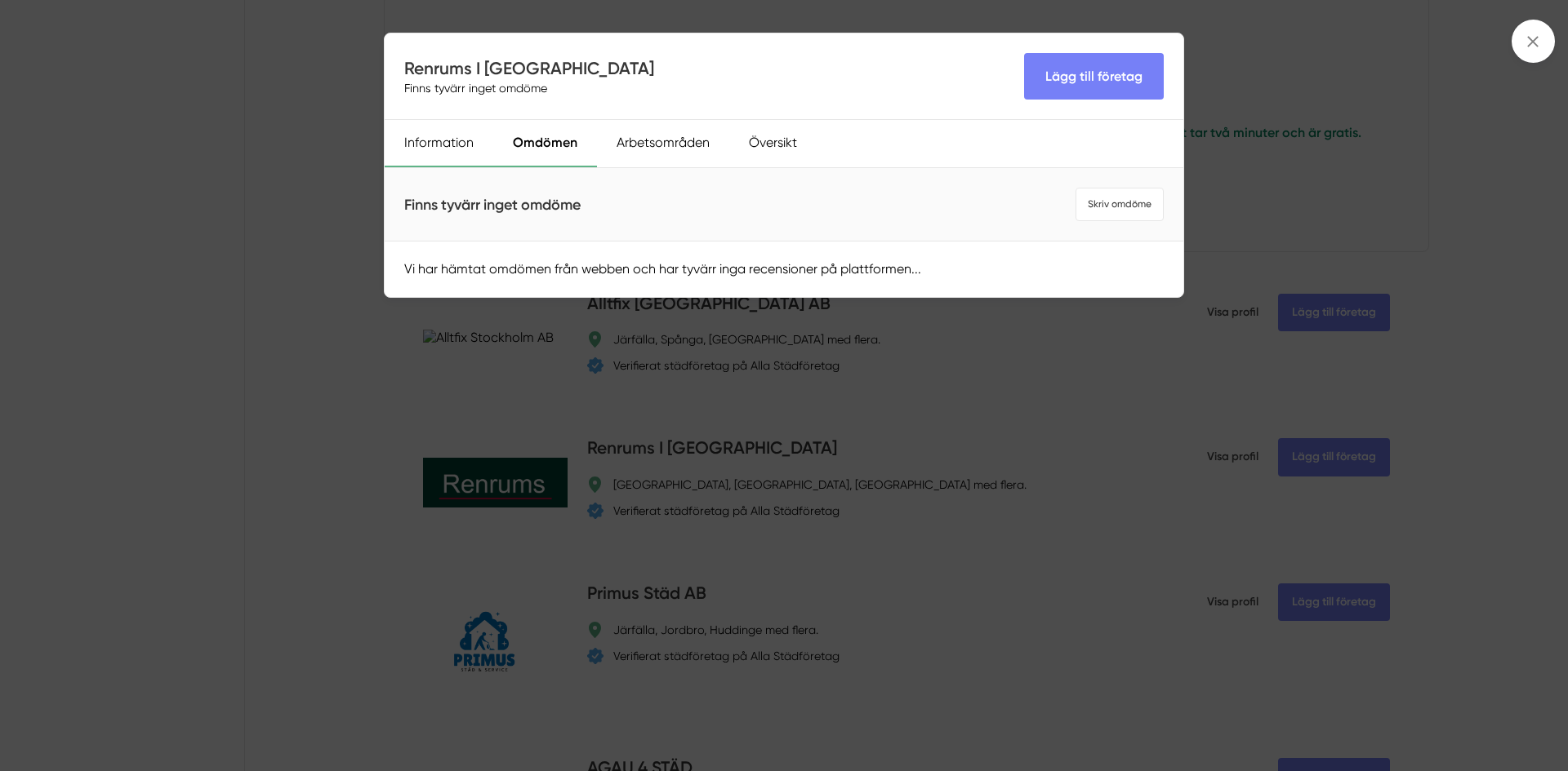
click at [462, 127] on div "Information" at bounding box center [439, 144] width 108 height 47
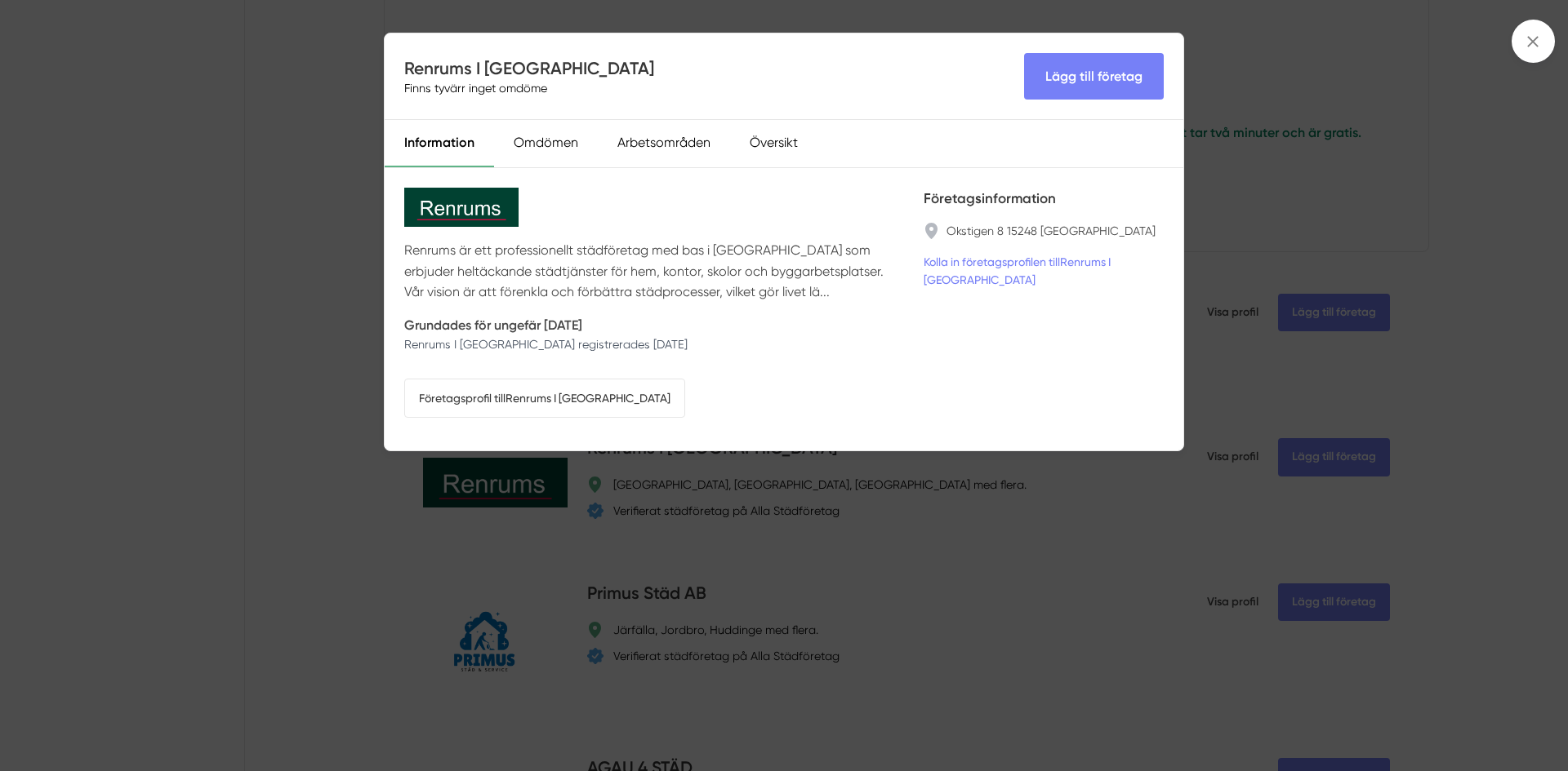
click at [338, 279] on div "Renrums I Sverige Finns tyvärr inget omdöme Lägg till företag Information Omdöm…" at bounding box center [784, 386] width 1568 height 771
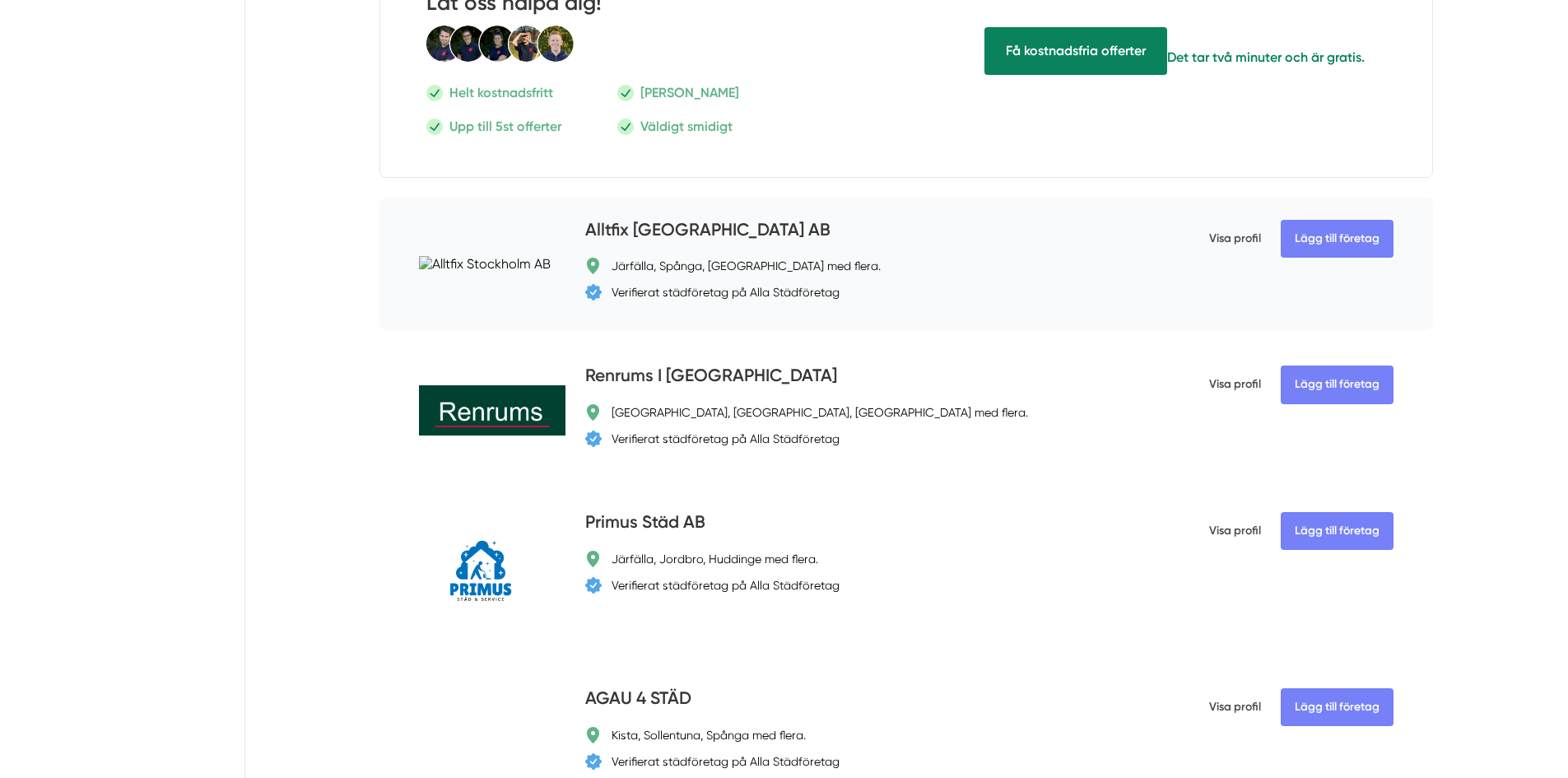
scroll to position [2142, 0]
